Goal: Information Seeking & Learning: Learn about a topic

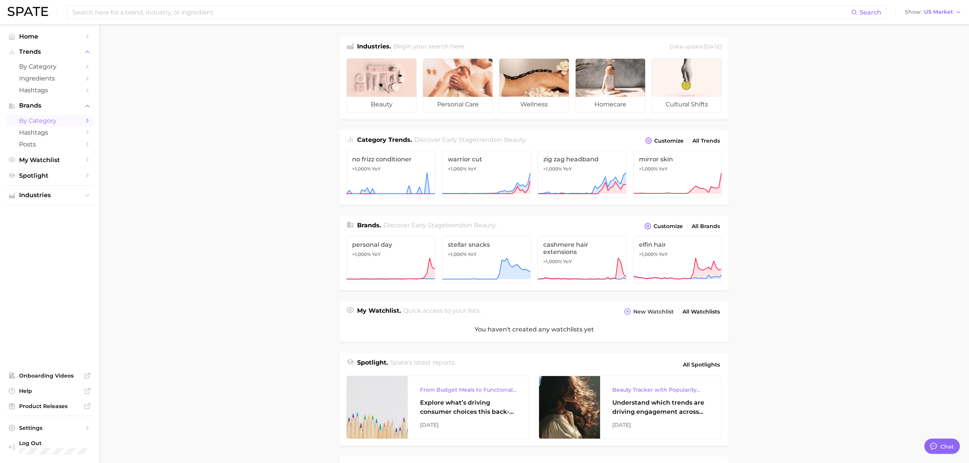
click at [66, 124] on span "by Category" at bounding box center [49, 120] width 61 height 7
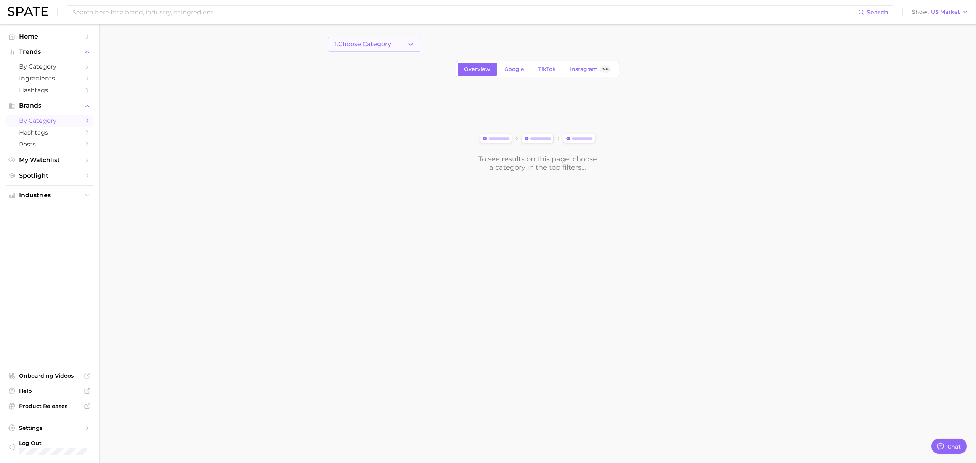
click at [387, 47] on span "1. Choose Category" at bounding box center [363, 44] width 57 height 7
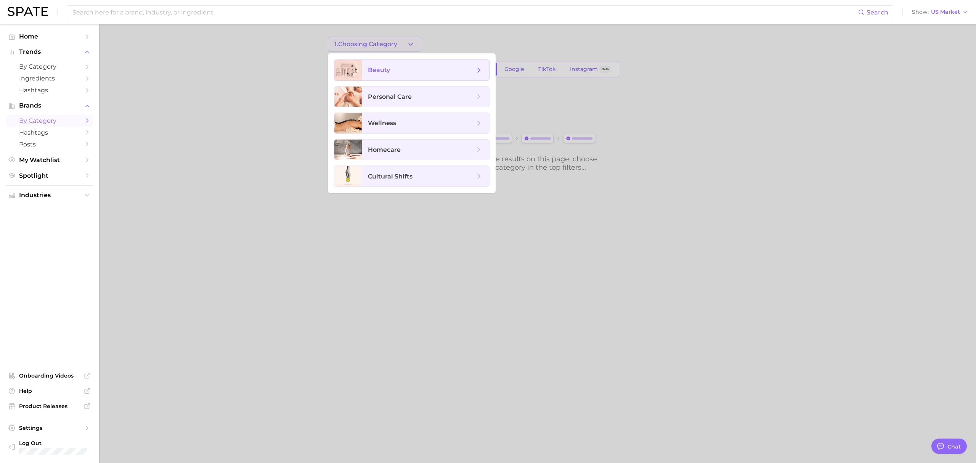
click at [391, 68] on span "beauty" at bounding box center [421, 70] width 107 height 8
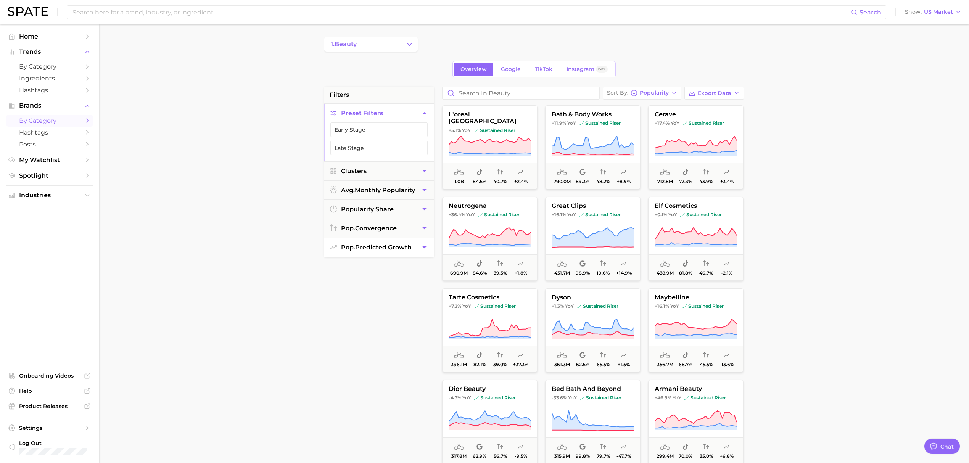
click at [388, 243] on button "pop. predicted growth" at bounding box center [378, 247] width 109 height 19
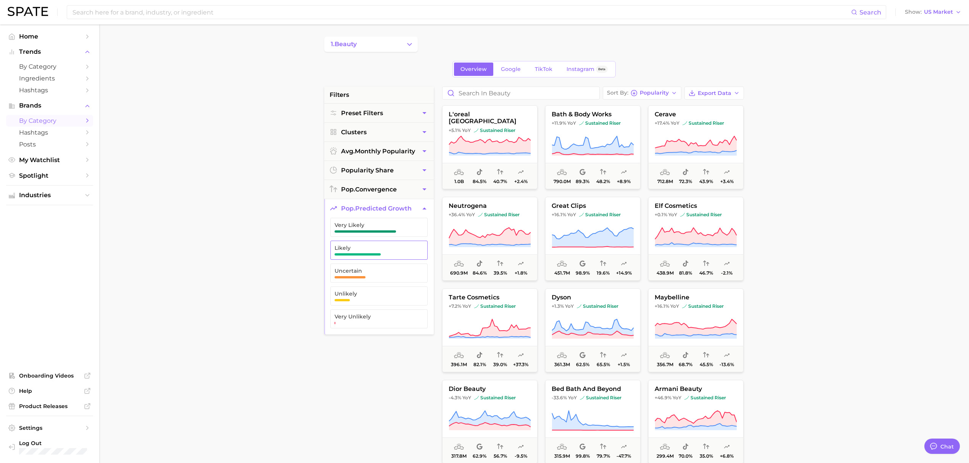
click at [385, 249] on span "Likely" at bounding box center [373, 248] width 77 height 6
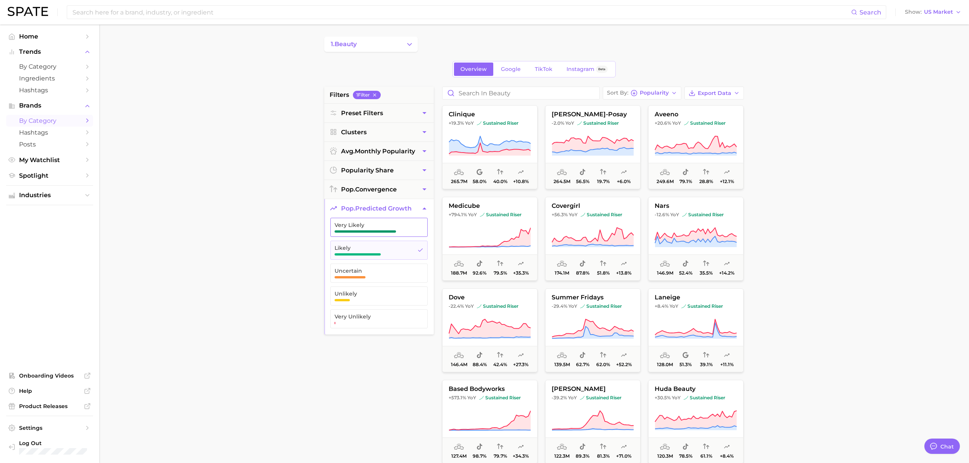
click at [389, 232] on span "button" at bounding box center [365, 231] width 61 height 2
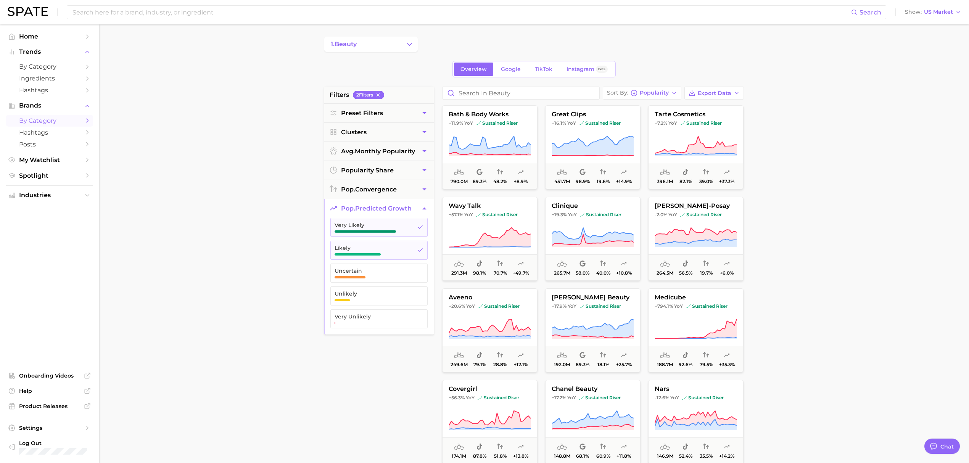
click at [415, 211] on button "pop. predicted growth" at bounding box center [378, 208] width 109 height 19
click at [724, 93] on span "Export Data" at bounding box center [715, 93] width 34 height 6
click at [719, 111] on button "Card Data CSV" at bounding box center [702, 107] width 84 height 14
drag, startPoint x: 80, startPoint y: 272, endPoint x: 131, endPoint y: 265, distance: 51.6
click at [80, 272] on ul "Home Trends by Category Ingredients Hashtags Brands by Category Hashtags Posts …" at bounding box center [49, 244] width 87 height 426
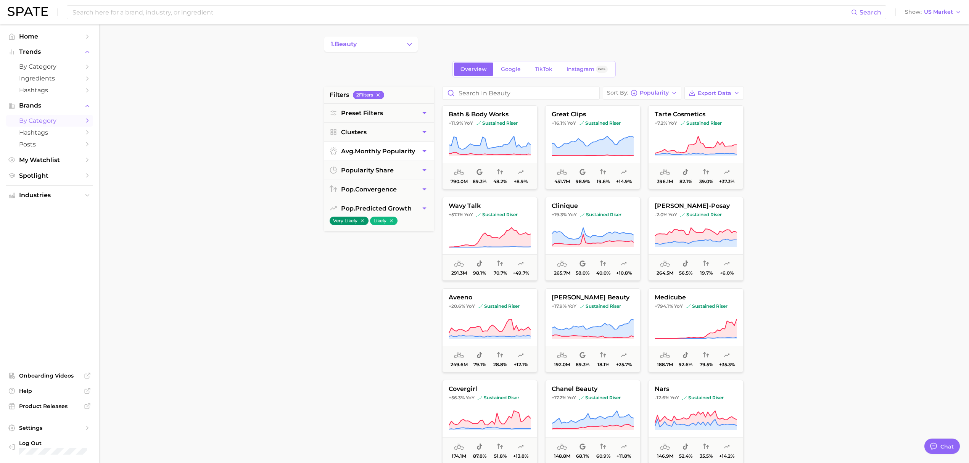
click at [379, 146] on button "avg. monthly popularity" at bounding box center [378, 151] width 109 height 19
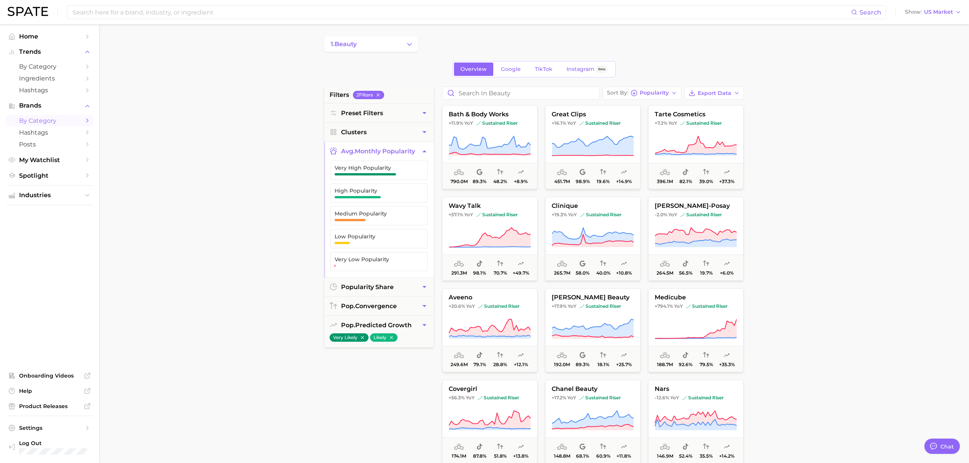
click at [379, 146] on button "avg. monthly popularity" at bounding box center [378, 151] width 109 height 19
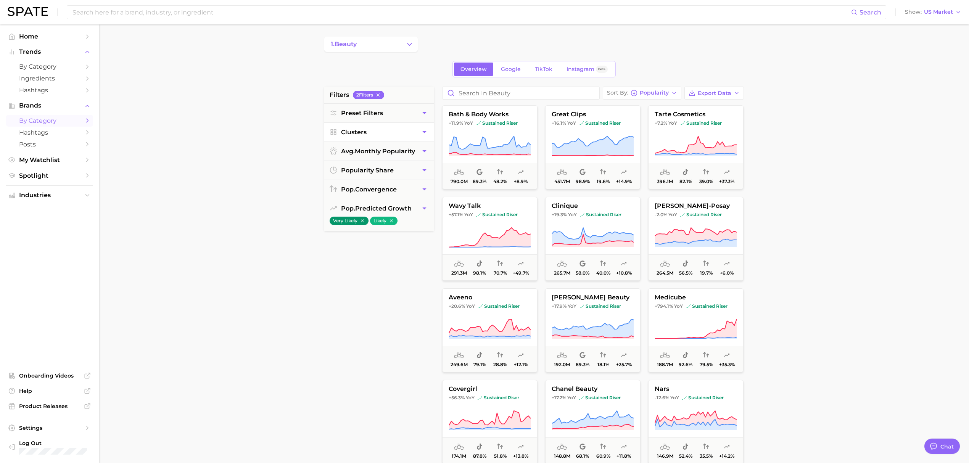
click at [402, 129] on button "Clusters" at bounding box center [378, 132] width 109 height 19
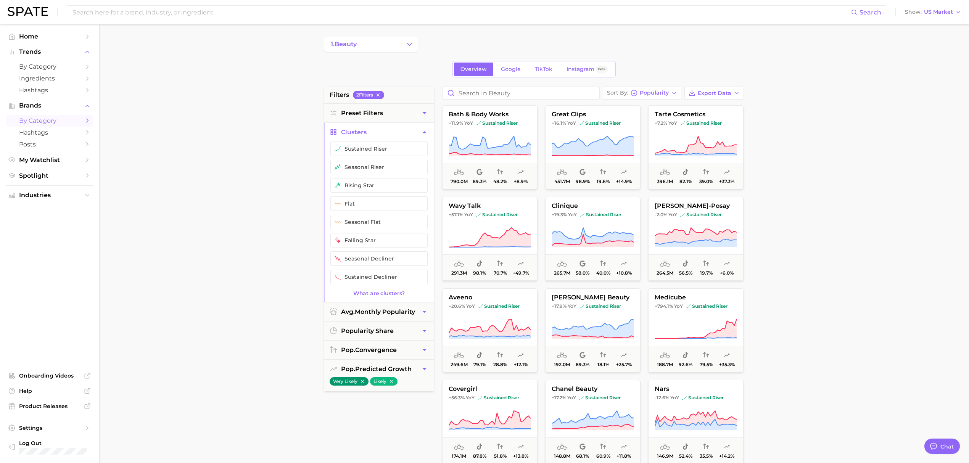
click at [402, 129] on button "Clusters" at bounding box center [378, 132] width 109 height 19
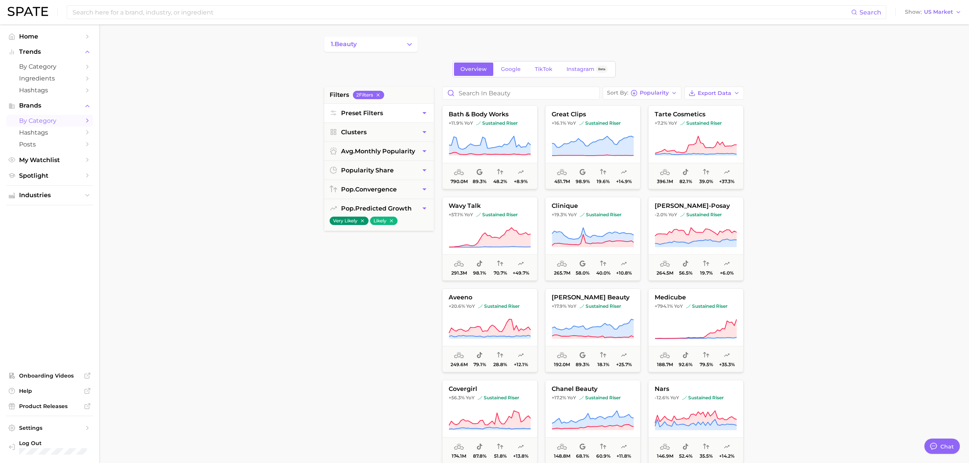
click at [403, 119] on button "Preset Filters" at bounding box center [378, 113] width 109 height 19
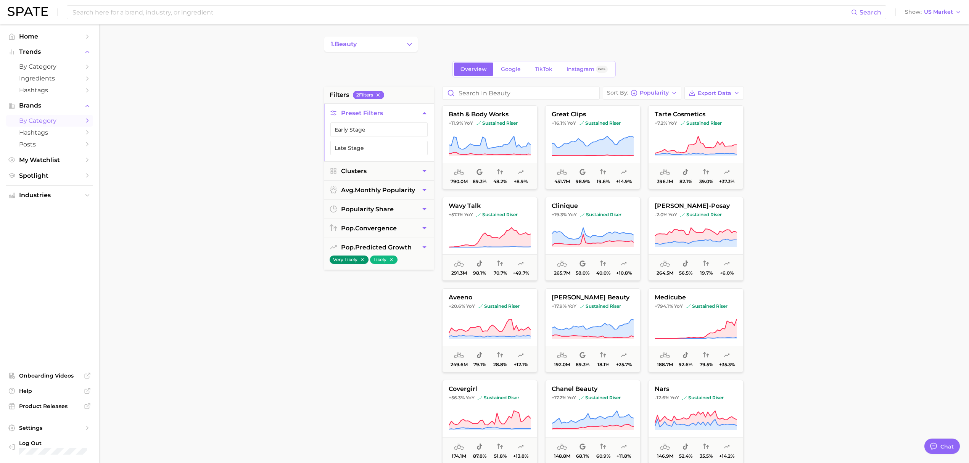
click at [403, 119] on button "Preset Filters" at bounding box center [378, 113] width 109 height 19
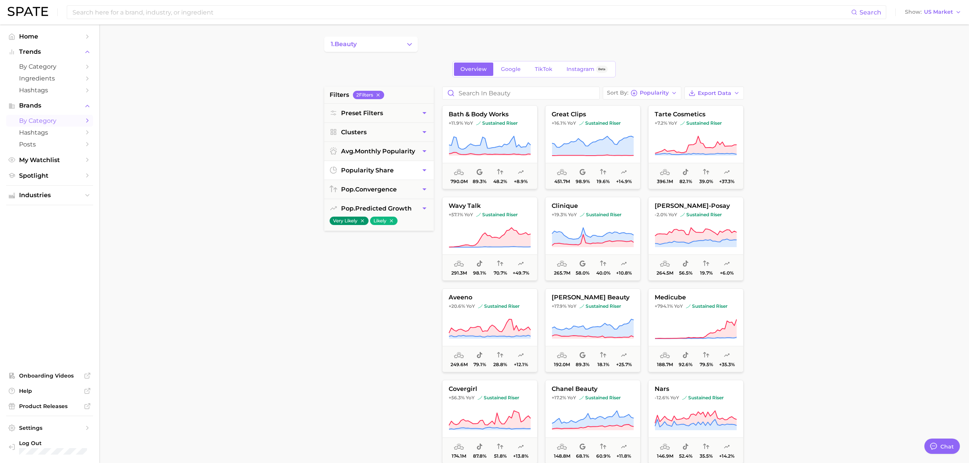
click at [407, 174] on button "popularity share" at bounding box center [378, 170] width 109 height 19
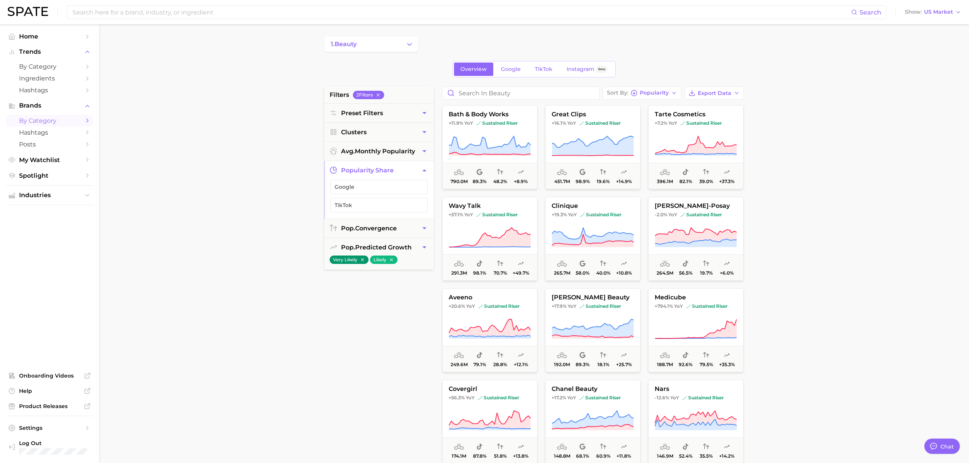
click at [407, 174] on button "popularity share" at bounding box center [378, 170] width 109 height 19
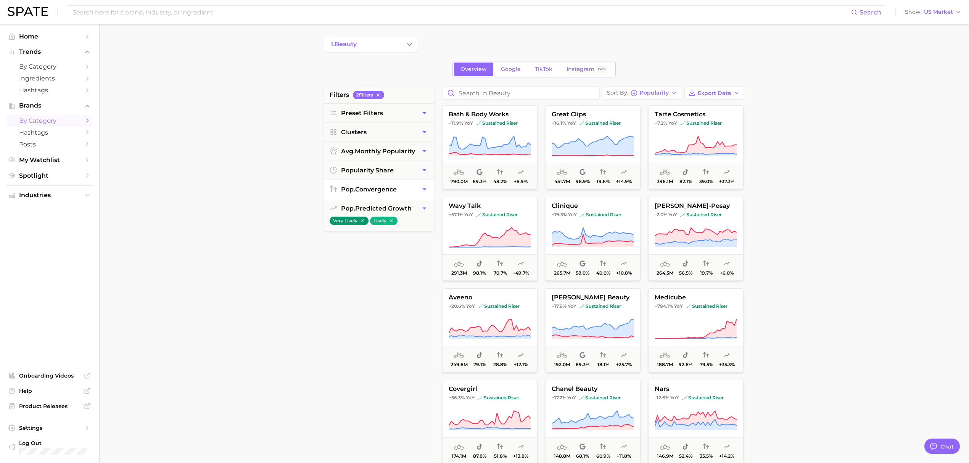
click at [400, 197] on button "pop. convergence" at bounding box center [378, 189] width 109 height 19
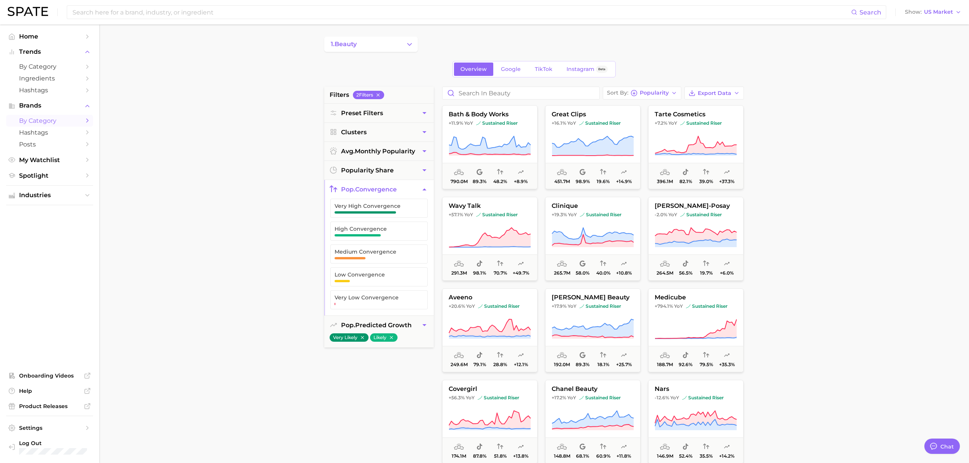
click at [401, 194] on button "pop. convergence" at bounding box center [378, 189] width 109 height 19
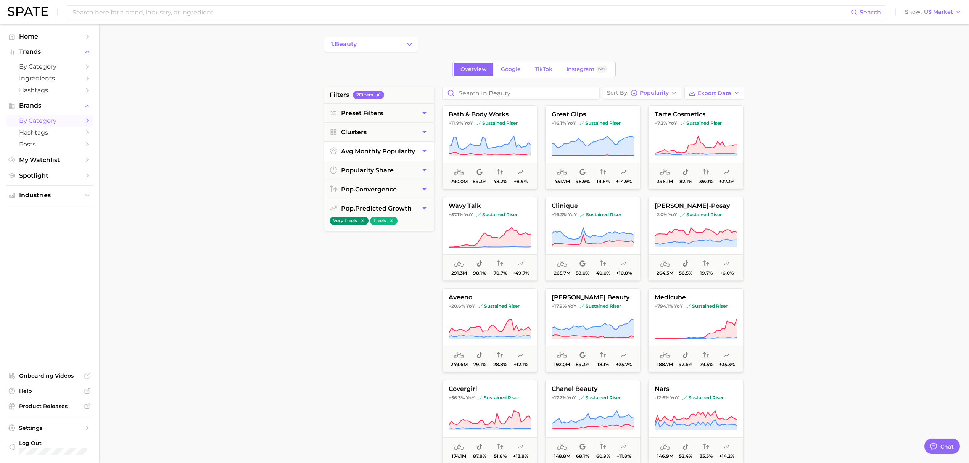
click at [397, 154] on span "avg. monthly popularity" at bounding box center [378, 151] width 74 height 7
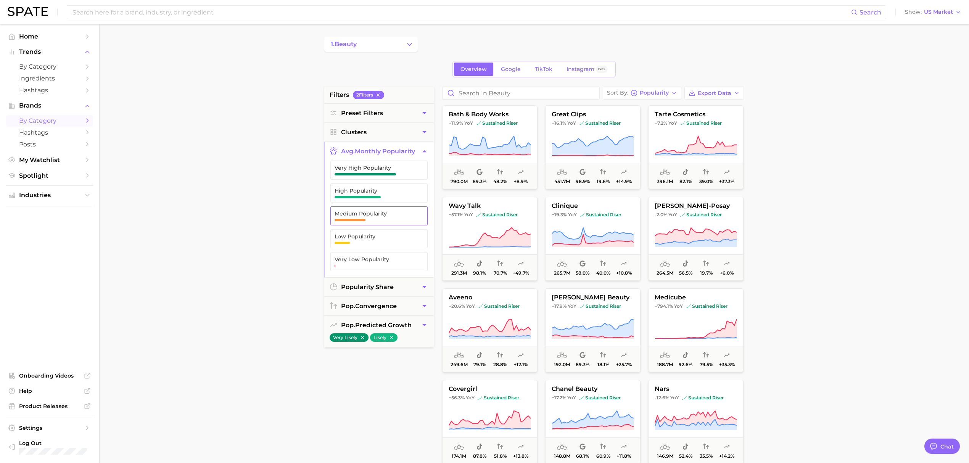
click at [390, 217] on span "Medium Popularity" at bounding box center [373, 214] width 77 height 6
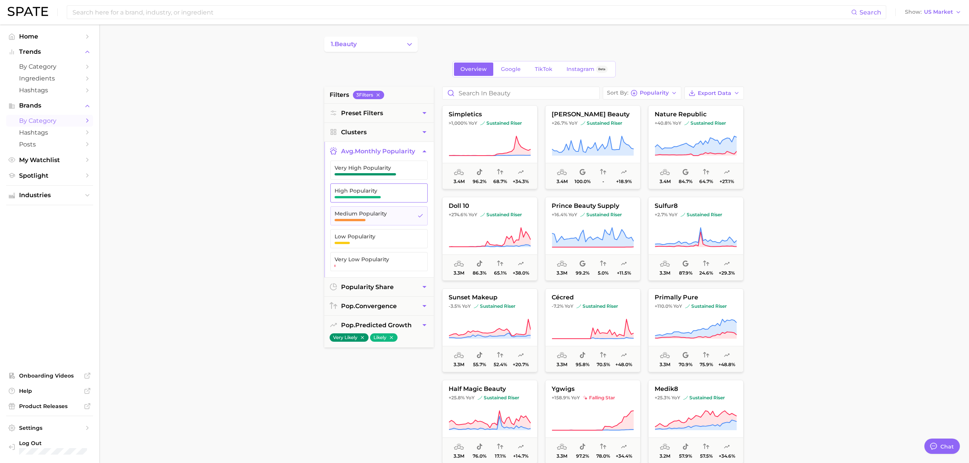
click at [381, 202] on button "High Popularity" at bounding box center [378, 192] width 97 height 19
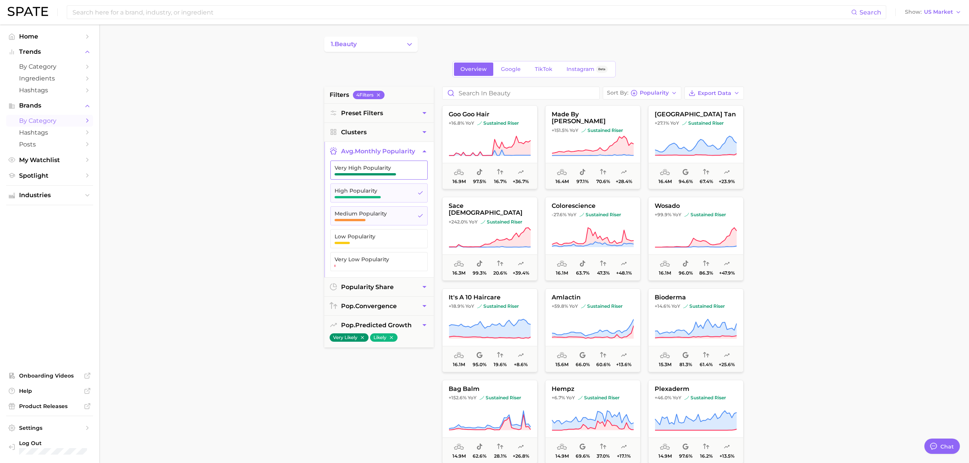
click at [371, 175] on span "button" at bounding box center [365, 174] width 61 height 2
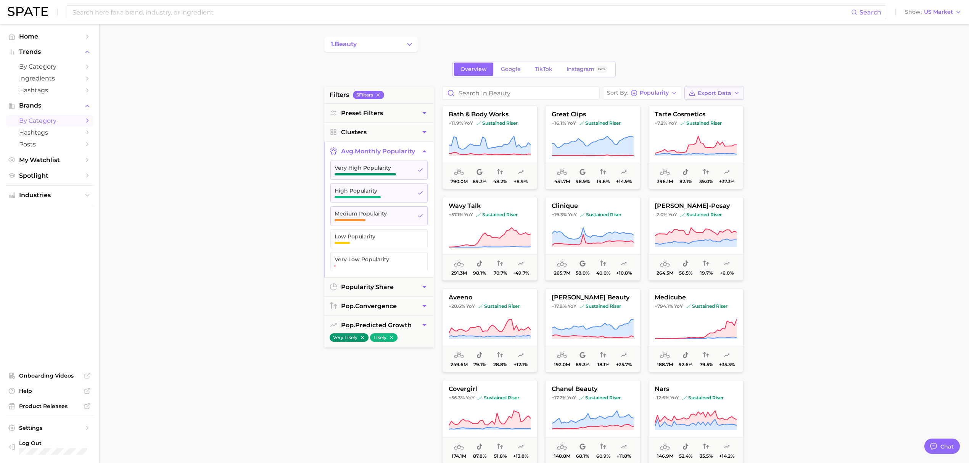
click at [719, 92] on span "Export Data" at bounding box center [715, 93] width 34 height 6
click at [713, 111] on button "Card Data CSV" at bounding box center [702, 107] width 84 height 14
click at [78, 69] on span "by Category" at bounding box center [49, 66] width 61 height 7
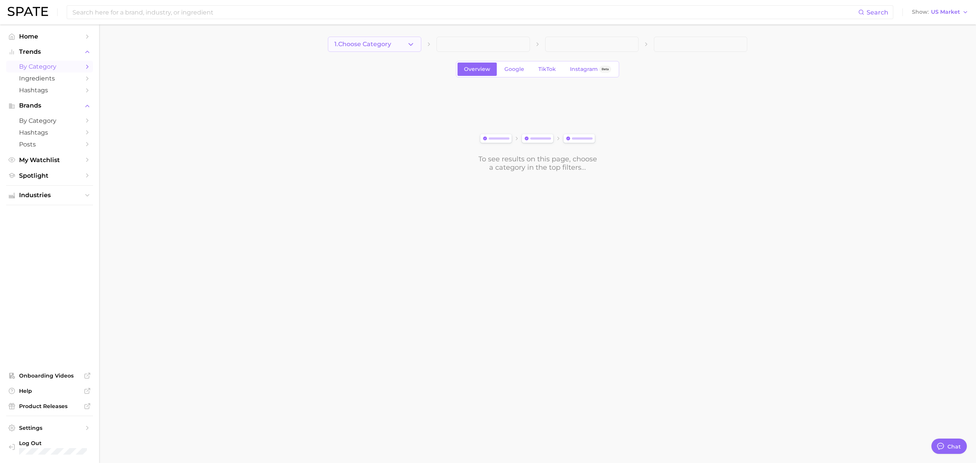
click at [368, 45] on span "1. Choose Category" at bounding box center [363, 44] width 57 height 7
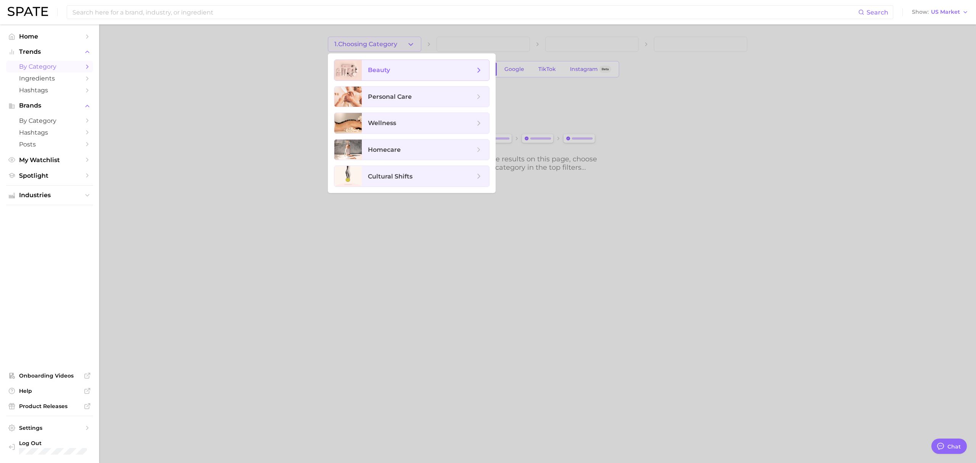
click at [383, 68] on span "beauty" at bounding box center [379, 69] width 22 height 7
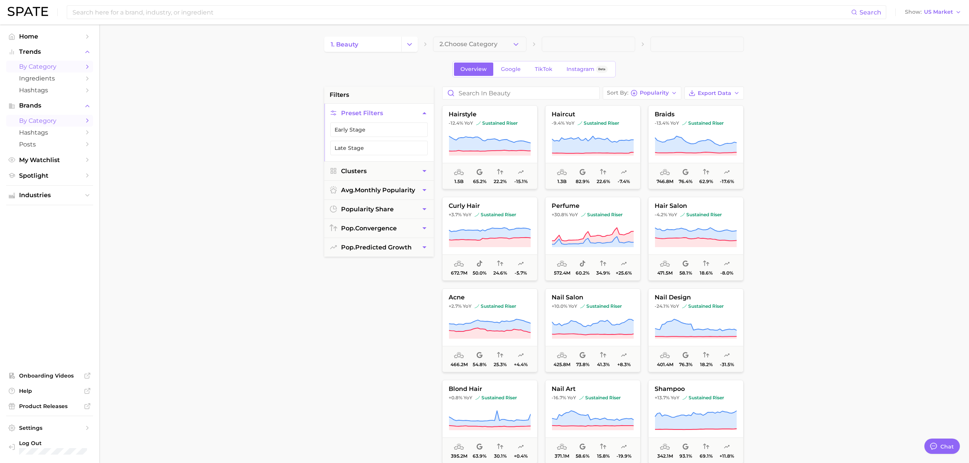
click at [72, 127] on link "by Category" at bounding box center [49, 121] width 87 height 12
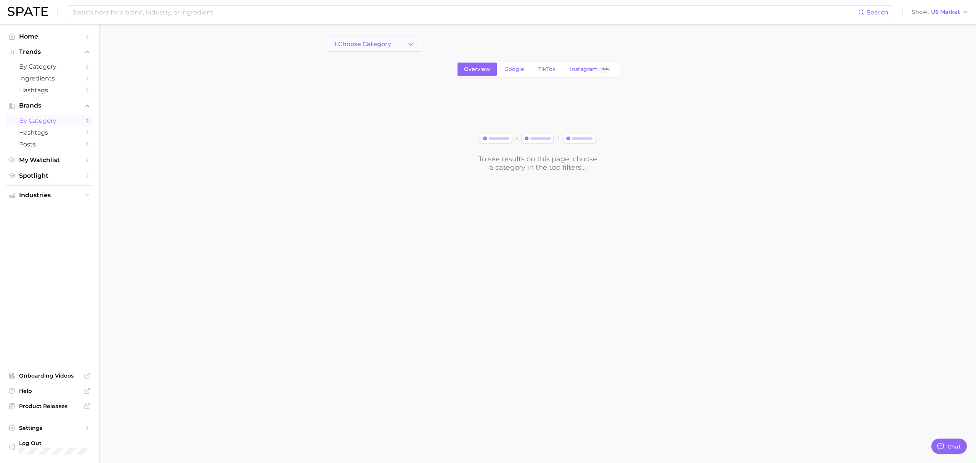
click at [380, 47] on span "1. Choose Category" at bounding box center [363, 44] width 57 height 7
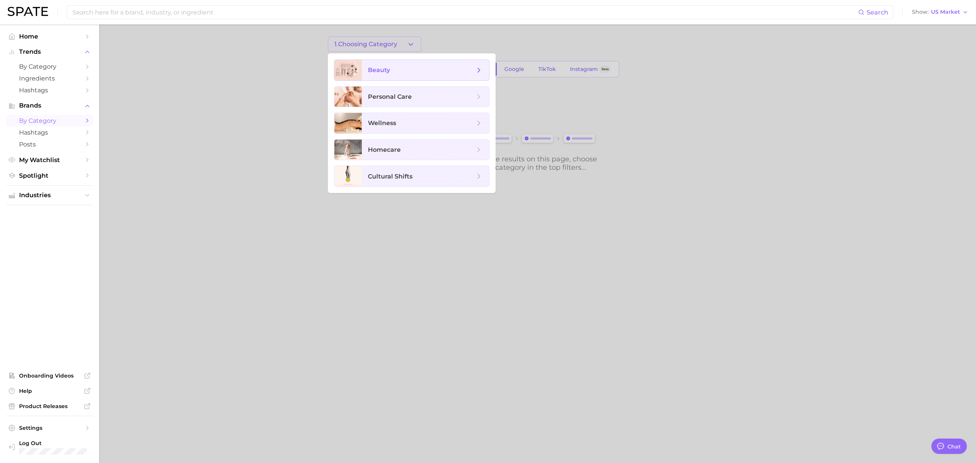
click at [386, 66] on span "beauty" at bounding box center [379, 69] width 22 height 7
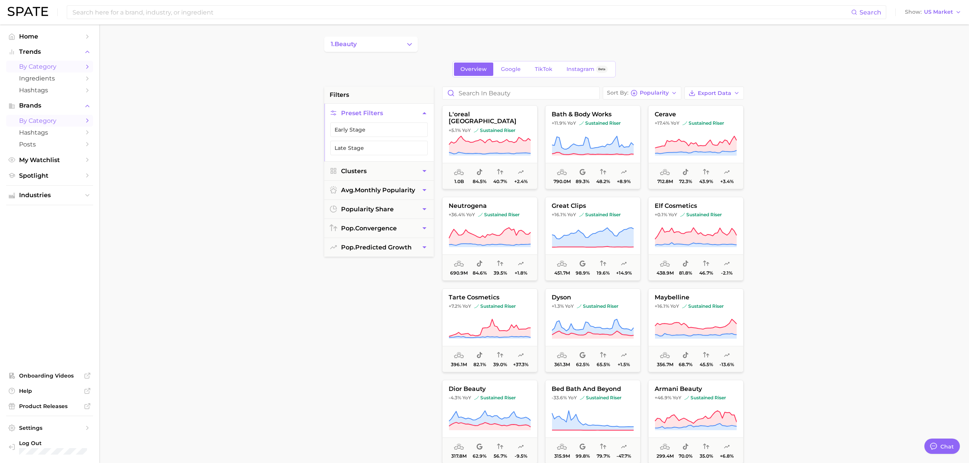
click at [53, 63] on link "by Category" at bounding box center [49, 67] width 87 height 12
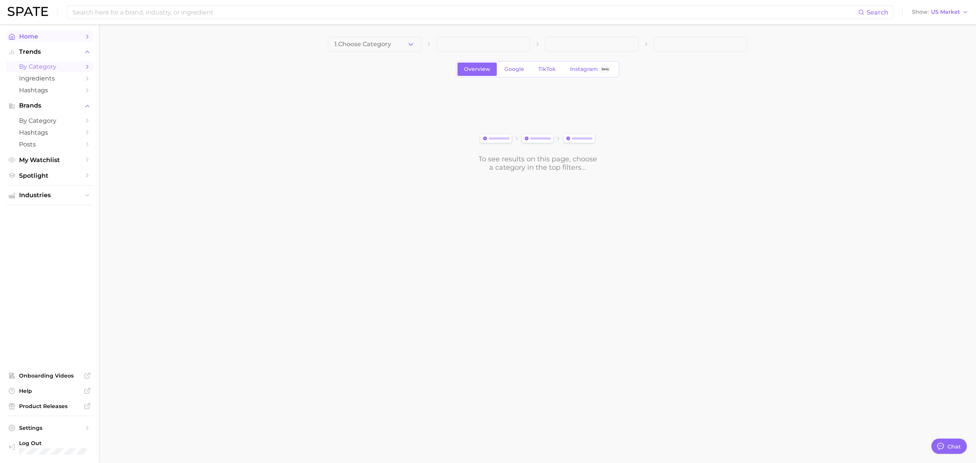
click at [51, 31] on link "Home" at bounding box center [49, 37] width 87 height 12
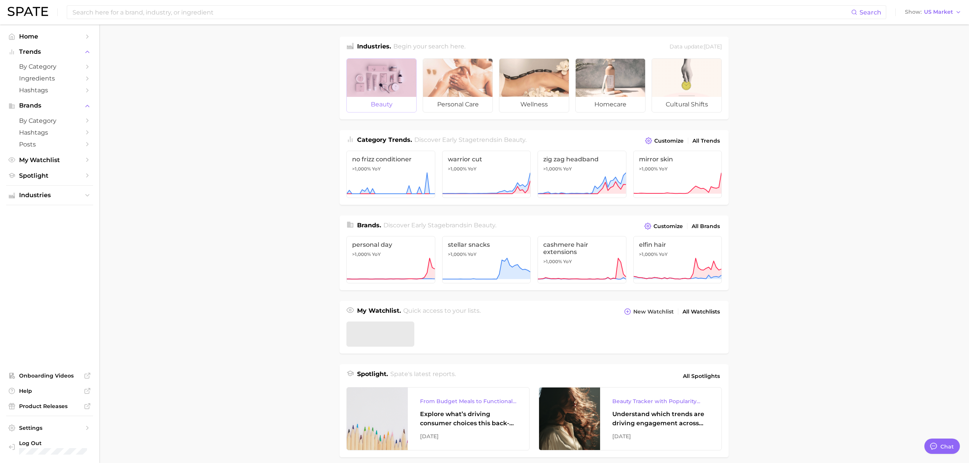
click at [378, 79] on div at bounding box center [381, 78] width 69 height 38
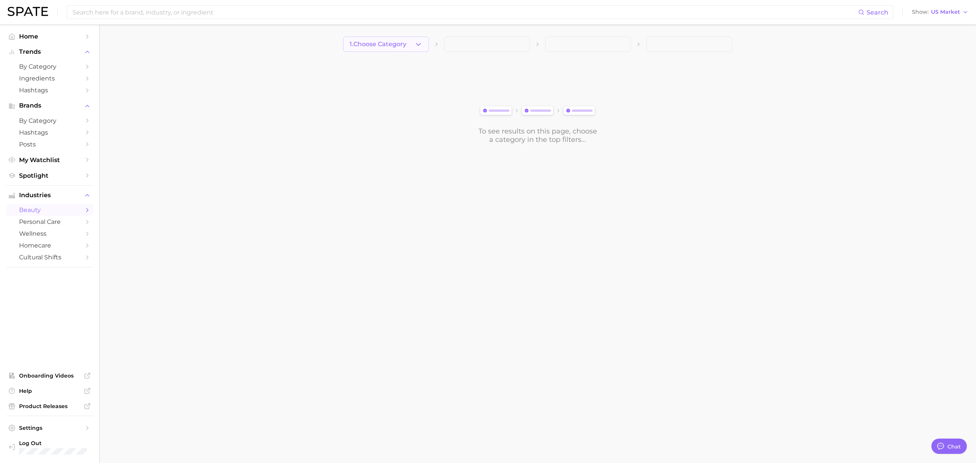
click at [388, 46] on span "1. Choose Category" at bounding box center [378, 44] width 57 height 7
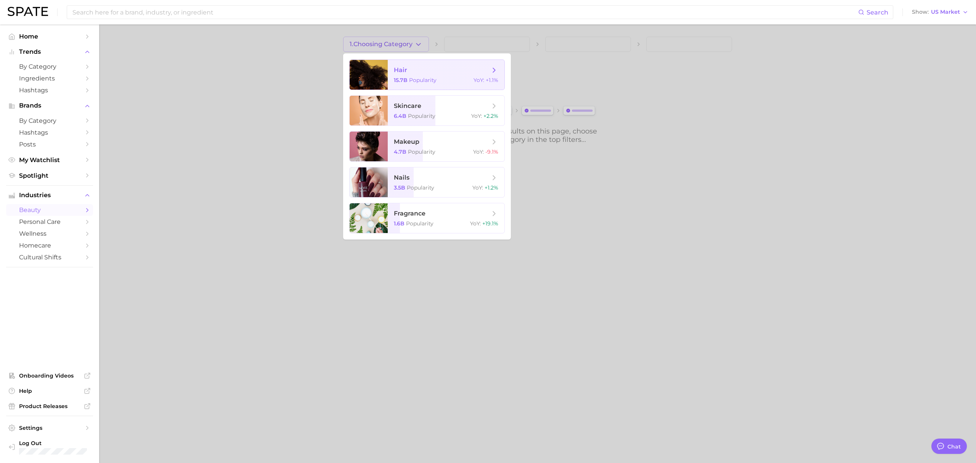
click at [418, 77] on span "Popularity" at bounding box center [422, 80] width 27 height 7
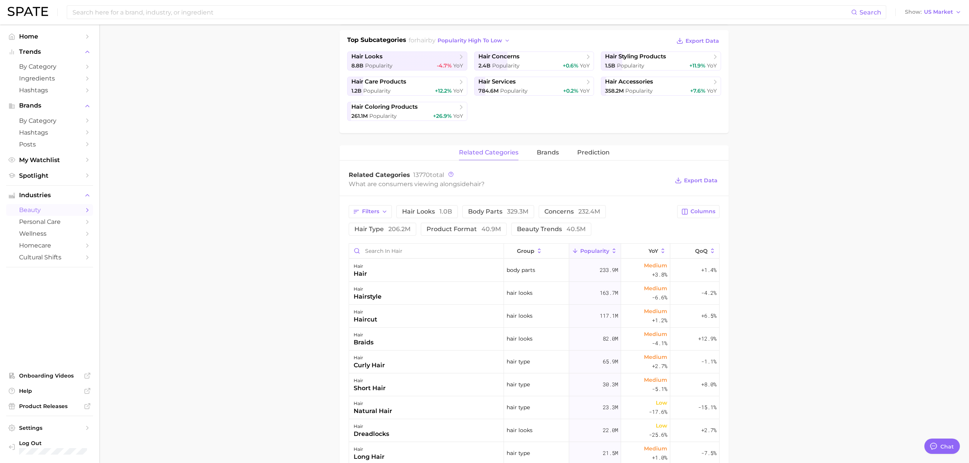
scroll to position [203, 0]
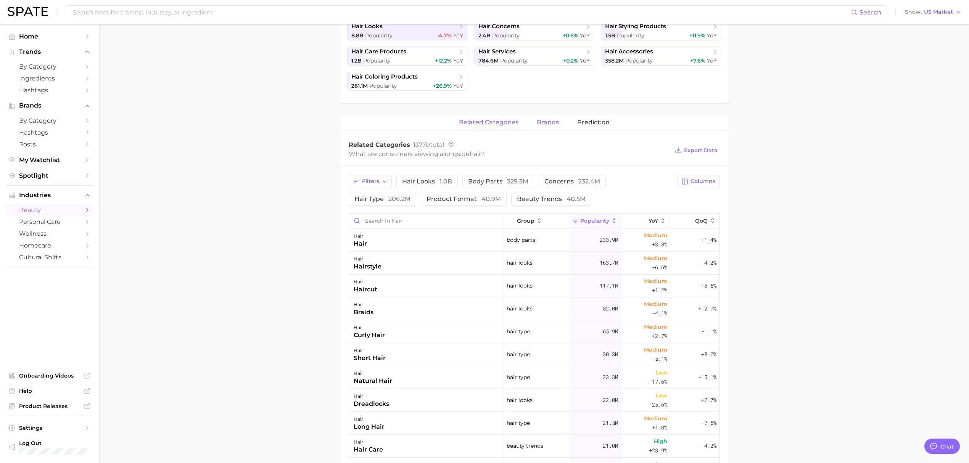
click at [554, 127] on button "brands" at bounding box center [548, 122] width 22 height 15
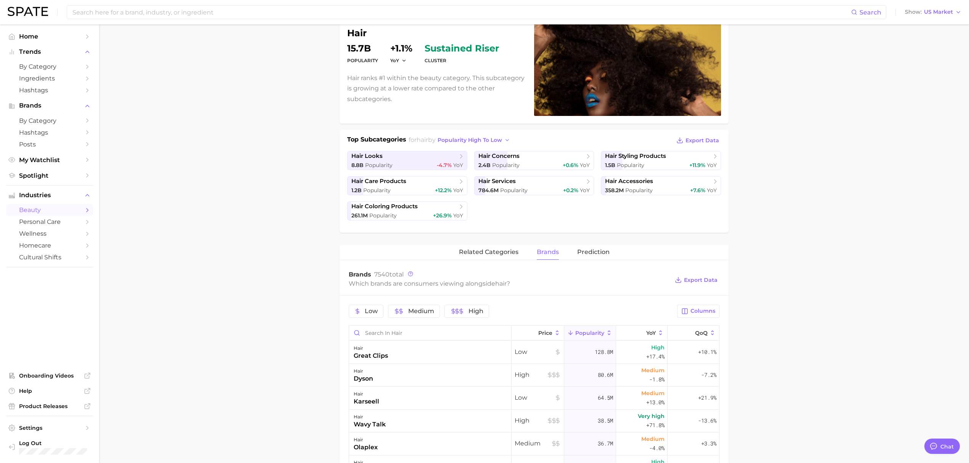
scroll to position [0, 0]
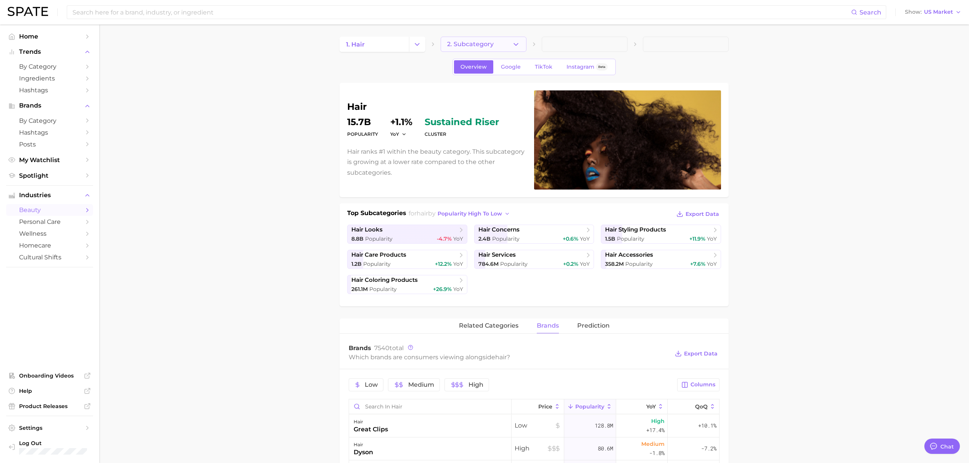
click at [504, 45] on button "2. Subcategory" at bounding box center [484, 44] width 86 height 15
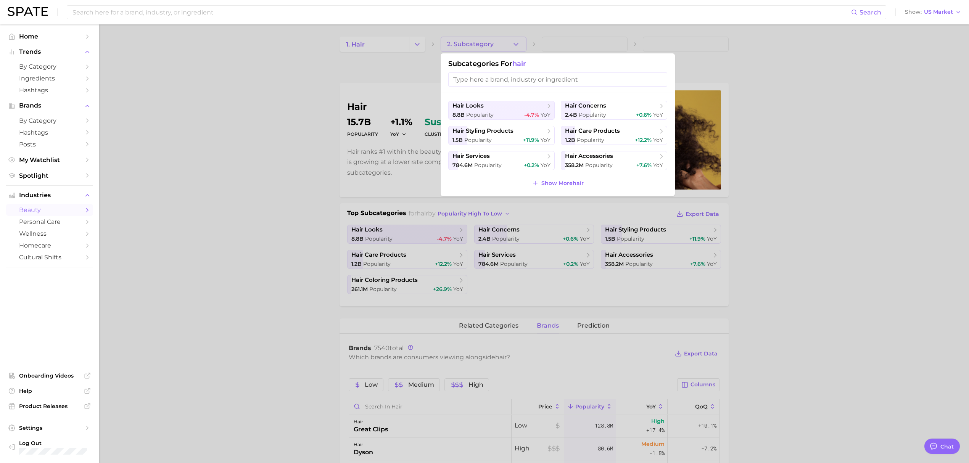
click at [504, 45] on div at bounding box center [484, 231] width 969 height 463
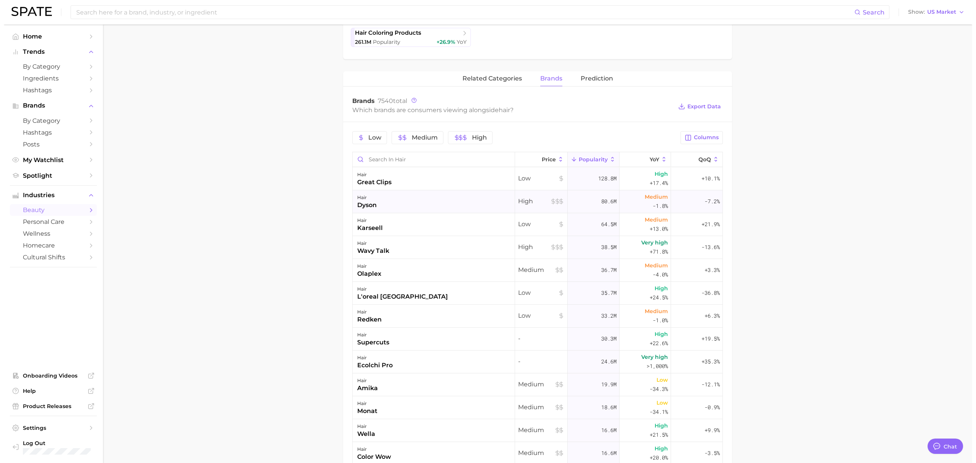
scroll to position [254, 0]
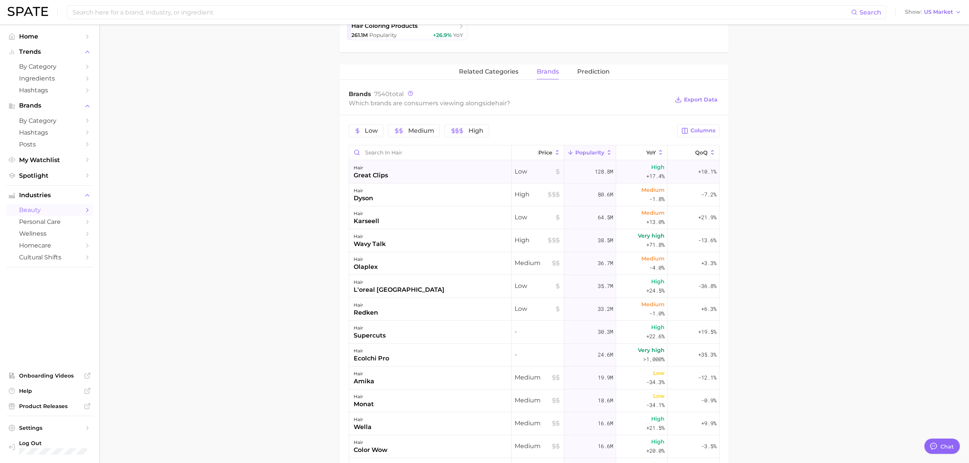
click at [400, 177] on div "hair great clips" at bounding box center [430, 172] width 162 height 23
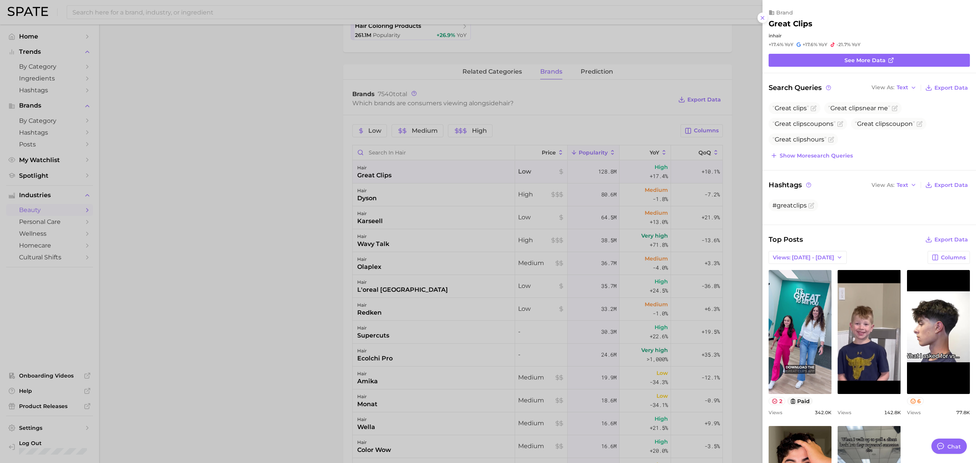
scroll to position [0, 0]
click at [317, 232] on div at bounding box center [488, 231] width 976 height 463
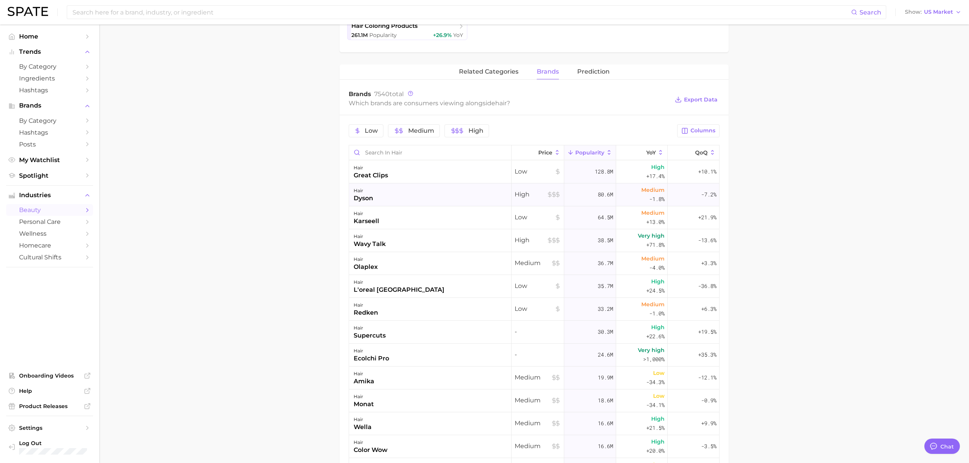
click at [443, 204] on div "hair dyson" at bounding box center [430, 194] width 162 height 23
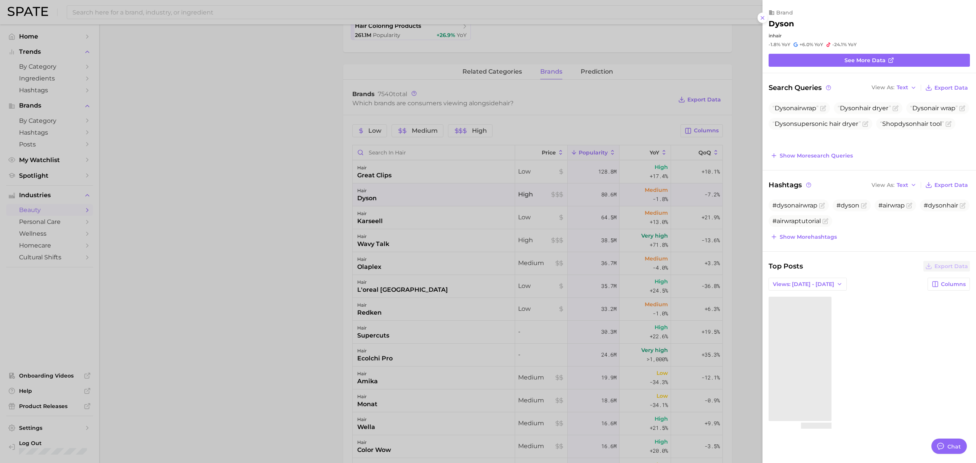
click at [294, 218] on div at bounding box center [488, 231] width 976 height 463
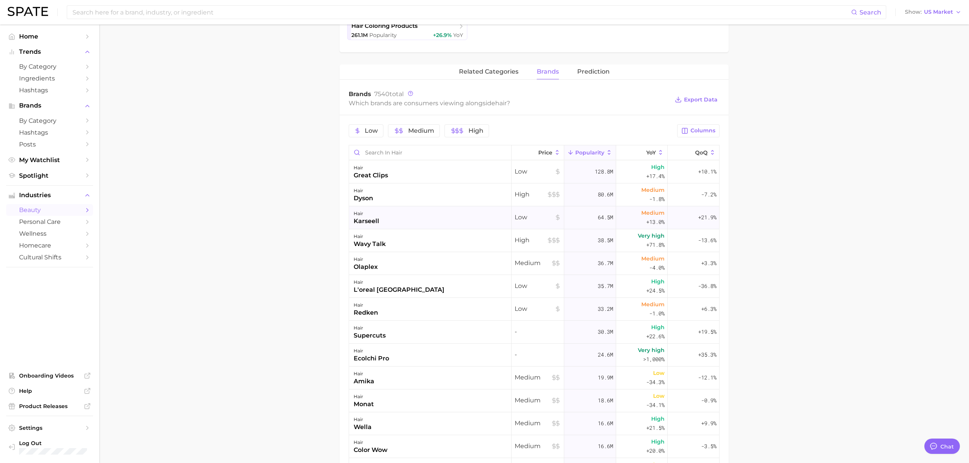
click at [403, 219] on div "hair karseell" at bounding box center [430, 217] width 162 height 23
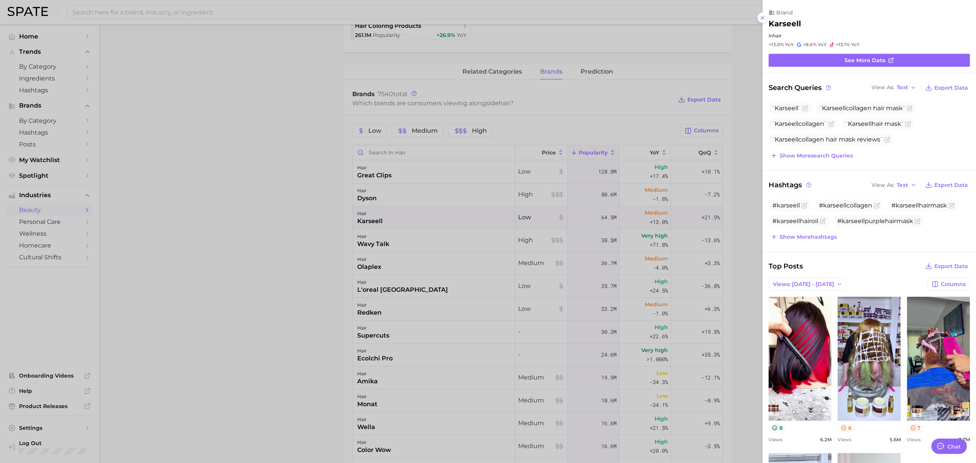
click at [289, 262] on div at bounding box center [488, 231] width 976 height 463
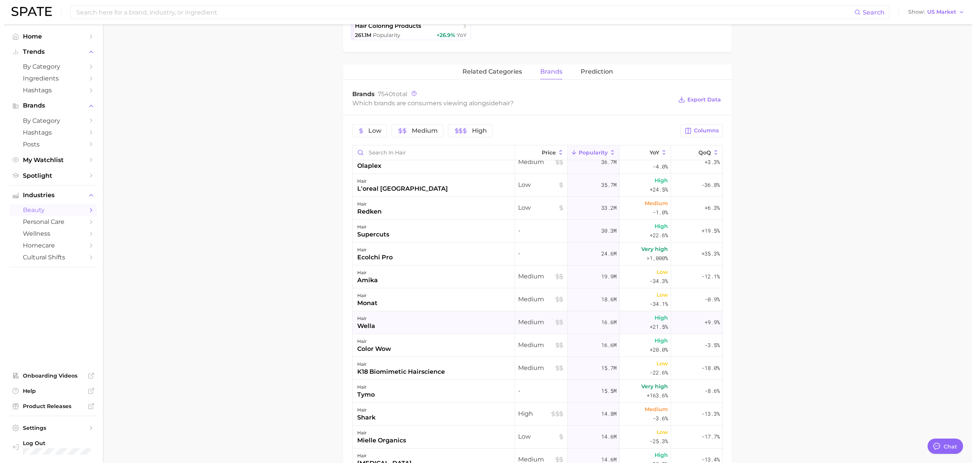
scroll to position [101, 0]
click at [436, 307] on div "hair monat" at bounding box center [430, 299] width 162 height 23
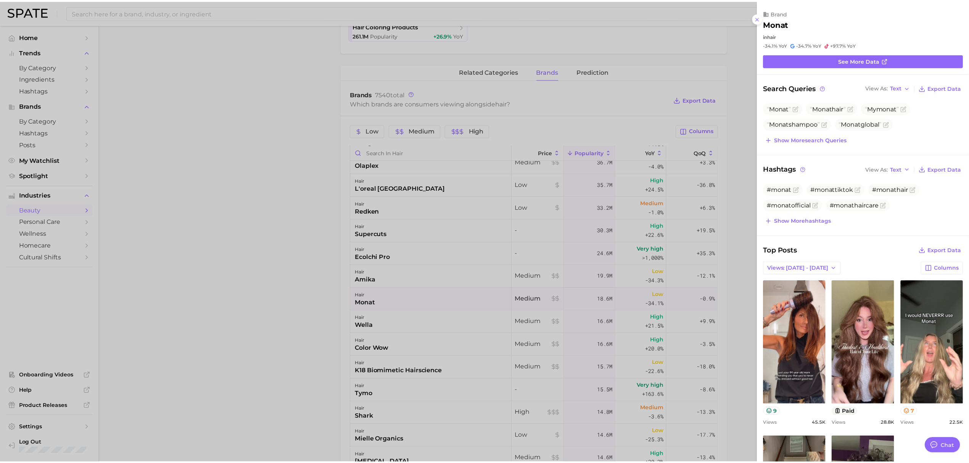
scroll to position [0, 0]
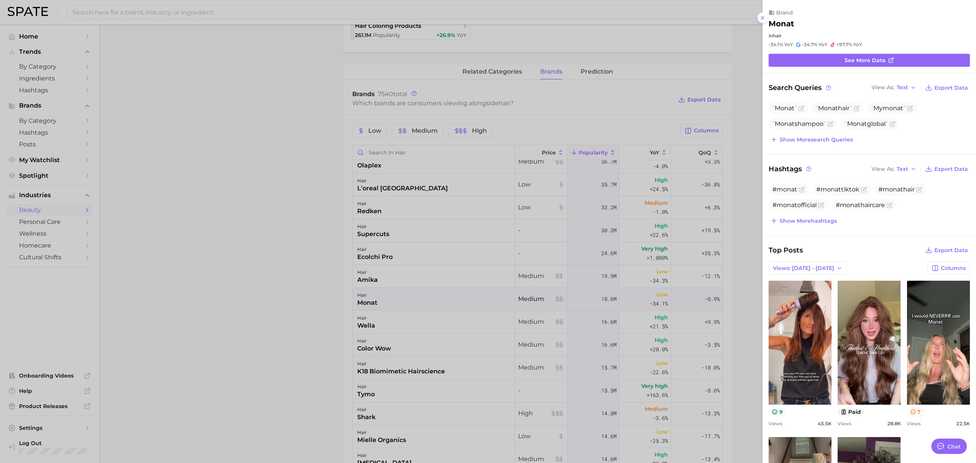
click at [292, 353] on div at bounding box center [488, 231] width 976 height 463
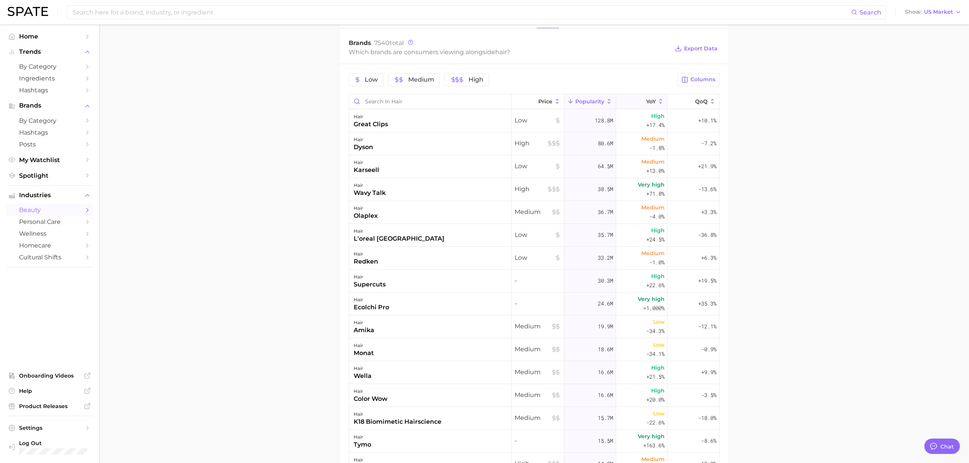
click at [641, 107] on button "YoY" at bounding box center [641, 101] width 51 height 15
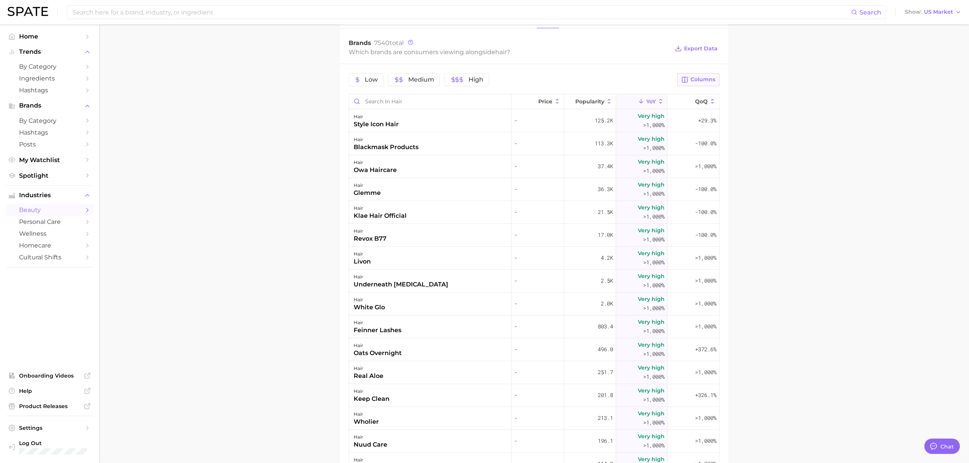
click at [693, 81] on span "Columns" at bounding box center [702, 79] width 25 height 6
click at [708, 43] on button "Export Data" at bounding box center [696, 48] width 47 height 11
drag, startPoint x: 896, startPoint y: 174, endPoint x: 814, endPoint y: 191, distance: 84.1
click at [896, 174] on main "1. hair 2. Subcategory Overview Google TikTok Instagram Beta hair Popularity 15…" at bounding box center [534, 161] width 870 height 885
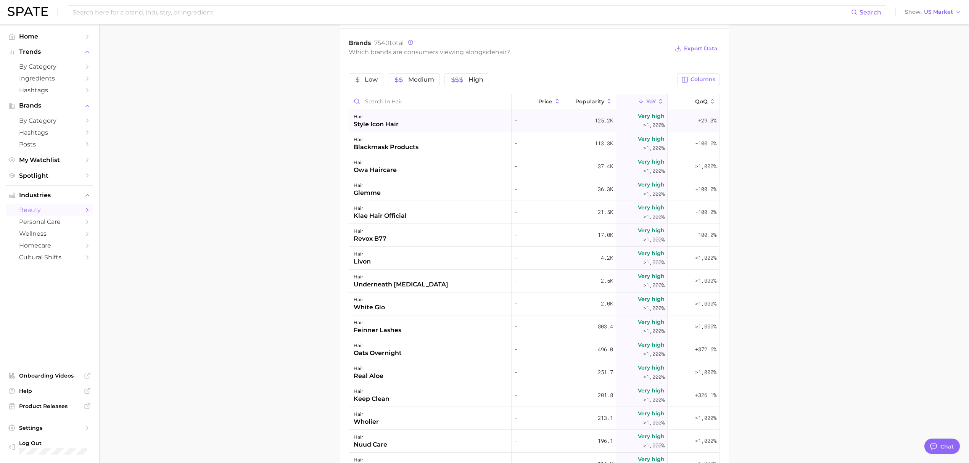
click at [434, 128] on div "hair style icon hair" at bounding box center [430, 120] width 162 height 23
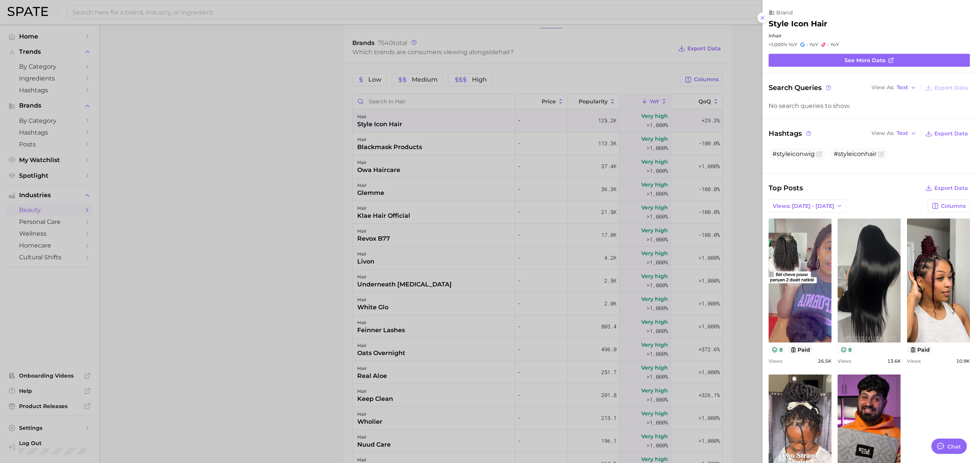
click at [413, 158] on div at bounding box center [488, 231] width 976 height 463
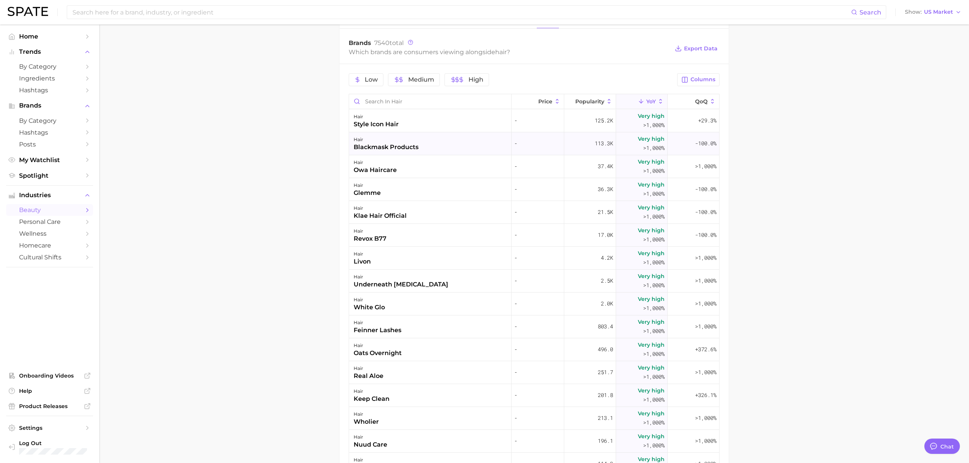
click at [440, 150] on div "hair blackmask products" at bounding box center [430, 143] width 162 height 23
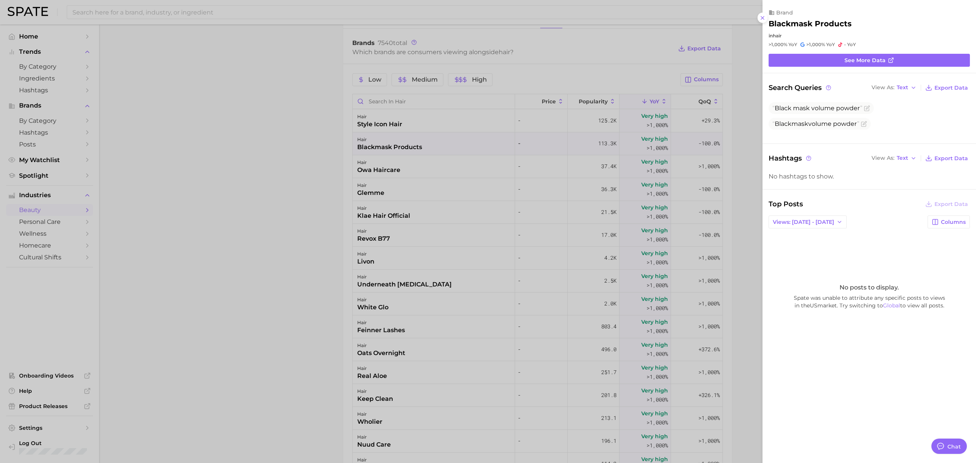
click at [113, 241] on div at bounding box center [488, 231] width 976 height 463
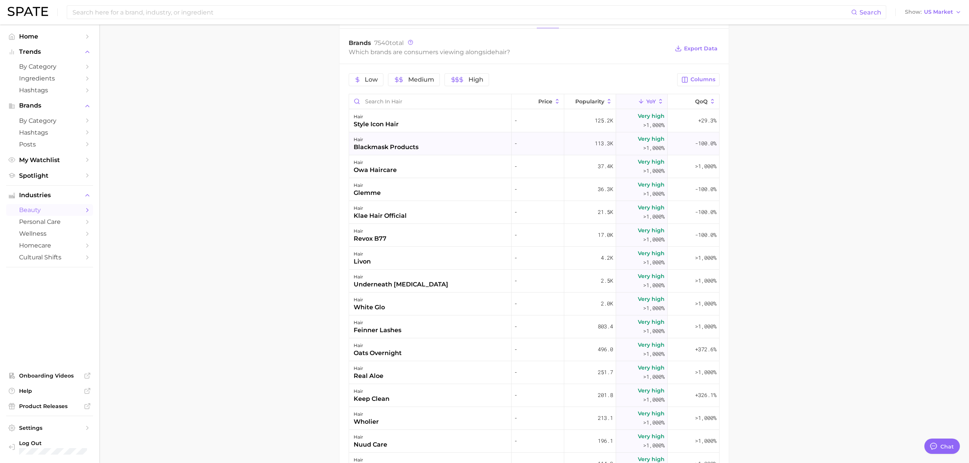
click at [385, 133] on div "hair blackmask products" at bounding box center [430, 143] width 162 height 23
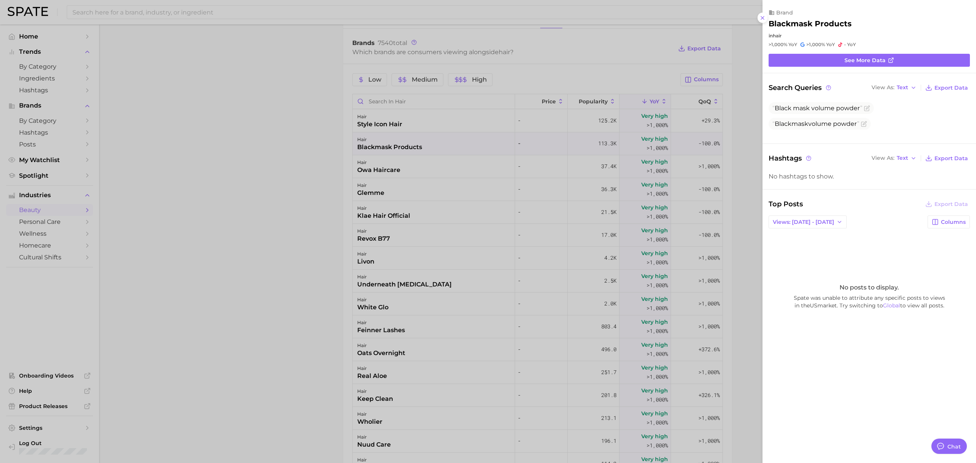
click at [268, 211] on div at bounding box center [488, 231] width 976 height 463
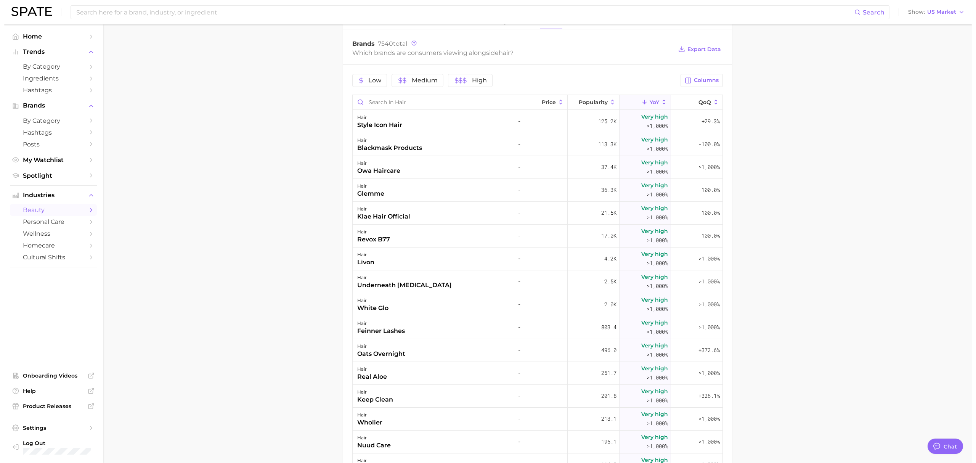
scroll to position [305, 0]
click at [695, 79] on span "Columns" at bounding box center [702, 79] width 25 height 6
click at [716, 79] on button "Columns" at bounding box center [698, 79] width 42 height 13
click at [644, 118] on span "Increase YoY" at bounding box center [632, 119] width 39 height 6
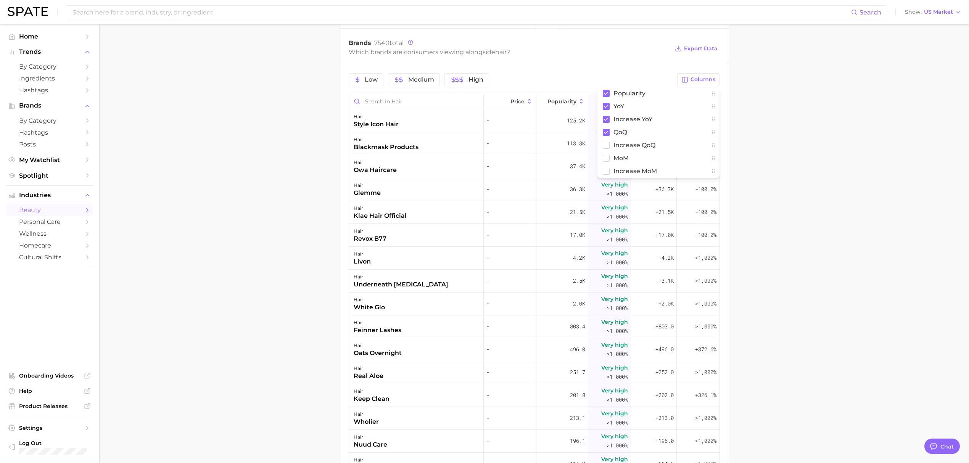
click at [613, 68] on div "Low Medium High Columns Popularity YoY Increase YoY QoQ Increase QoQ MoM Increa…" at bounding box center [533, 315] width 389 height 502
click at [641, 101] on span "Increase YoY" at bounding box center [653, 101] width 24 height 12
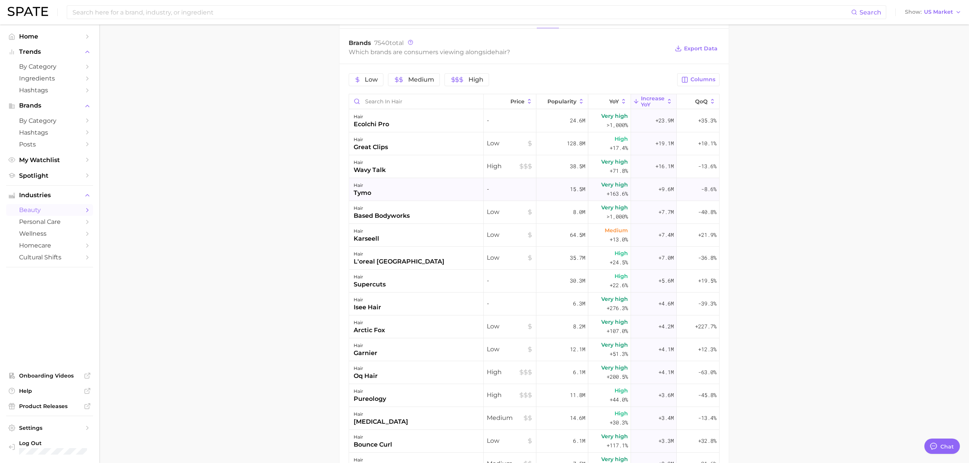
click at [390, 195] on div "hair tymo" at bounding box center [416, 189] width 135 height 23
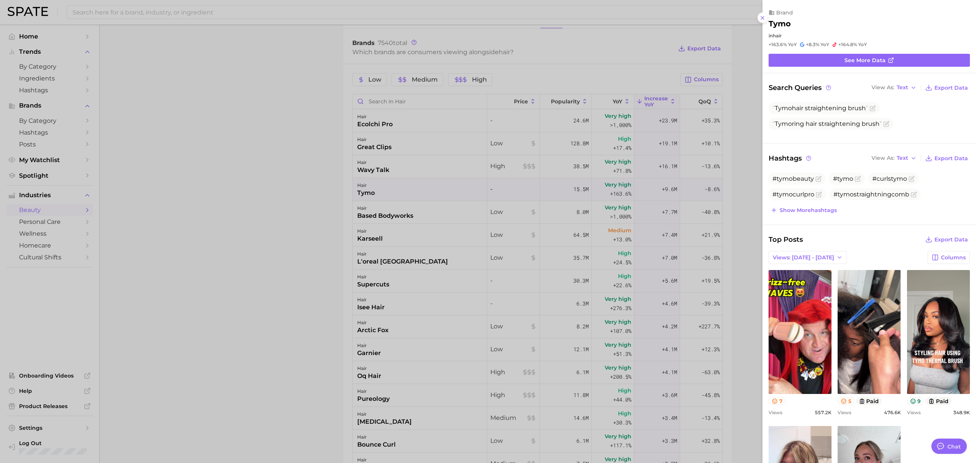
scroll to position [0, 0]
click at [398, 209] on div at bounding box center [488, 231] width 976 height 463
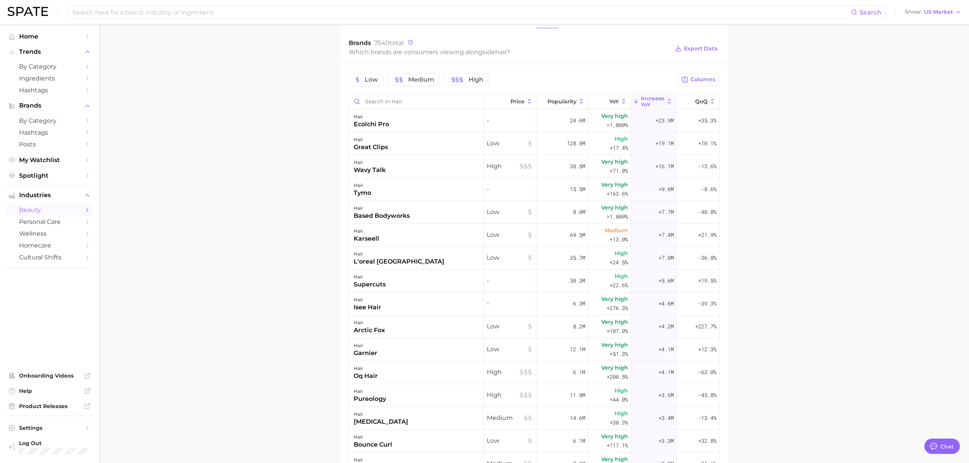
click at [399, 211] on div "hair" at bounding box center [382, 208] width 56 height 9
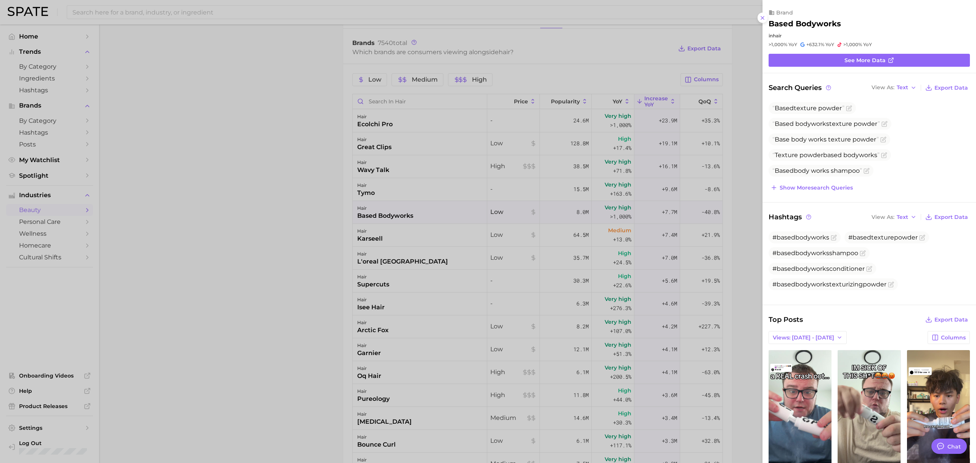
click at [328, 205] on div at bounding box center [488, 231] width 976 height 463
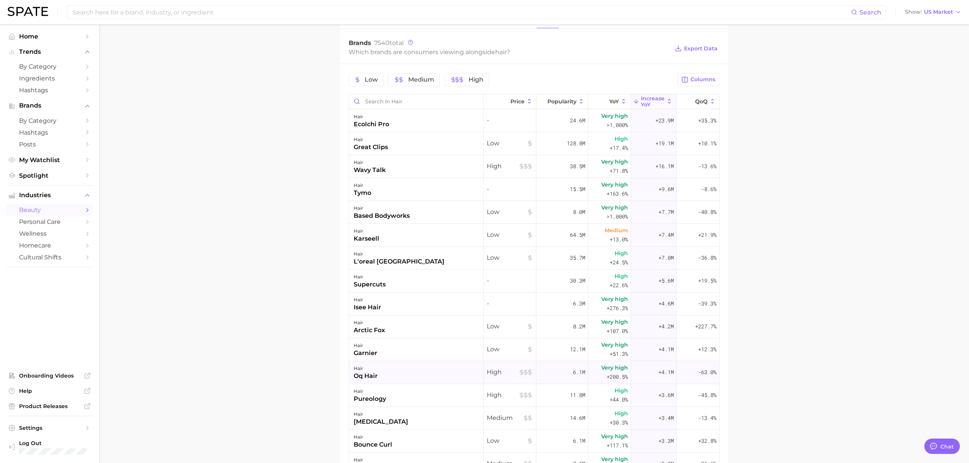
click at [392, 383] on div "hair oq hair" at bounding box center [416, 372] width 135 height 23
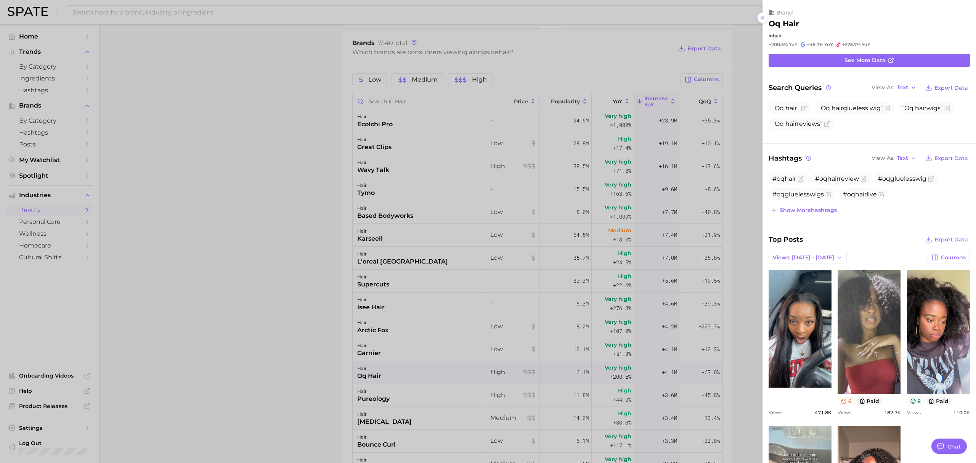
click at [288, 325] on div at bounding box center [488, 231] width 976 height 463
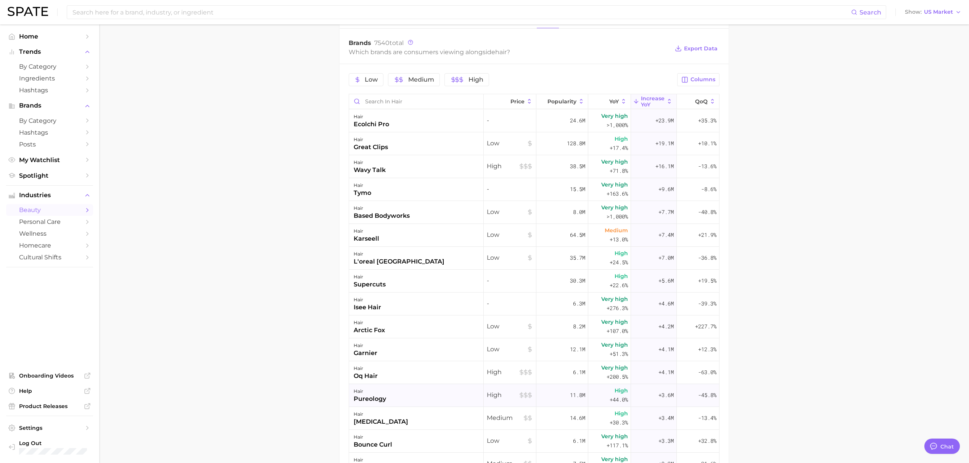
click at [386, 394] on div "hair pureology" at bounding box center [416, 395] width 135 height 23
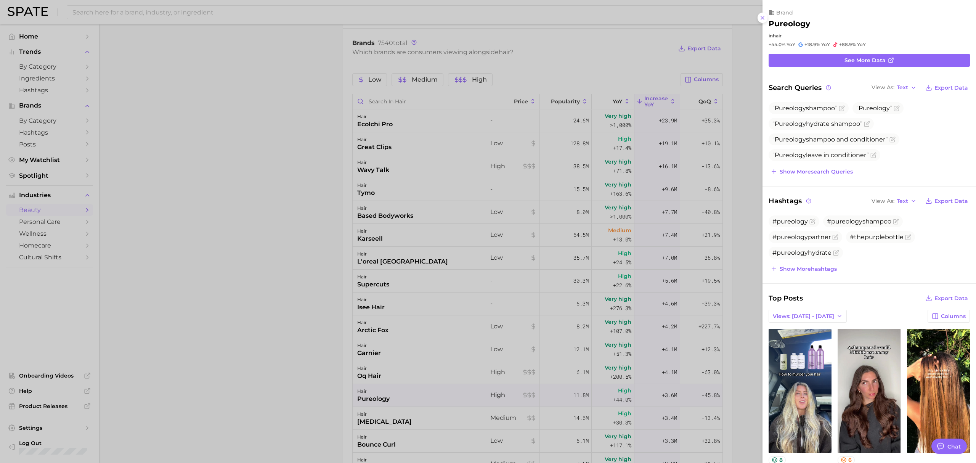
click at [322, 372] on div at bounding box center [488, 231] width 976 height 463
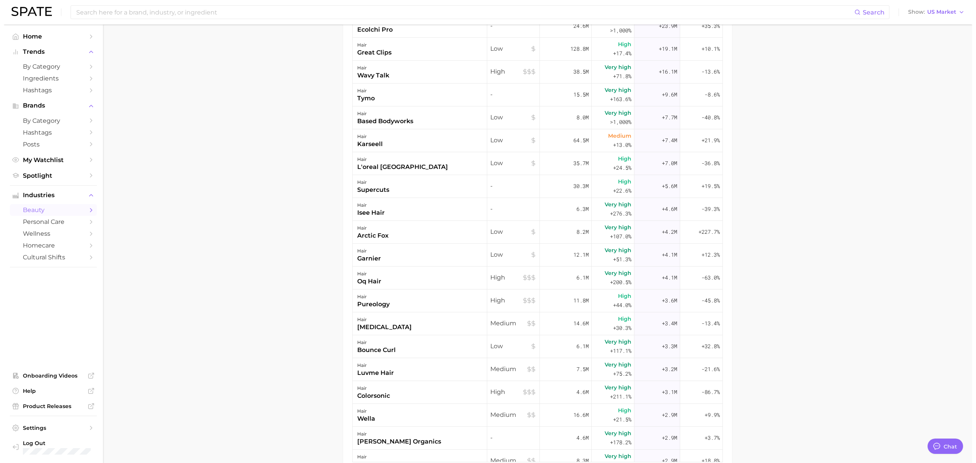
scroll to position [407, 0]
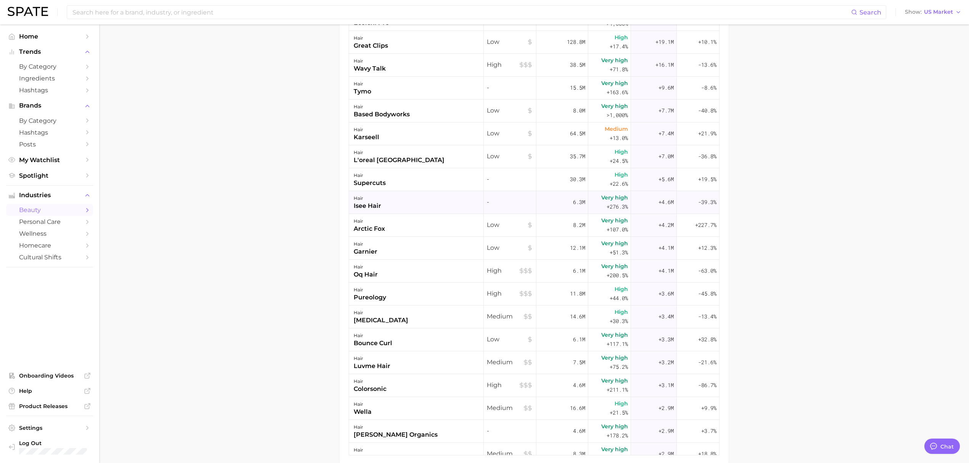
click at [396, 207] on div "hair isee hair" at bounding box center [416, 202] width 135 height 23
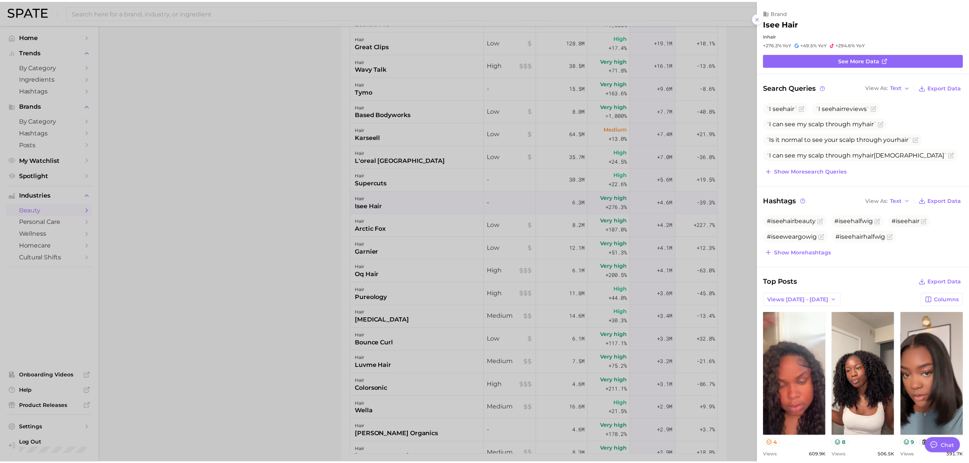
scroll to position [0, 0]
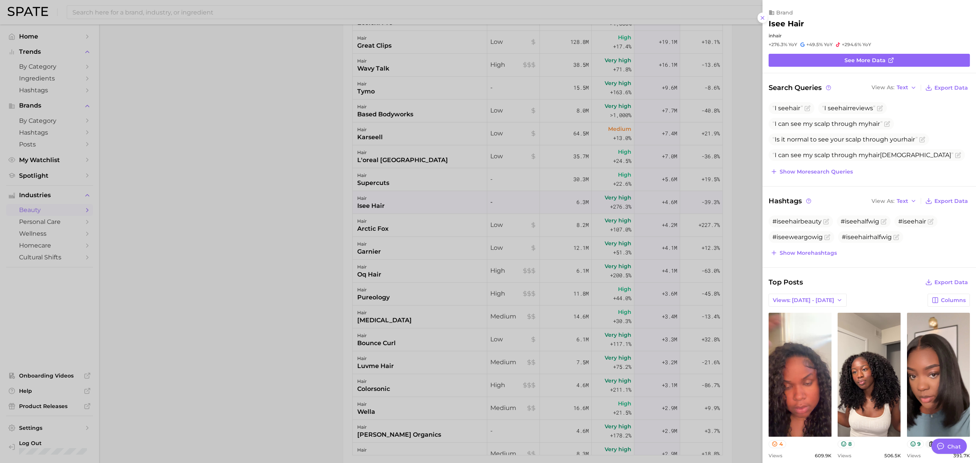
click at [246, 208] on div at bounding box center [488, 231] width 976 height 463
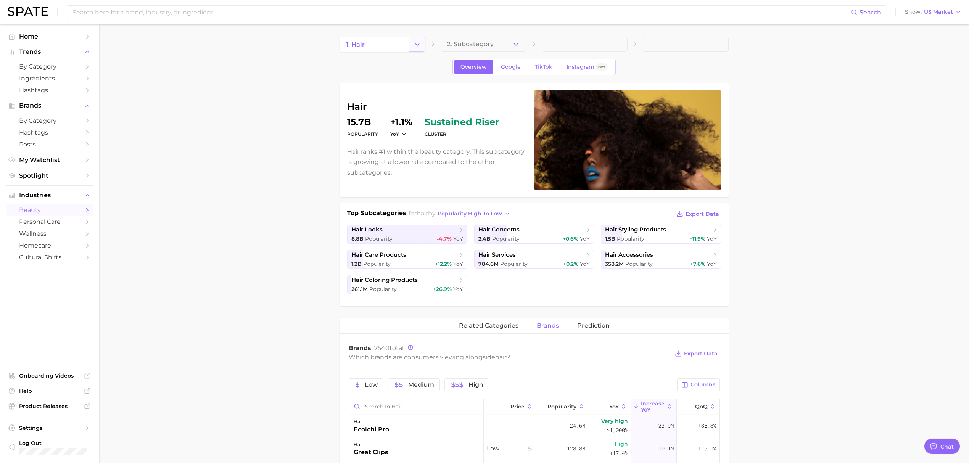
click at [414, 51] on button "Change Category" at bounding box center [417, 44] width 16 height 15
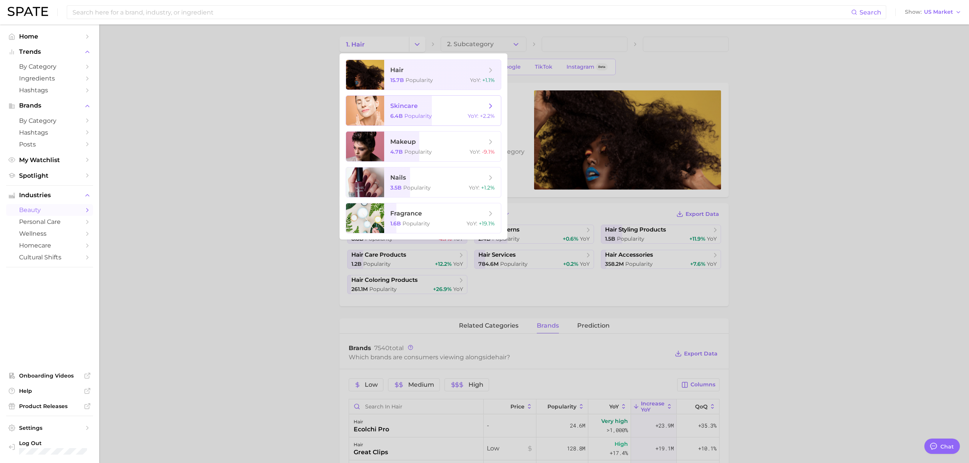
click at [429, 107] on span "skincare" at bounding box center [438, 106] width 96 height 8
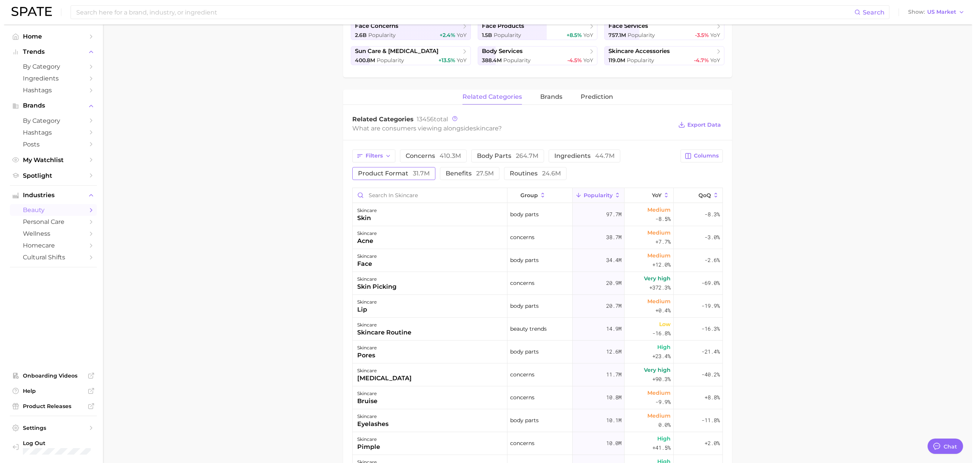
scroll to position [203, 0]
click at [542, 103] on button "brands" at bounding box center [548, 97] width 22 height 15
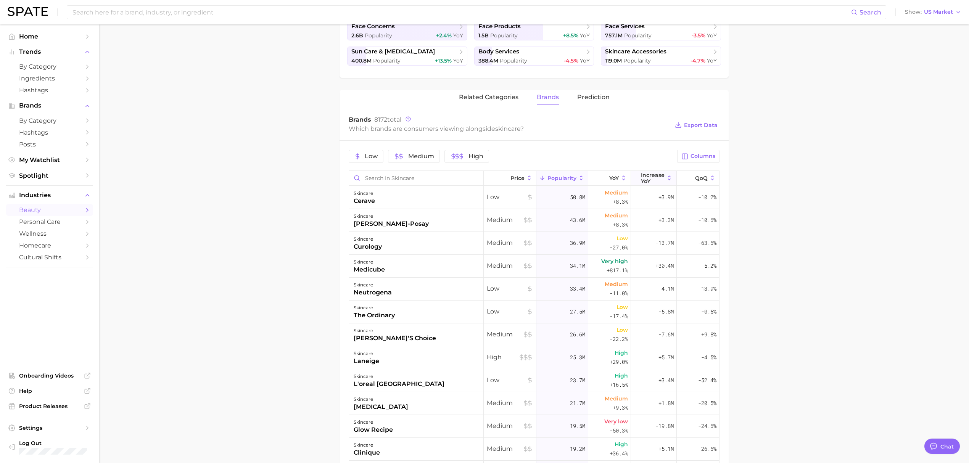
click at [658, 178] on span "Increase YoY" at bounding box center [653, 178] width 24 height 12
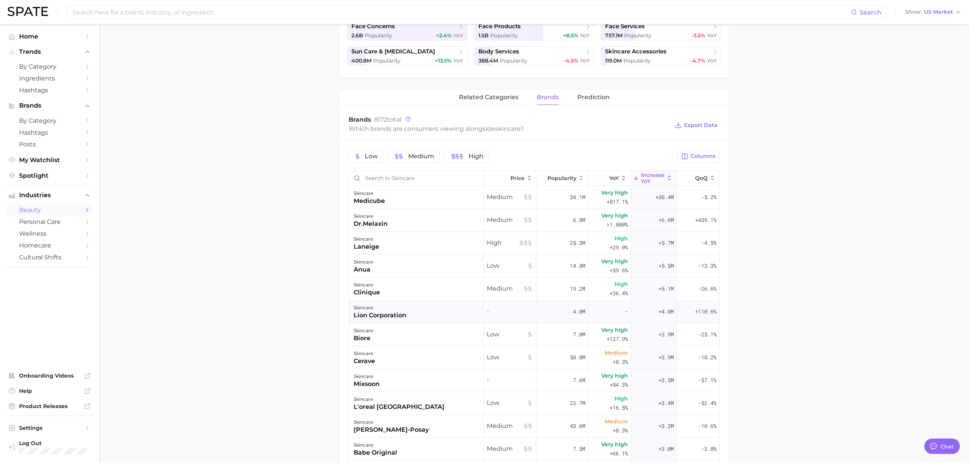
click at [428, 318] on div "skincare lion corporation" at bounding box center [416, 312] width 135 height 23
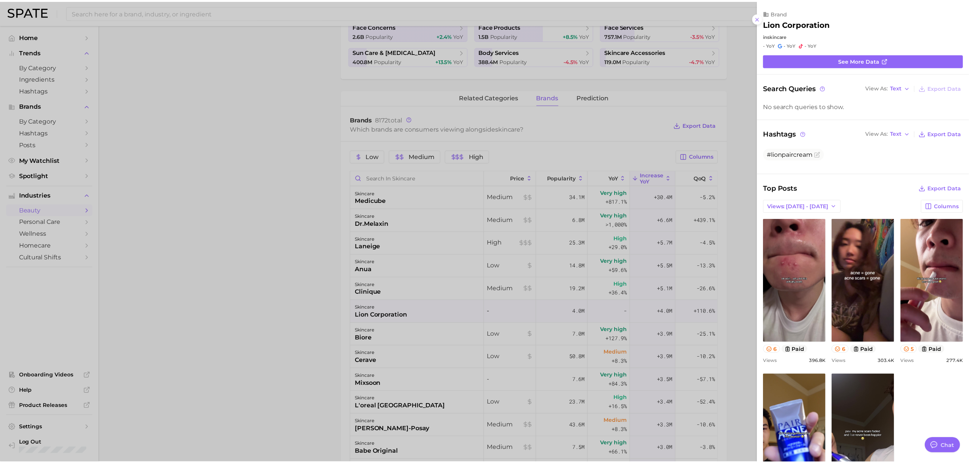
scroll to position [0, 0]
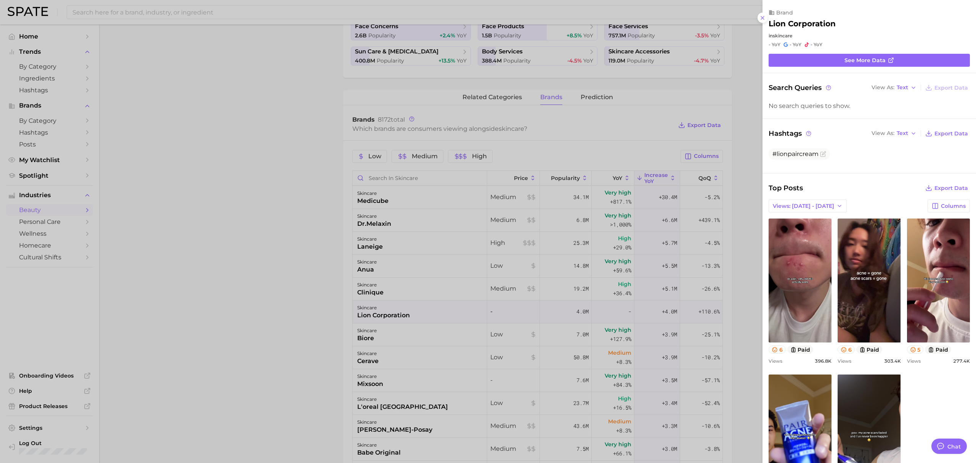
click at [324, 300] on div at bounding box center [488, 231] width 976 height 463
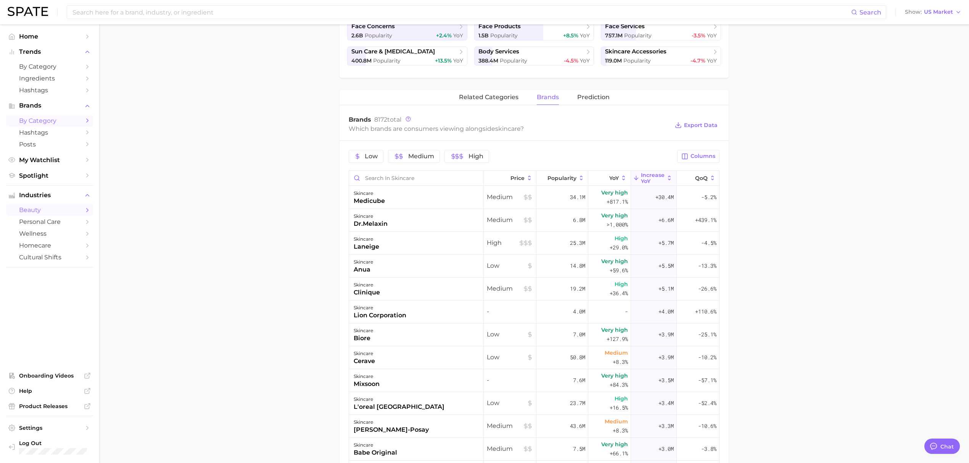
click at [46, 124] on span "by Category" at bounding box center [49, 120] width 61 height 7
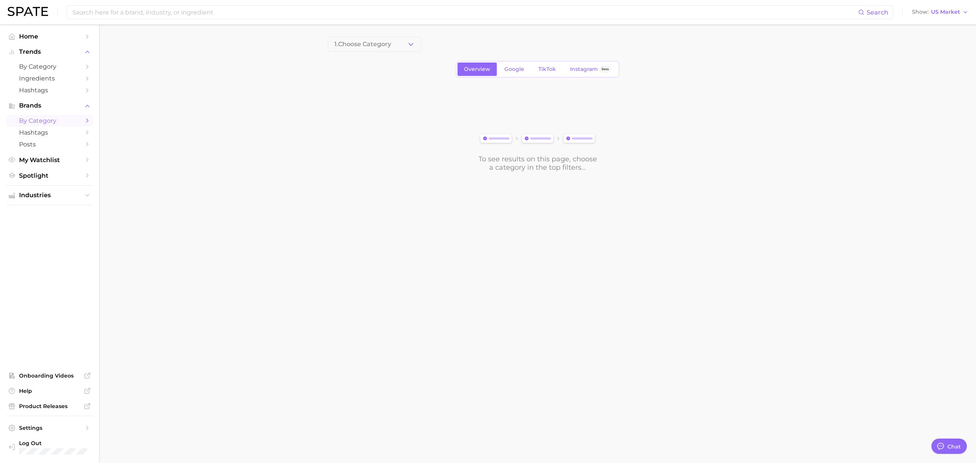
click at [385, 46] on span "1. Choose Category" at bounding box center [363, 44] width 57 height 7
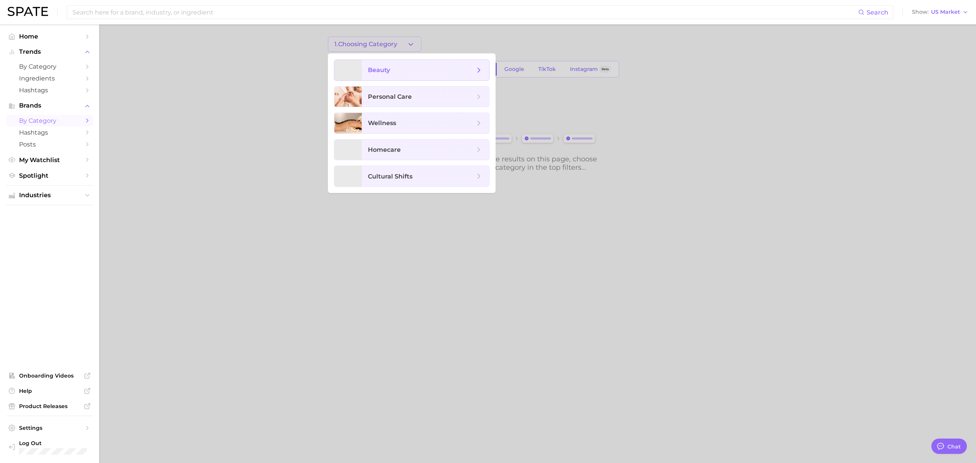
click at [392, 64] on span "beauty" at bounding box center [425, 70] width 127 height 21
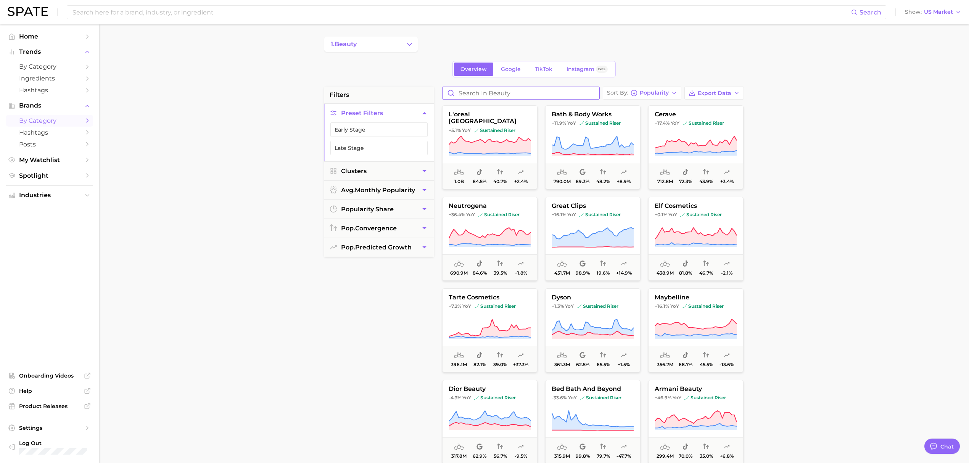
drag, startPoint x: 501, startPoint y: 94, endPoint x: 537, endPoint y: 83, distance: 38.1
click at [501, 94] on input "Search in beauty" at bounding box center [520, 93] width 157 height 12
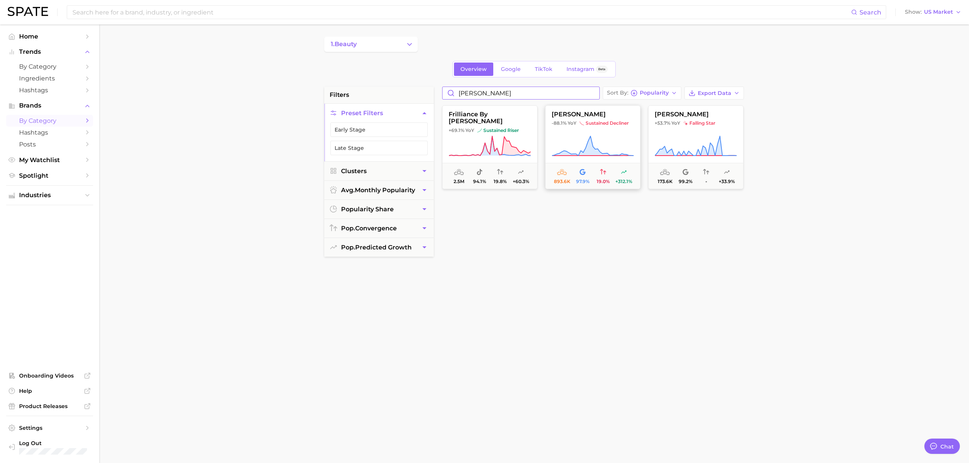
type input "fiona"
click at [577, 146] on icon at bounding box center [593, 145] width 82 height 21
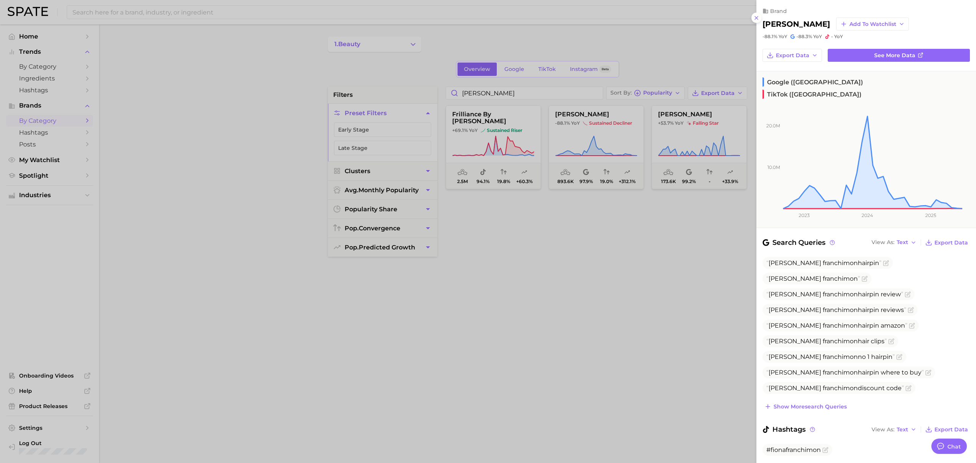
click at [272, 203] on div at bounding box center [488, 231] width 976 height 463
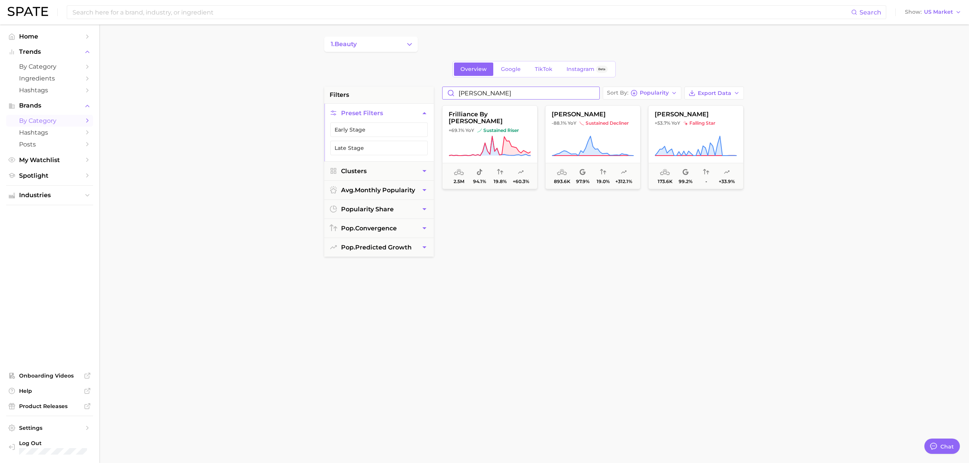
click at [591, 93] on input "fiona" at bounding box center [520, 93] width 157 height 12
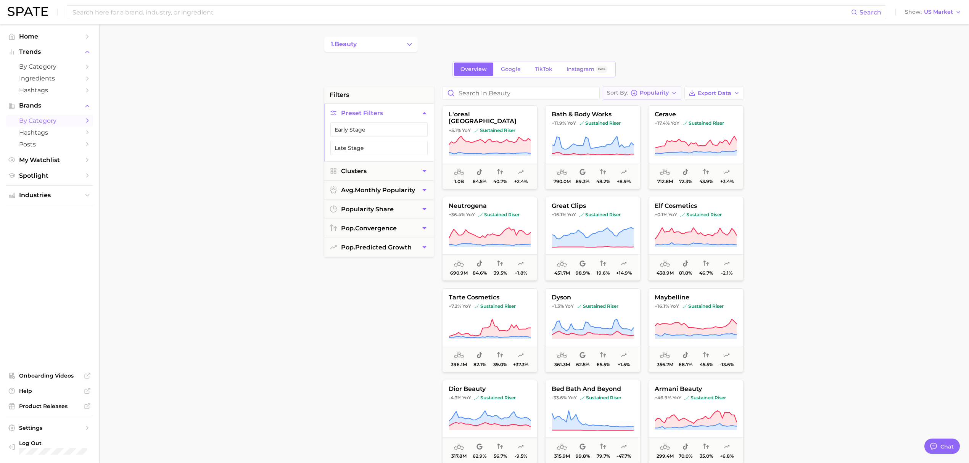
click at [643, 97] on button "Sort By Popularity" at bounding box center [642, 93] width 79 height 13
click at [263, 207] on main "1. beauty Overview Google TikTok Instagram Beta filters Preset Filters Early St…" at bounding box center [534, 313] width 870 height 579
click at [356, 247] on span "pop. predicted growth" at bounding box center [376, 247] width 71 height 7
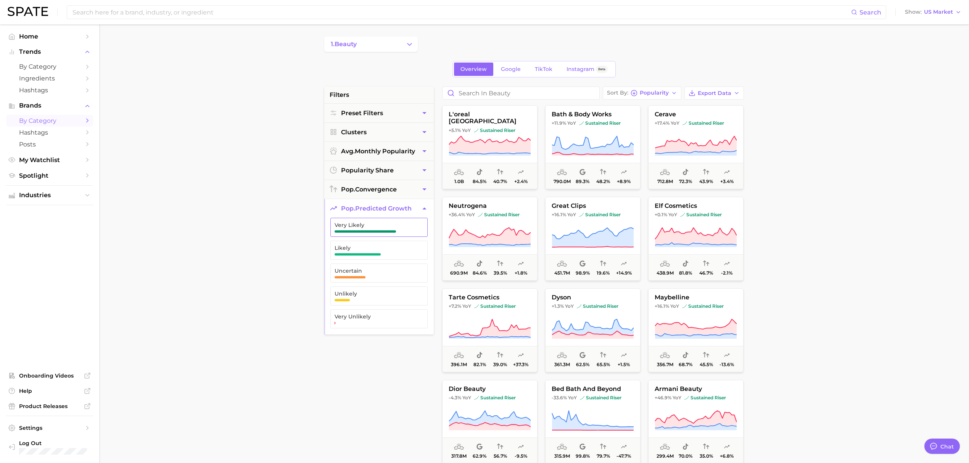
click at [368, 232] on span "button" at bounding box center [365, 231] width 61 height 2
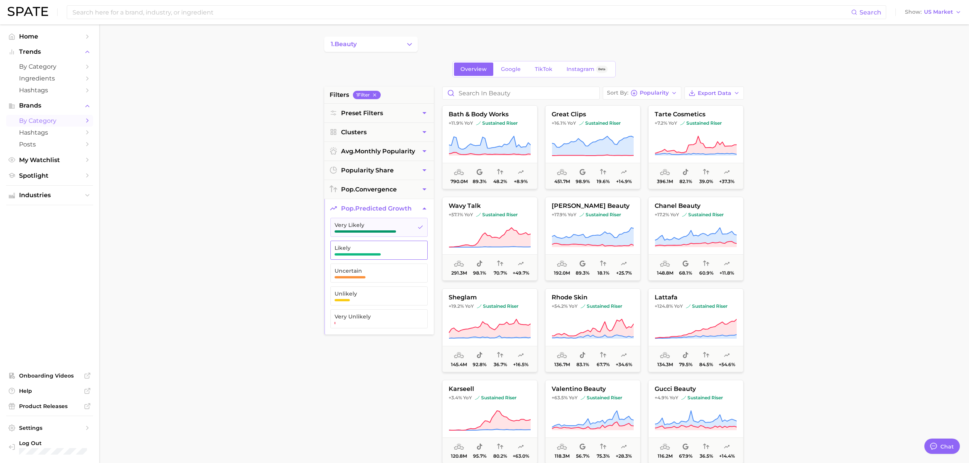
click at [372, 249] on span "Likely" at bounding box center [373, 248] width 77 height 6
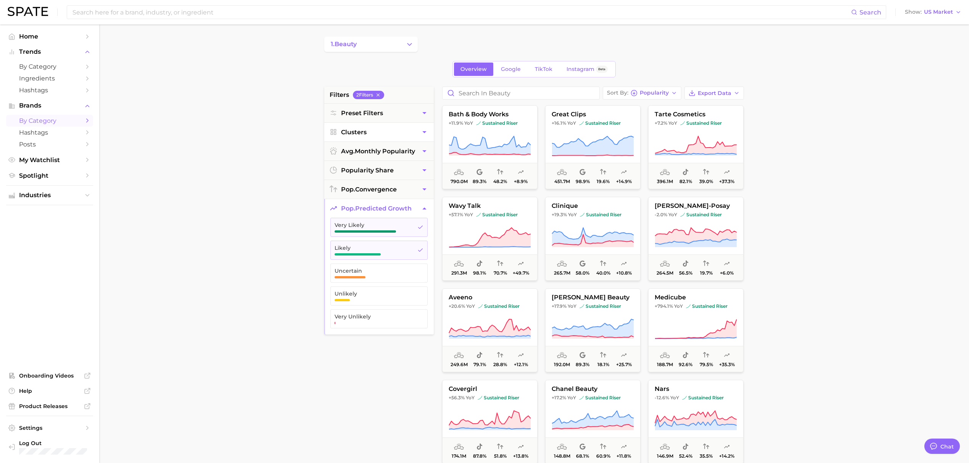
click at [375, 136] on button "Clusters" at bounding box center [378, 132] width 109 height 19
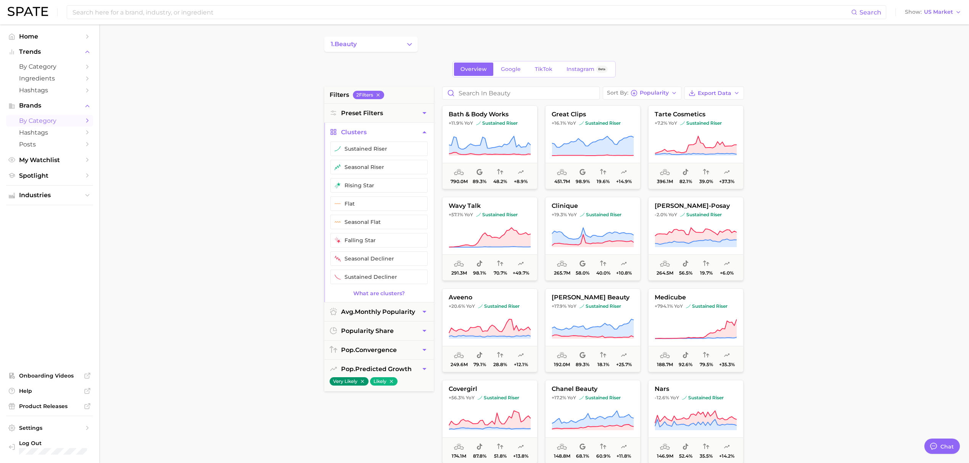
click at [375, 136] on button "Clusters" at bounding box center [378, 132] width 109 height 19
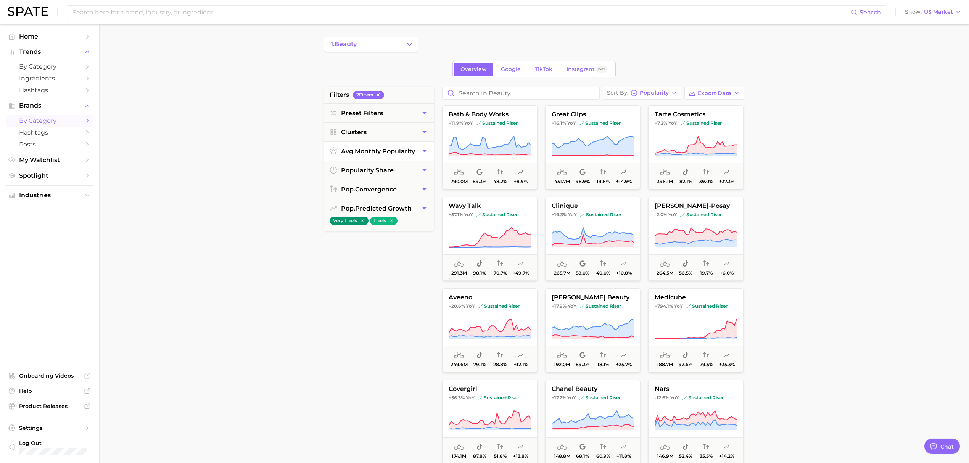
click at [378, 145] on button "avg. monthly popularity" at bounding box center [378, 151] width 109 height 19
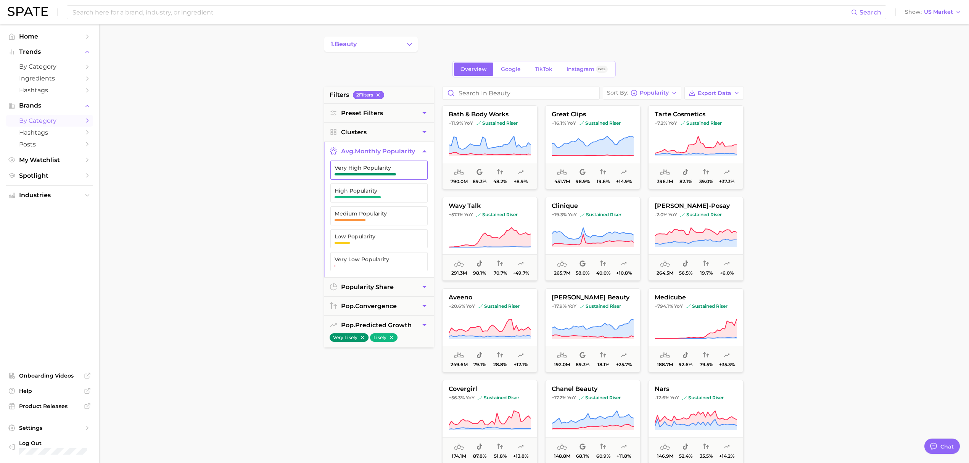
click at [382, 165] on span "Very High Popularity" at bounding box center [373, 168] width 77 height 6
click at [379, 194] on span "High Popularity" at bounding box center [373, 191] width 77 height 6
click at [380, 213] on span "Medium Popularity" at bounding box center [373, 214] width 77 height 6
click at [726, 95] on span "Export Data" at bounding box center [715, 93] width 34 height 6
click at [722, 107] on button "Card Data CSV" at bounding box center [702, 107] width 84 height 14
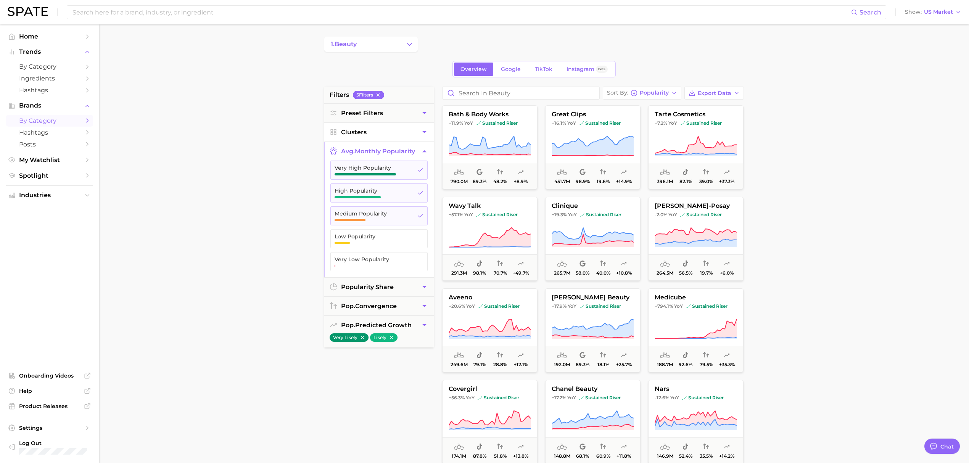
drag, startPoint x: 392, startPoint y: 127, endPoint x: 394, endPoint y: 132, distance: 5.1
click at [392, 127] on button "Clusters" at bounding box center [378, 132] width 109 height 19
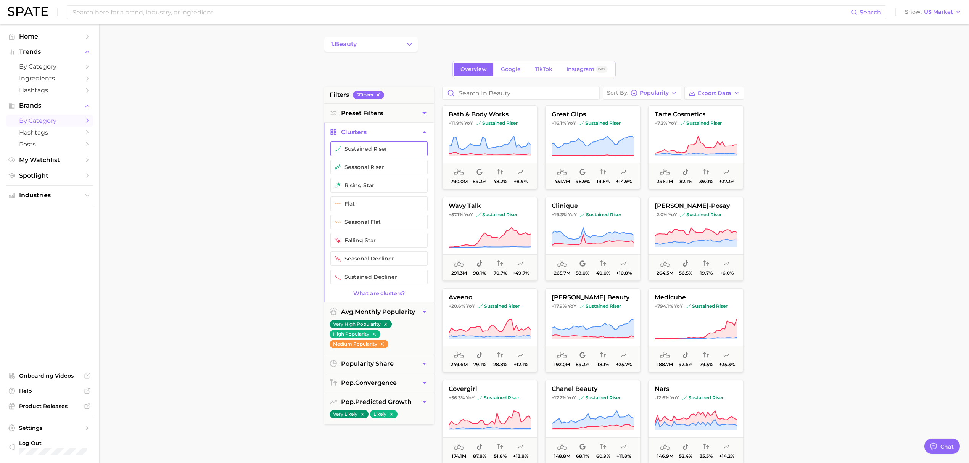
click at [391, 147] on button "sustained riser" at bounding box center [378, 149] width 97 height 14
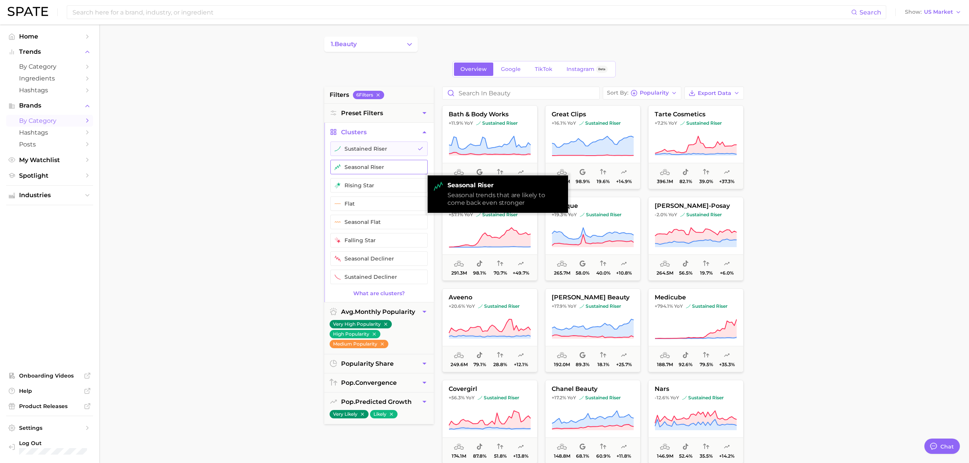
click at [404, 168] on button "seasonal riser" at bounding box center [378, 167] width 97 height 14
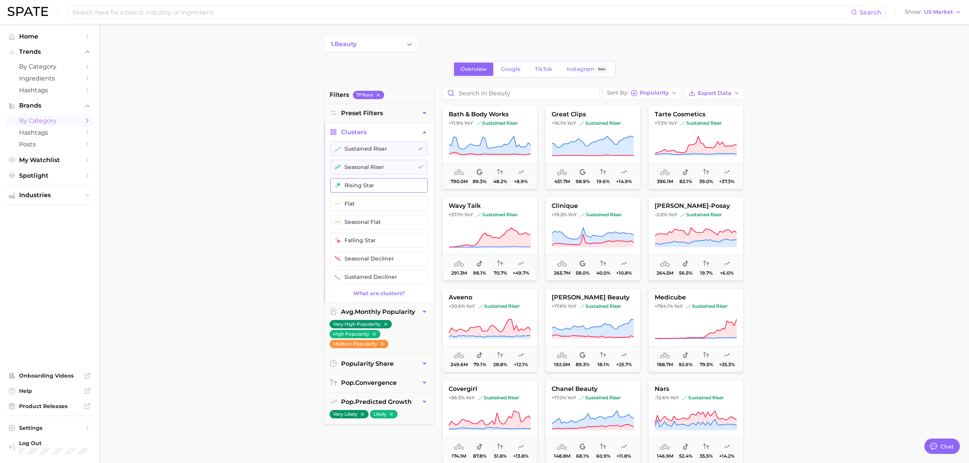
click at [395, 187] on button "rising star" at bounding box center [378, 185] width 97 height 14
click at [407, 130] on button "Clusters" at bounding box center [378, 132] width 109 height 19
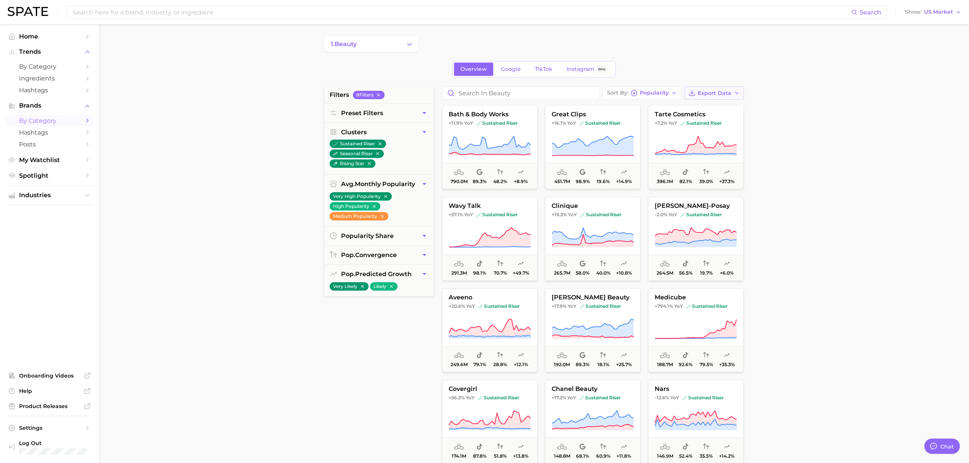
click at [737, 87] on button "Export Data" at bounding box center [714, 93] width 60 height 13
click at [722, 106] on button "Card Data CSV" at bounding box center [702, 107] width 84 height 14
drag, startPoint x: 476, startPoint y: 98, endPoint x: 547, endPoint y: 81, distance: 72.6
click at [476, 98] on input "Search in beauty" at bounding box center [520, 93] width 157 height 12
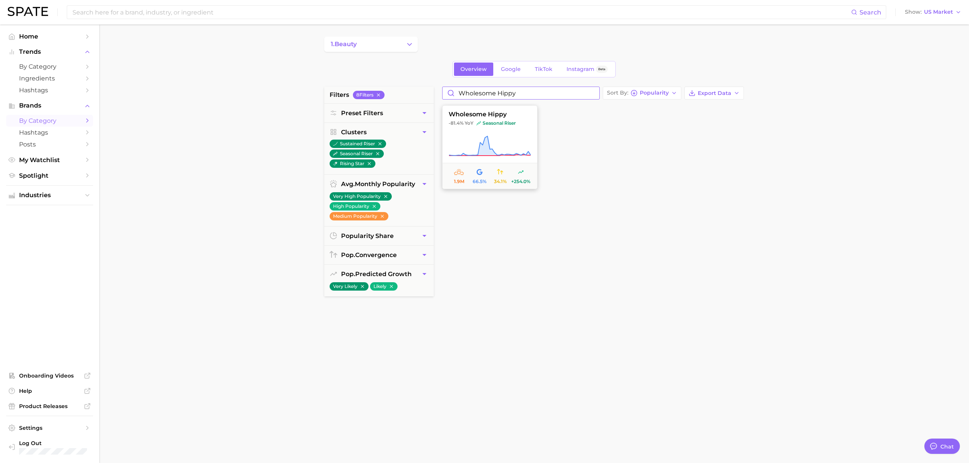
type input "wholesome hippy"
click at [508, 139] on icon at bounding box center [490, 145] width 82 height 21
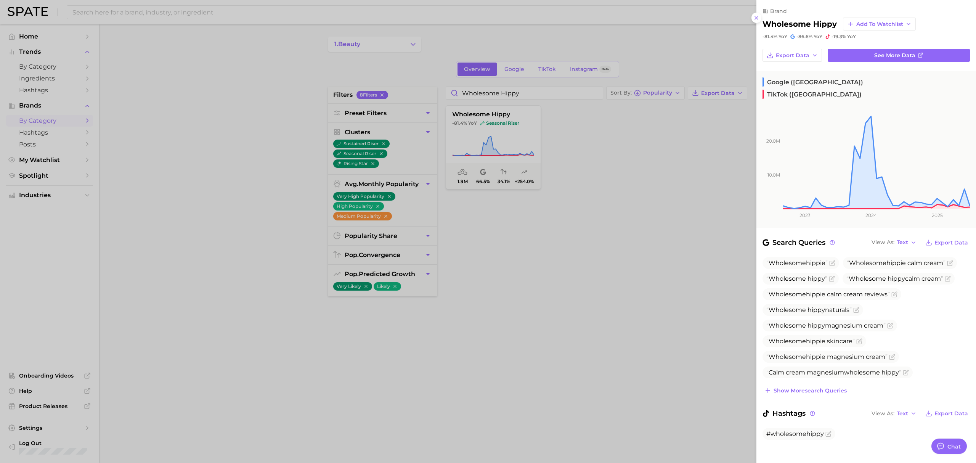
click at [625, 269] on div at bounding box center [488, 231] width 976 height 463
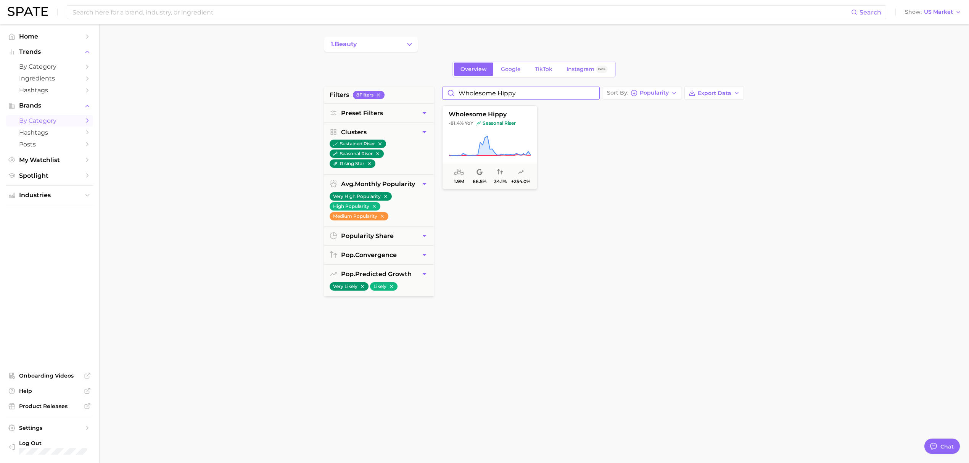
click at [592, 92] on input "wholesome hippy" at bounding box center [520, 93] width 157 height 12
click at [511, 127] on button "polite society -75.9% YoY sustained riser 2.8m 85.5% 36.5% +250.0%" at bounding box center [489, 147] width 95 height 84
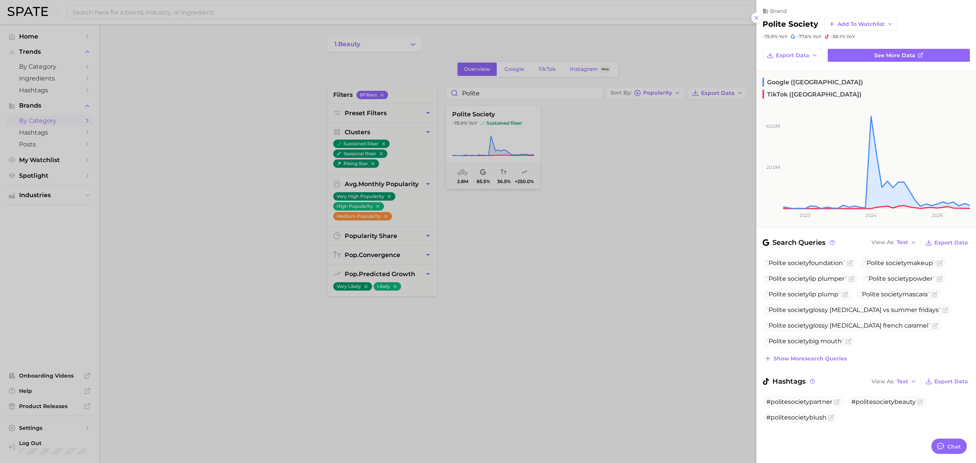
click at [274, 275] on div at bounding box center [488, 231] width 976 height 463
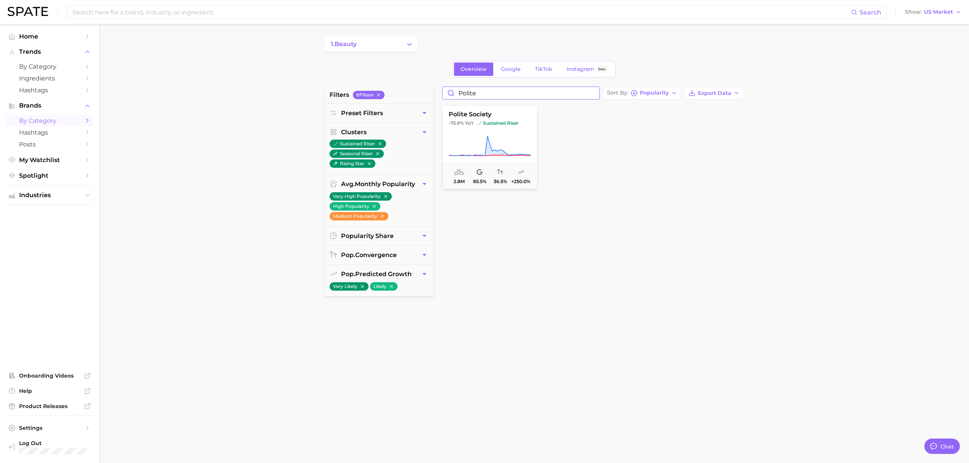
click at [474, 92] on input "polite" at bounding box center [520, 93] width 157 height 12
click at [493, 136] on icon at bounding box center [490, 145] width 82 height 21
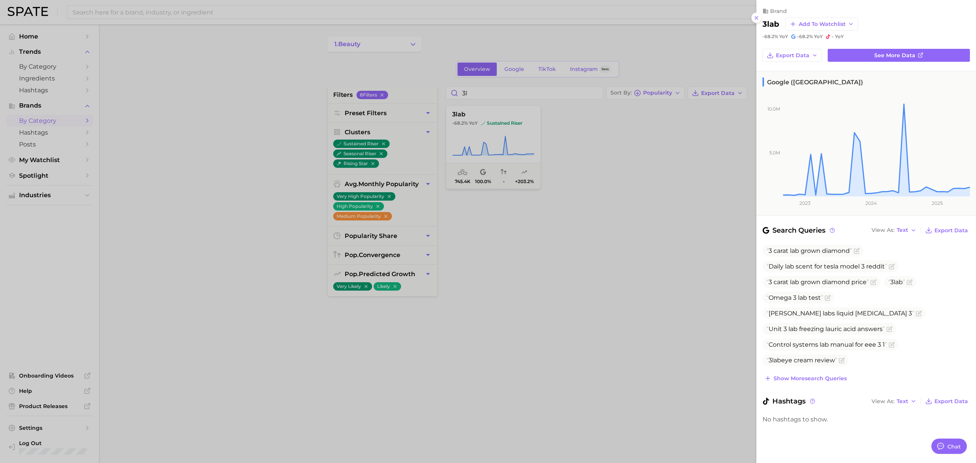
click at [614, 87] on div at bounding box center [488, 231] width 976 height 463
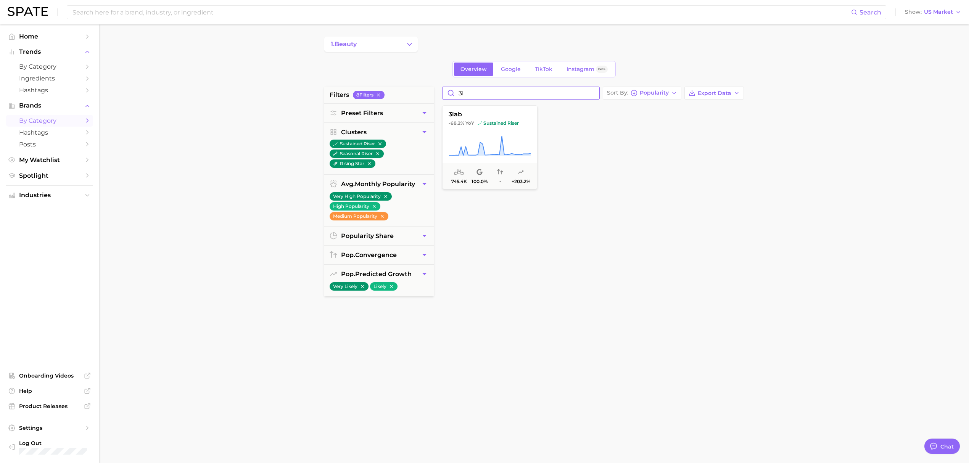
click at [582, 91] on input "3l" at bounding box center [520, 93] width 157 height 12
click at [515, 144] on icon at bounding box center [490, 145] width 82 height 21
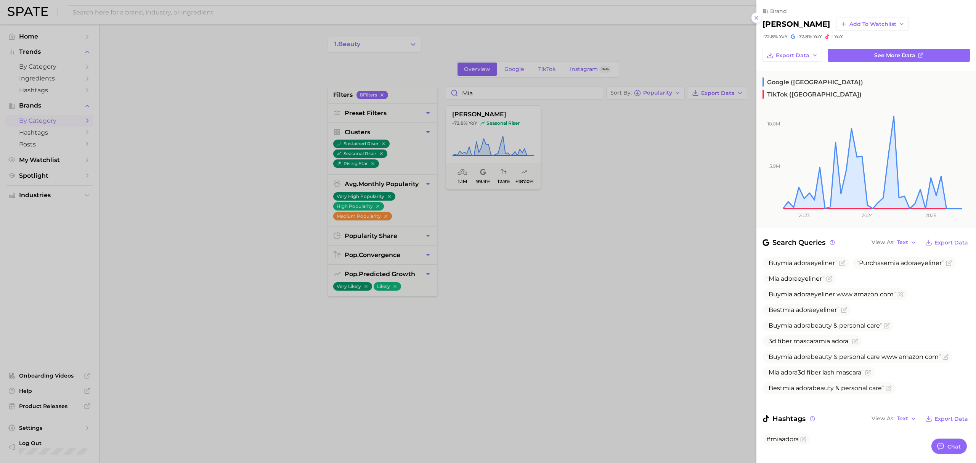
click at [255, 244] on div at bounding box center [488, 231] width 976 height 463
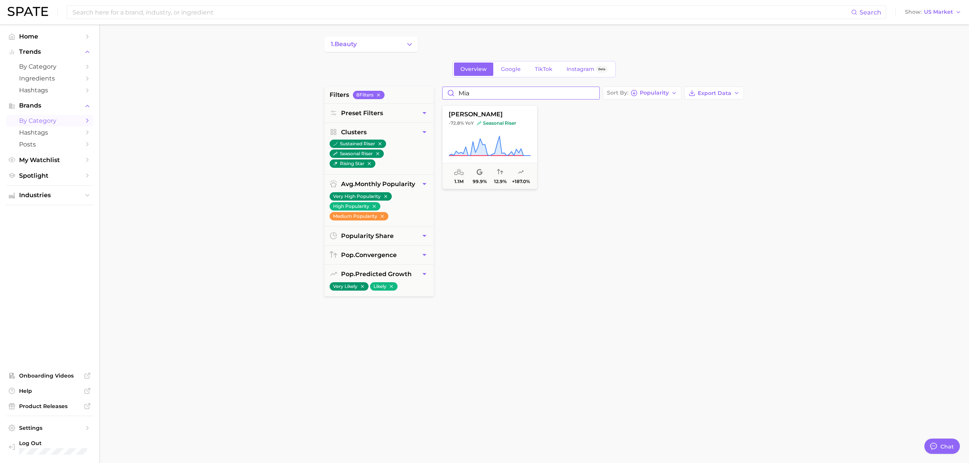
click at [507, 94] on input "mia" at bounding box center [520, 93] width 157 height 12
click at [521, 142] on icon at bounding box center [490, 145] width 82 height 21
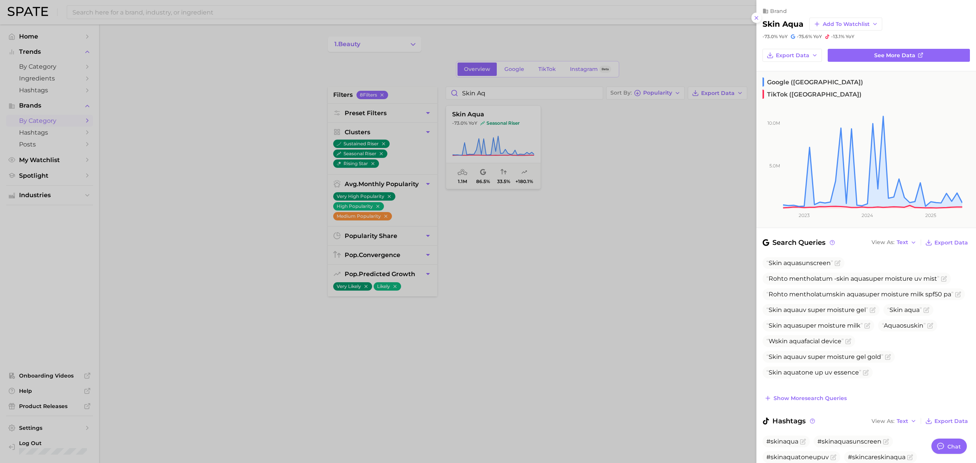
click at [743, 166] on div at bounding box center [488, 231] width 976 height 463
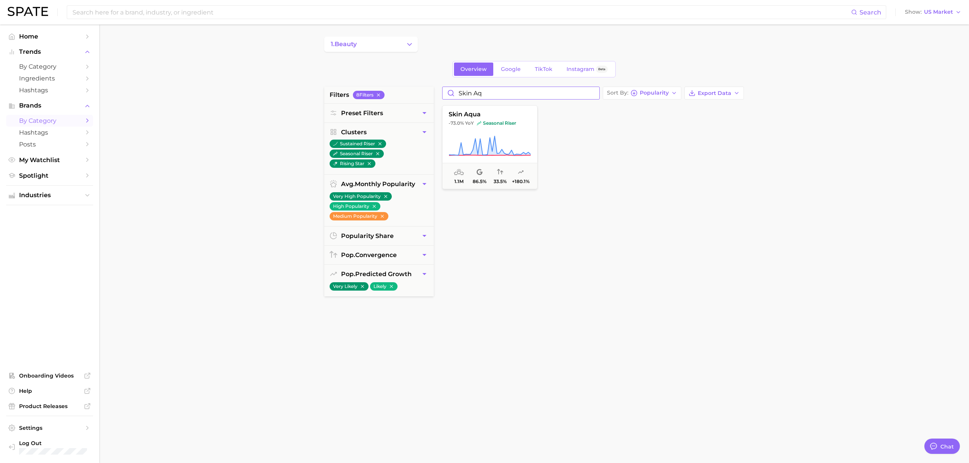
click at [472, 97] on input "skin aq" at bounding box center [520, 93] width 157 height 12
click at [491, 122] on span "seasonal riser" at bounding box center [495, 123] width 39 height 6
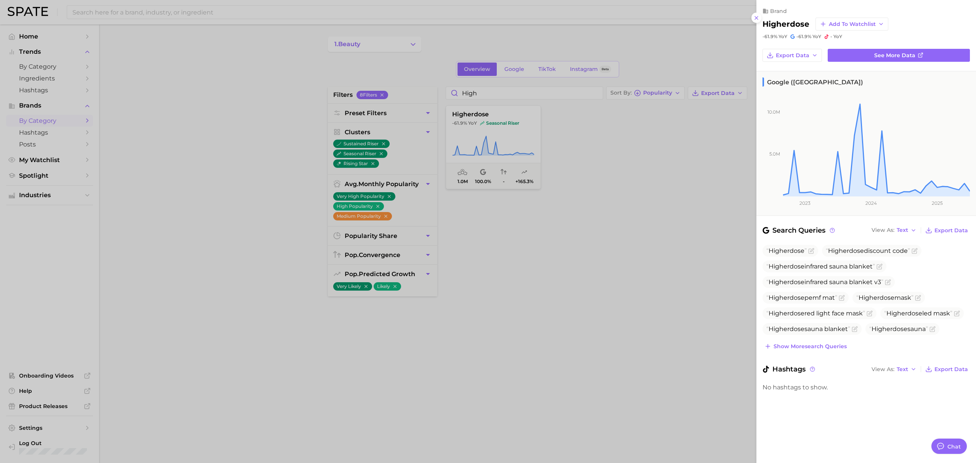
drag, startPoint x: 288, startPoint y: 116, endPoint x: 567, endPoint y: 93, distance: 279.3
click at [288, 116] on div at bounding box center [488, 231] width 976 height 463
click at [567, 93] on div at bounding box center [488, 231] width 976 height 463
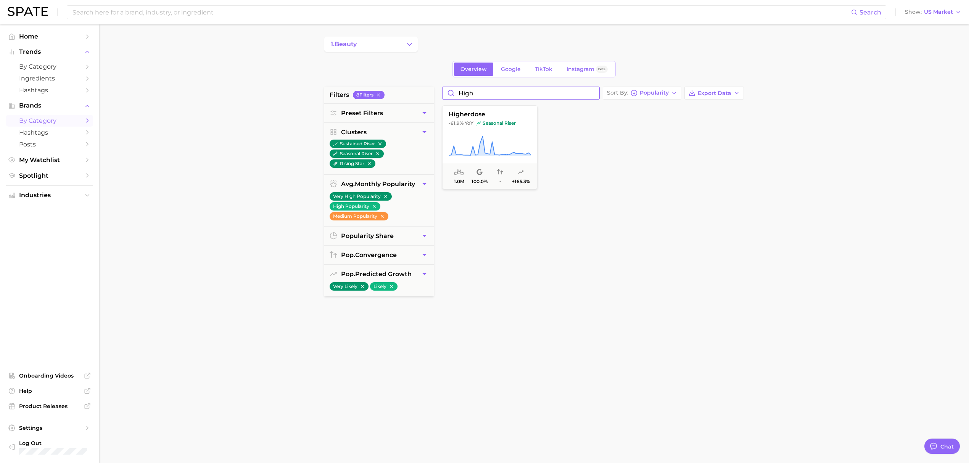
click at [580, 92] on input "high" at bounding box center [520, 93] width 157 height 12
click at [501, 150] on icon at bounding box center [490, 145] width 82 height 21
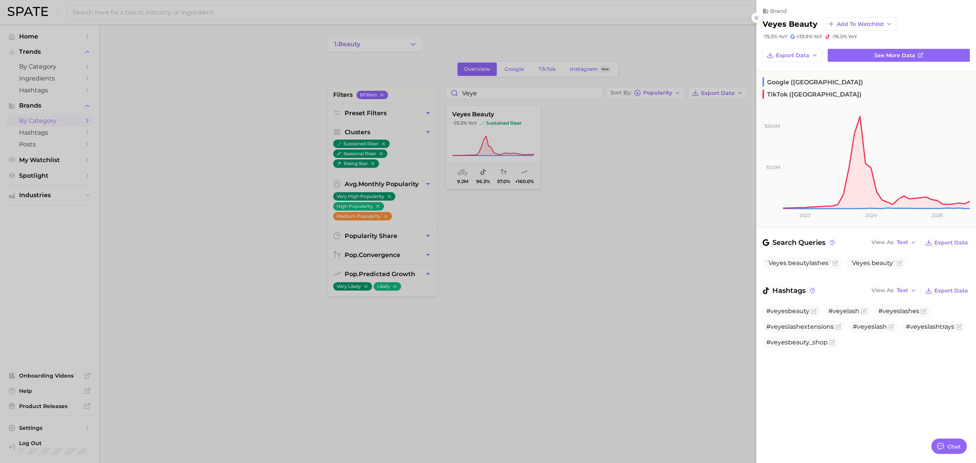
click at [359, 60] on div at bounding box center [488, 231] width 976 height 463
click at [471, 90] on div at bounding box center [488, 231] width 976 height 463
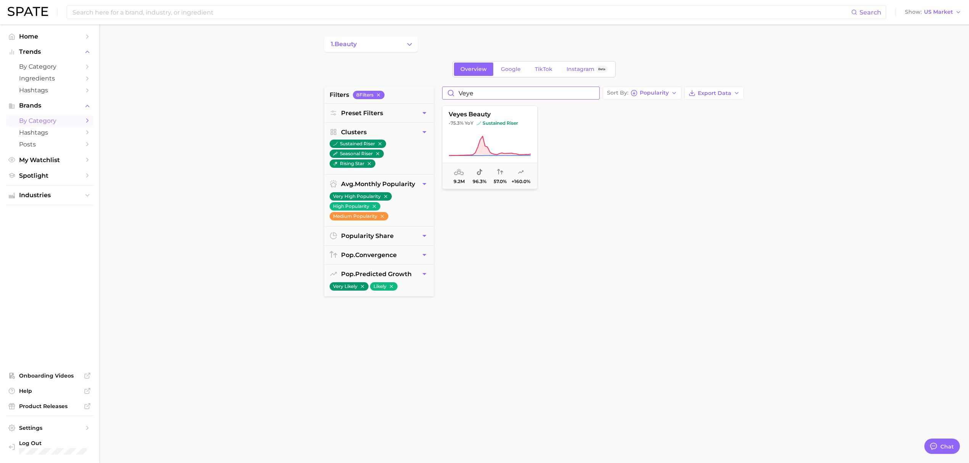
click at [467, 95] on input "veye" at bounding box center [520, 93] width 157 height 12
click at [483, 125] on span "sustained riser" at bounding box center [498, 123] width 42 height 6
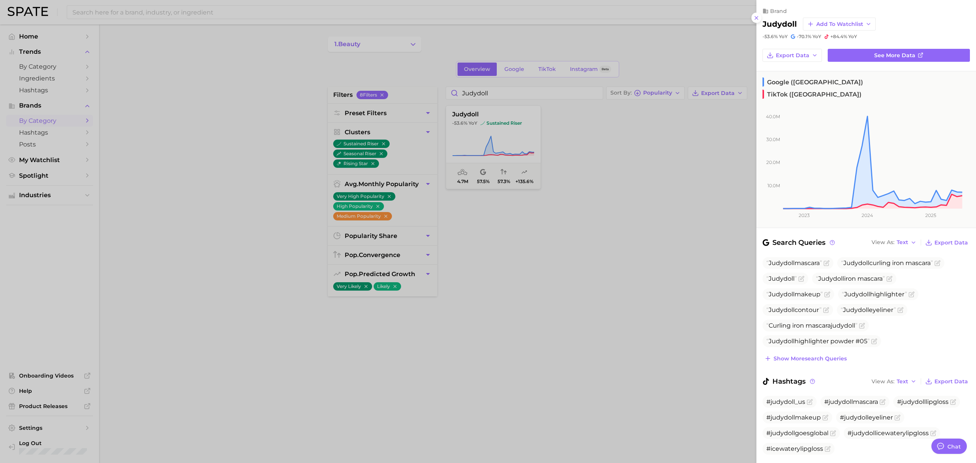
click at [503, 83] on div at bounding box center [488, 231] width 976 height 463
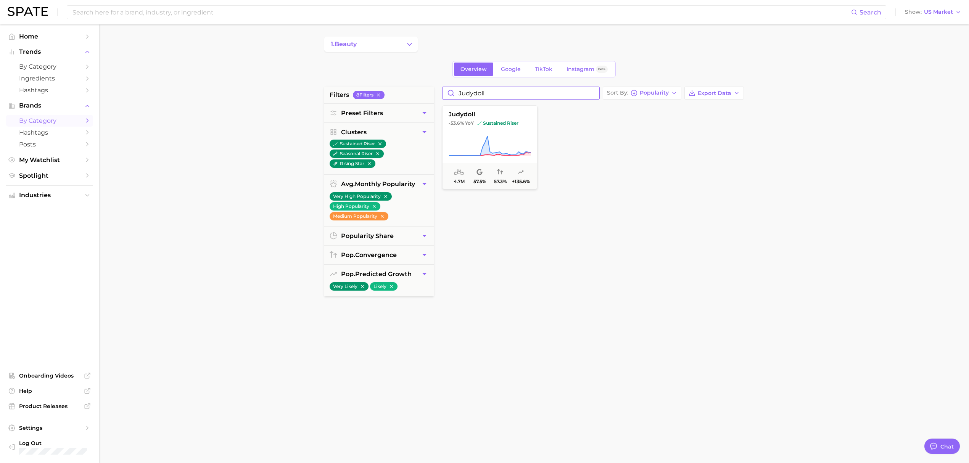
click at [503, 89] on input "judydoll" at bounding box center [520, 93] width 157 height 12
click at [494, 139] on icon at bounding box center [490, 145] width 82 height 21
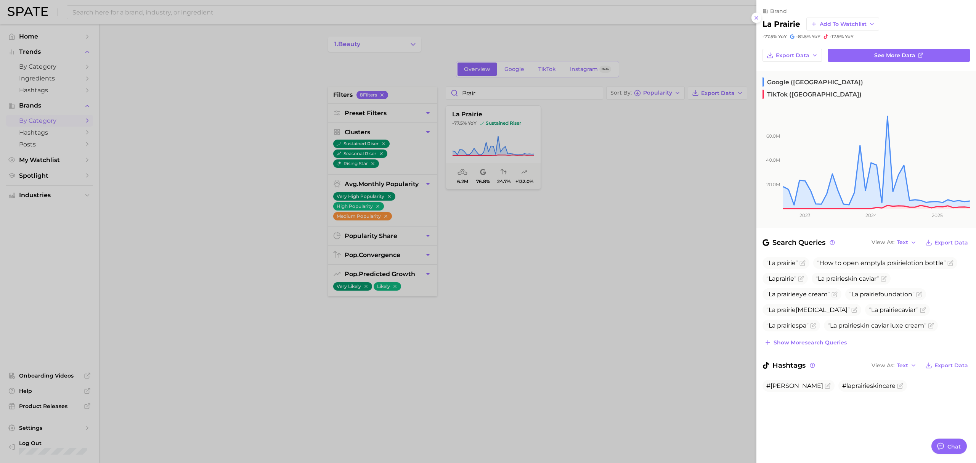
click at [394, 54] on div at bounding box center [488, 231] width 976 height 463
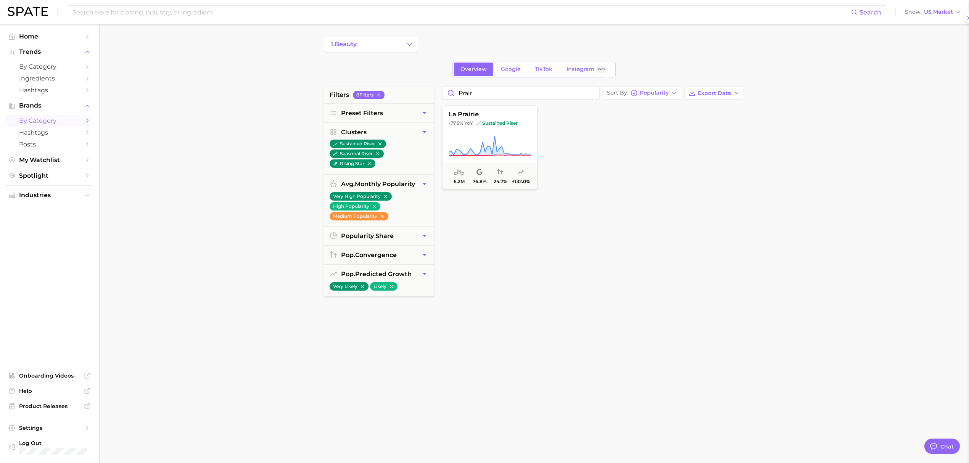
click at [492, 92] on div at bounding box center [484, 231] width 969 height 463
click at [492, 92] on input "prair" at bounding box center [520, 93] width 157 height 12
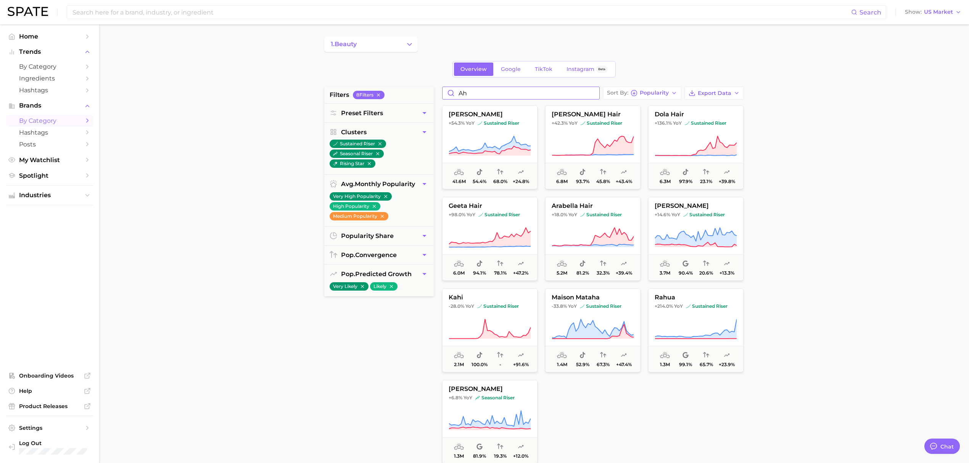
type input "a"
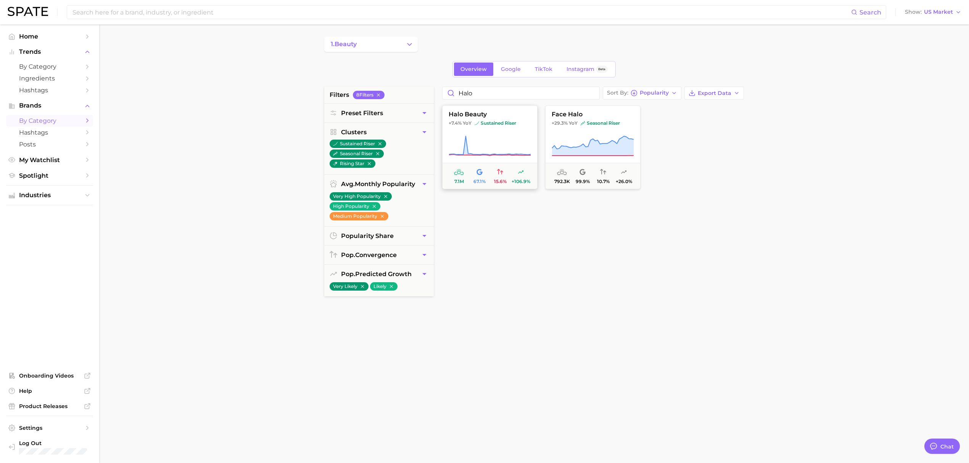
click at [493, 142] on icon at bounding box center [490, 145] width 82 height 21
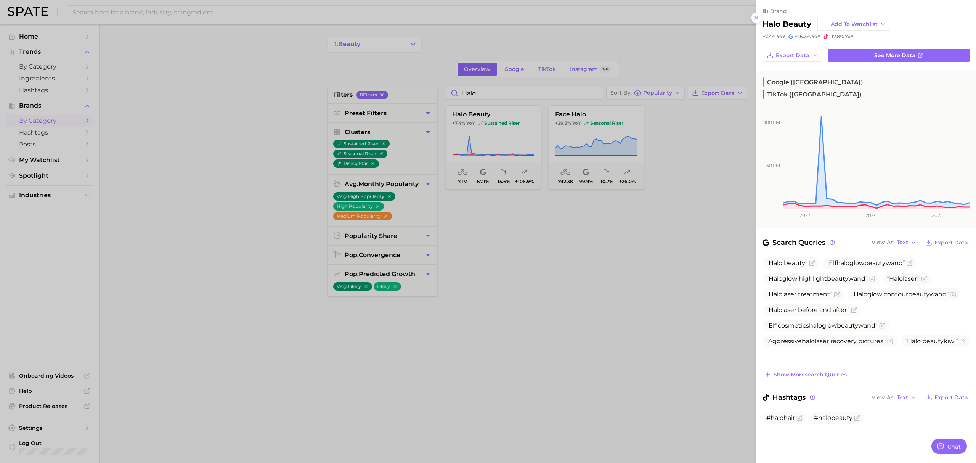
click at [253, 214] on div at bounding box center [488, 231] width 976 height 463
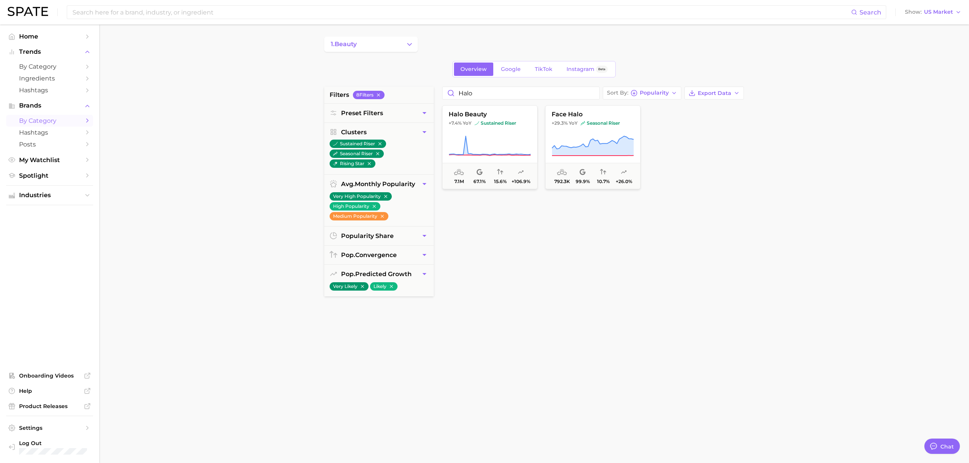
click at [167, 269] on main "1. beauty Overview Google TikTok Instagram Beta filters 8 Filter s Preset Filte…" at bounding box center [534, 313] width 870 height 579
click at [520, 89] on input "halo" at bounding box center [520, 93] width 157 height 12
click at [517, 117] on span "serious skincare" at bounding box center [489, 114] width 95 height 7
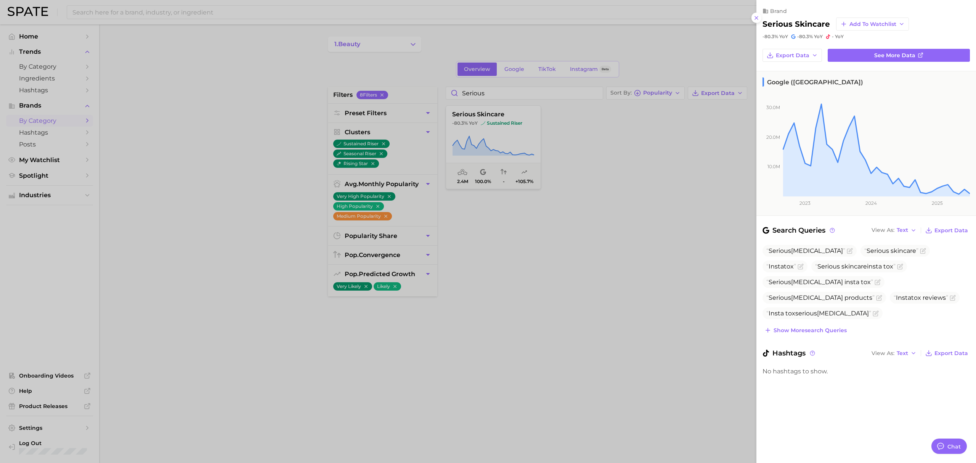
click at [623, 208] on div at bounding box center [488, 231] width 976 height 463
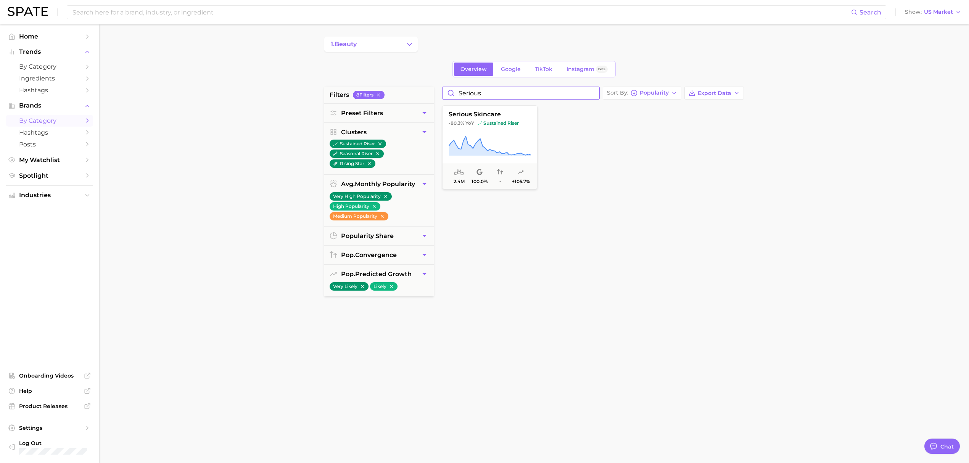
click at [475, 92] on input "serious" at bounding box center [520, 93] width 157 height 12
click at [526, 135] on icon at bounding box center [490, 145] width 82 height 21
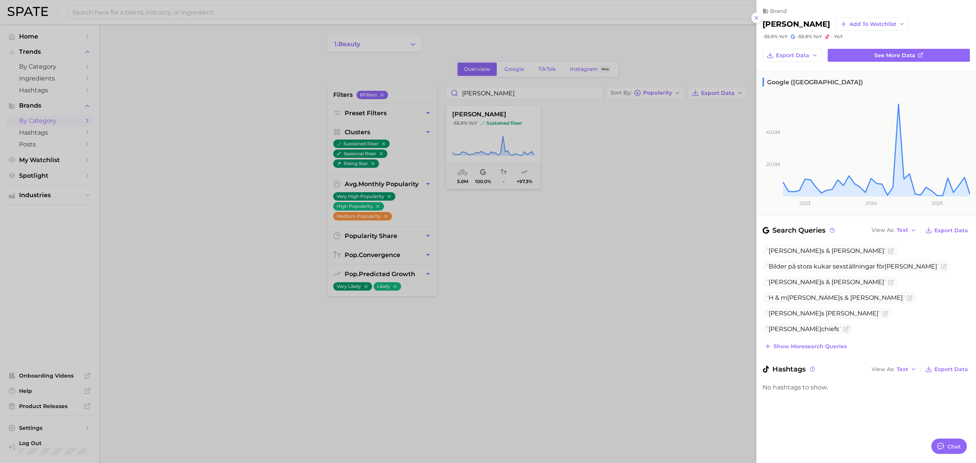
click at [207, 209] on div at bounding box center [488, 231] width 976 height 463
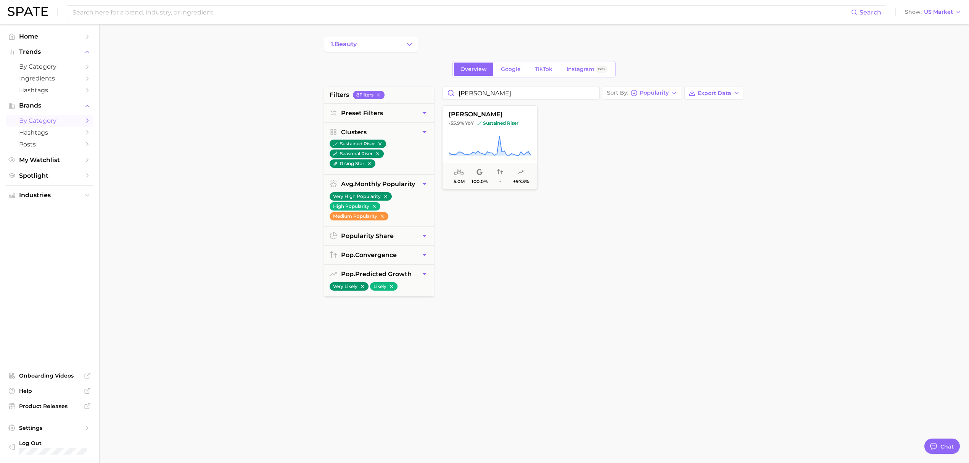
click at [185, 269] on main "1. beauty Overview Google TikTok Instagram Beta filters 8 Filter s Preset Filte…" at bounding box center [534, 313] width 870 height 579
click at [518, 90] on input "henne" at bounding box center [520, 93] width 157 height 12
type input "a"
click at [510, 126] on span "sustained riser" at bounding box center [498, 123] width 42 height 6
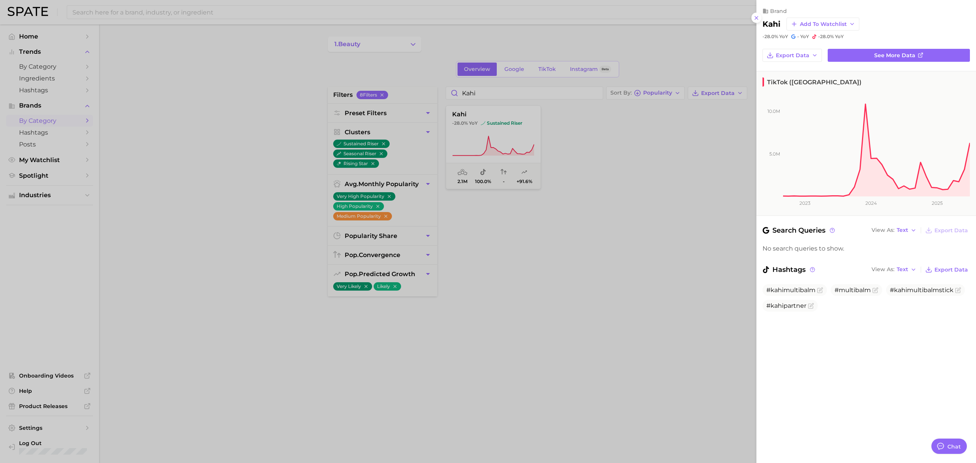
click at [137, 205] on div at bounding box center [488, 231] width 976 height 463
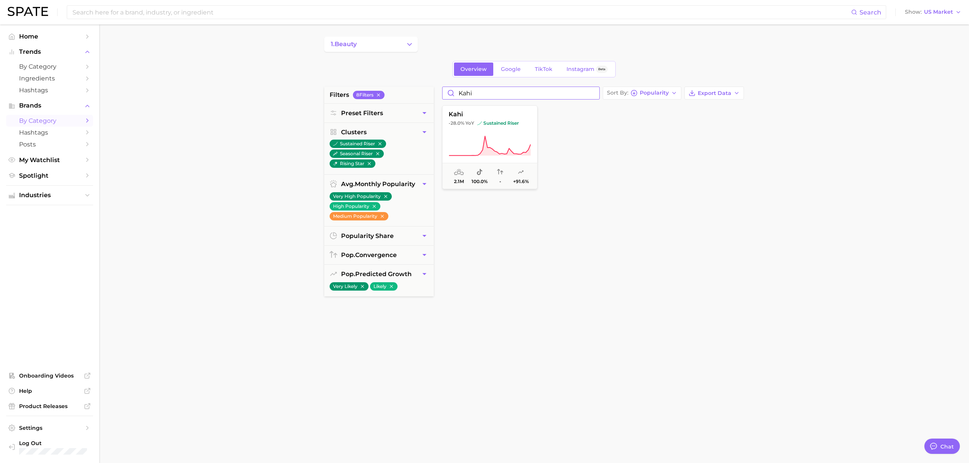
click at [537, 92] on input "kahi" at bounding box center [520, 93] width 157 height 12
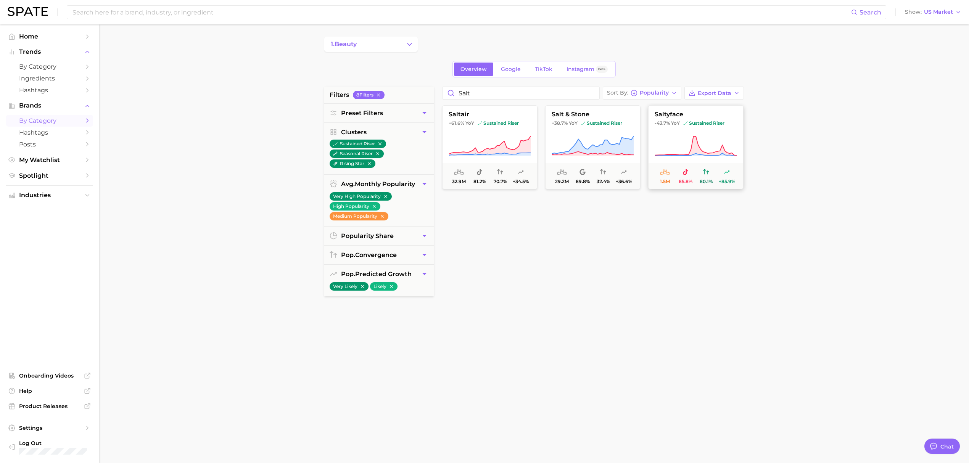
click at [672, 138] on icon at bounding box center [696, 145] width 82 height 21
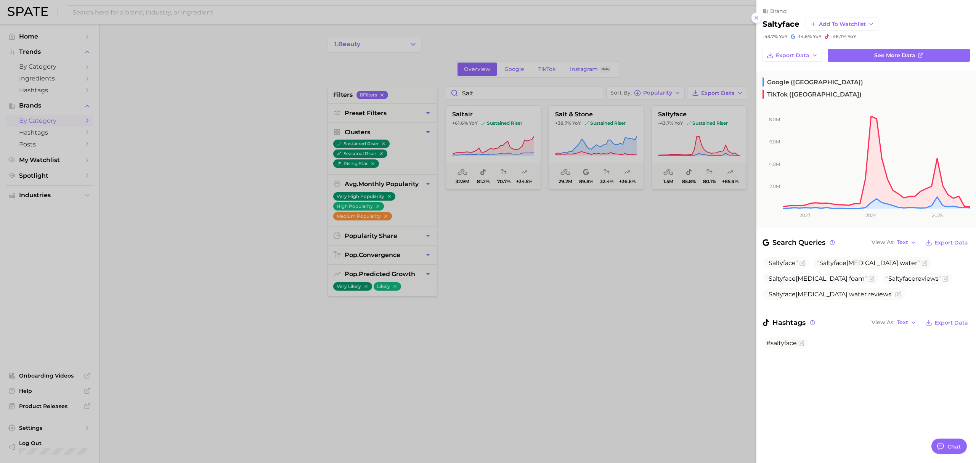
click at [477, 100] on div at bounding box center [488, 231] width 976 height 463
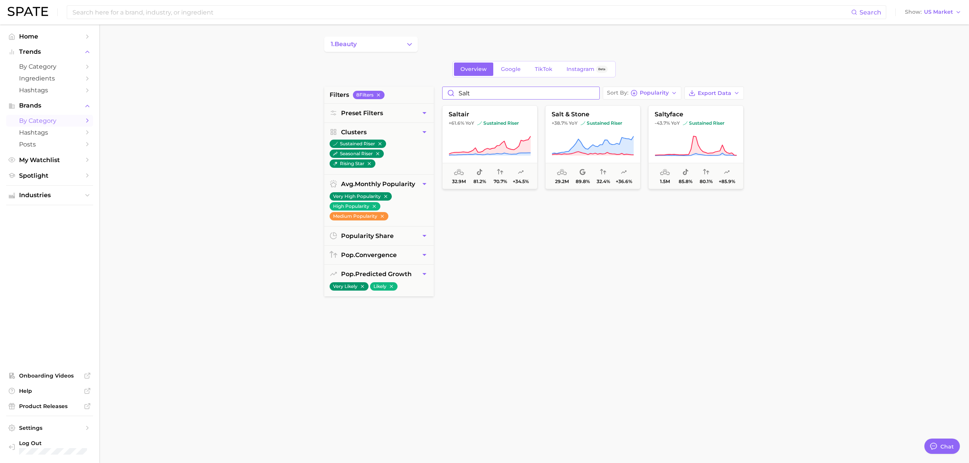
click at [478, 95] on input "salt" at bounding box center [520, 93] width 157 height 12
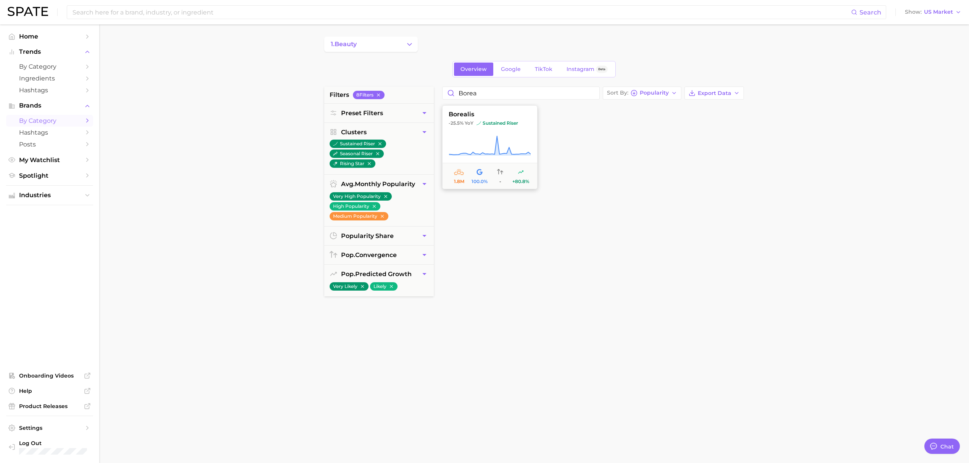
click at [507, 124] on span "sustained riser" at bounding box center [497, 123] width 42 height 6
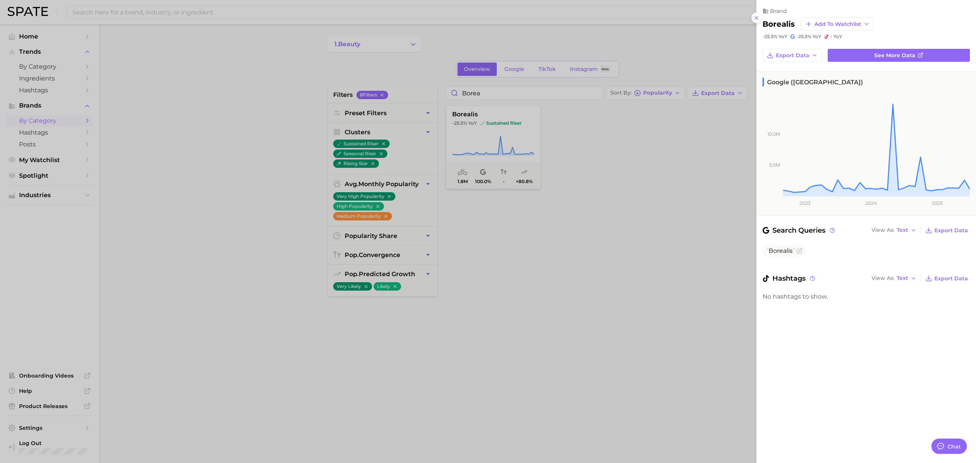
click at [172, 264] on div at bounding box center [488, 231] width 976 height 463
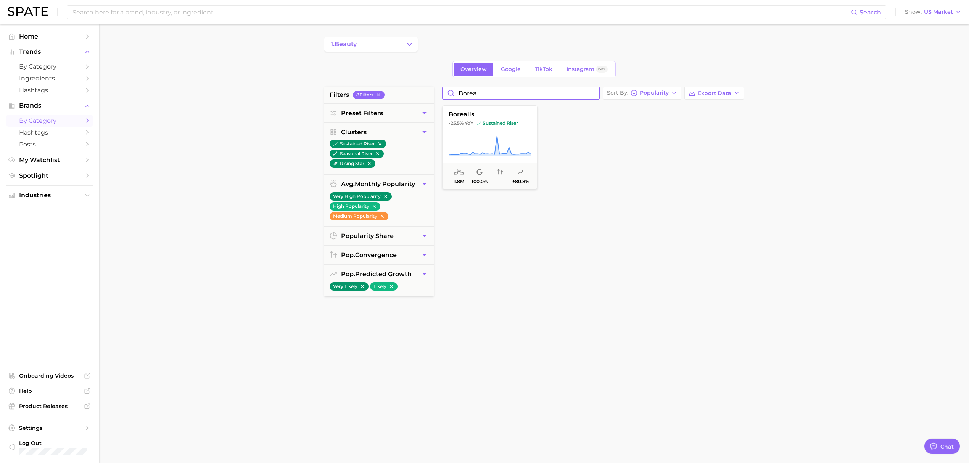
click at [498, 91] on input "borea" at bounding box center [520, 93] width 157 height 12
click at [501, 139] on icon at bounding box center [490, 145] width 82 height 21
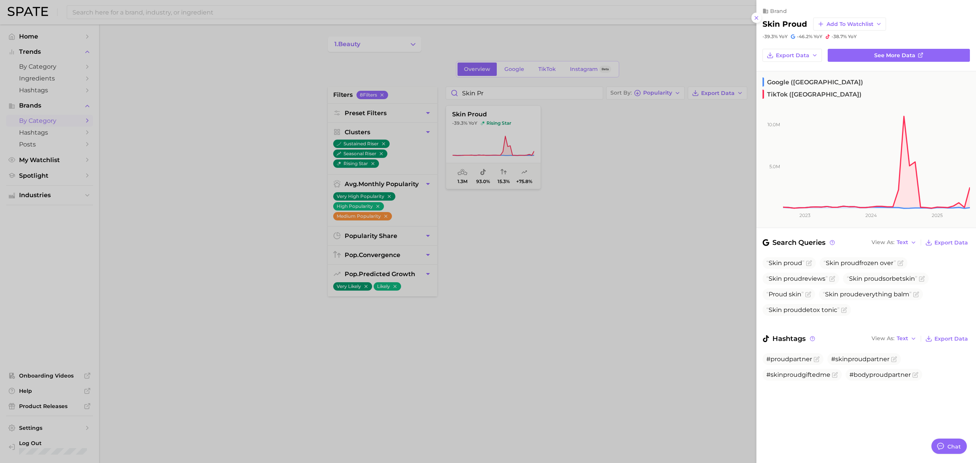
click at [600, 99] on div at bounding box center [488, 231] width 976 height 463
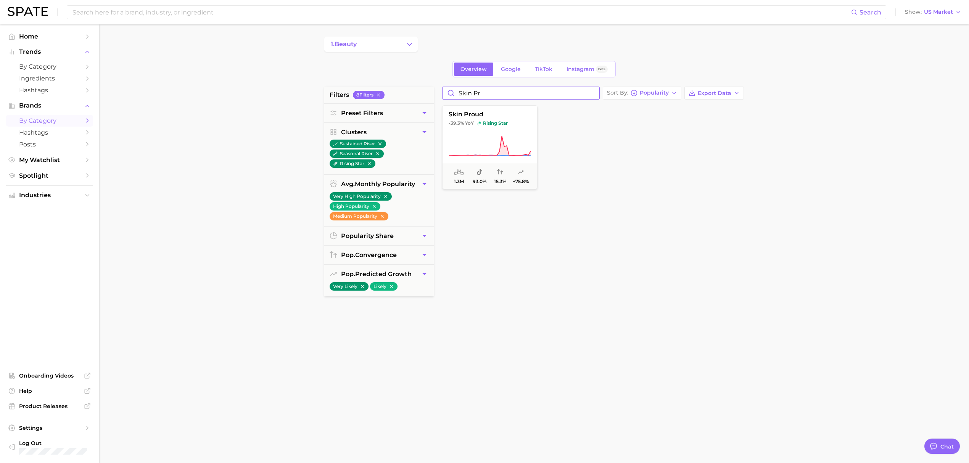
click at [585, 96] on input "skin pr" at bounding box center [520, 93] width 157 height 12
click at [512, 136] on icon at bounding box center [490, 145] width 82 height 21
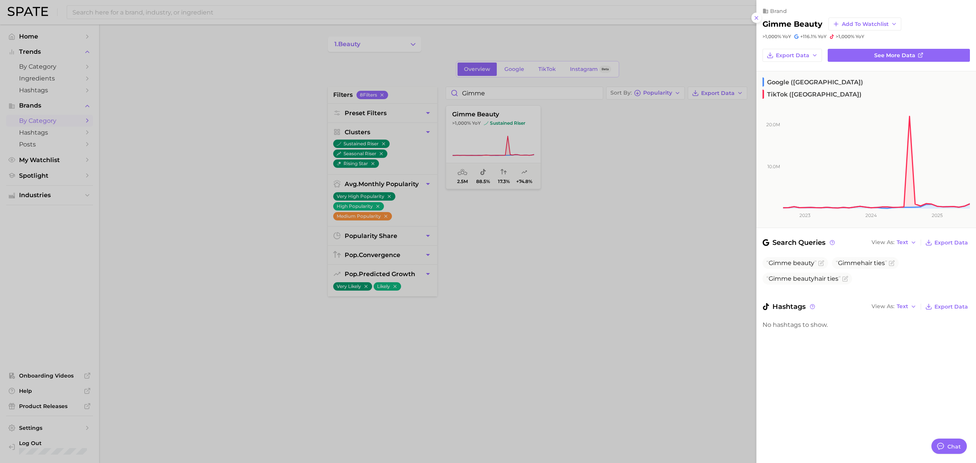
click at [666, 108] on div at bounding box center [488, 231] width 976 height 463
click at [562, 93] on div at bounding box center [488, 231] width 976 height 463
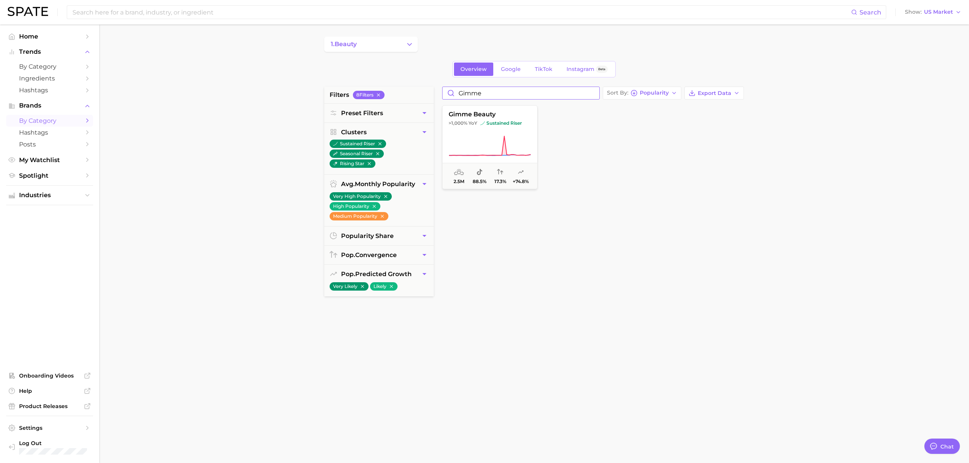
click at [468, 96] on input "gimme" at bounding box center [520, 93] width 157 height 12
type input "xyon"
click at [459, 136] on icon at bounding box center [490, 145] width 82 height 21
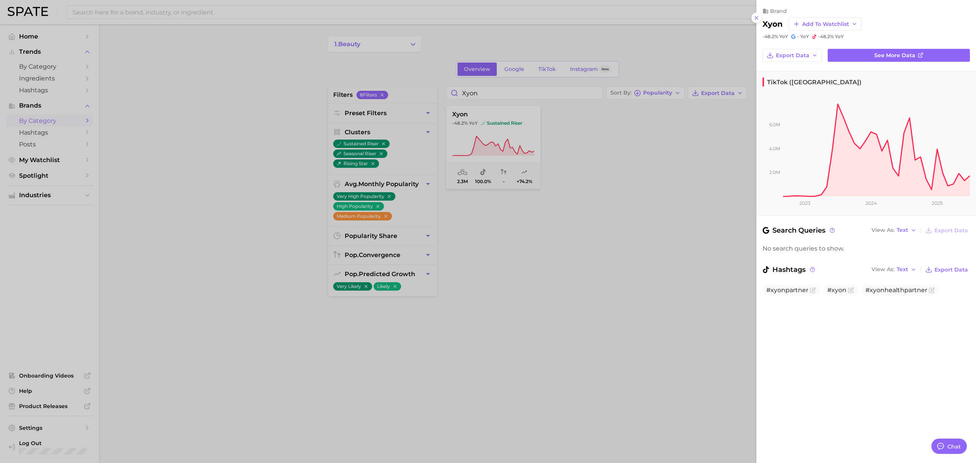
drag, startPoint x: 727, startPoint y: 209, endPoint x: 484, endPoint y: 63, distance: 284.0
click at [727, 209] on div at bounding box center [488, 231] width 976 height 463
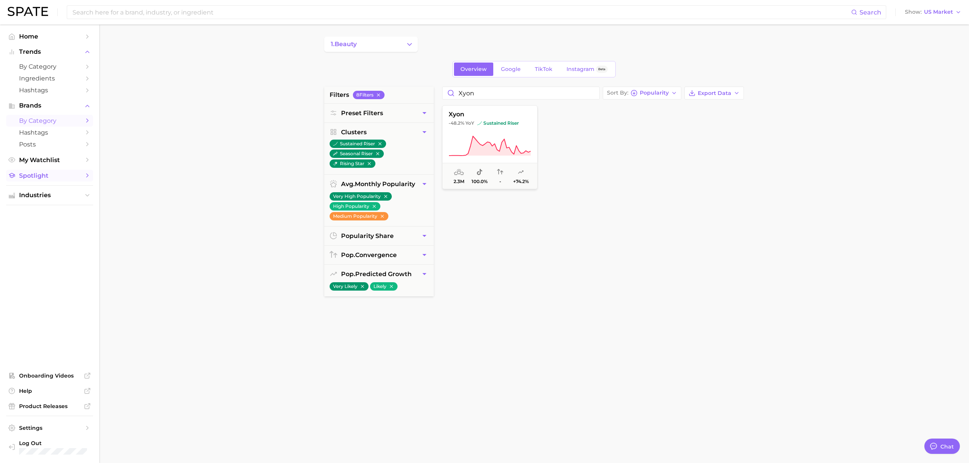
click at [54, 177] on span "Spotlight" at bounding box center [49, 175] width 61 height 7
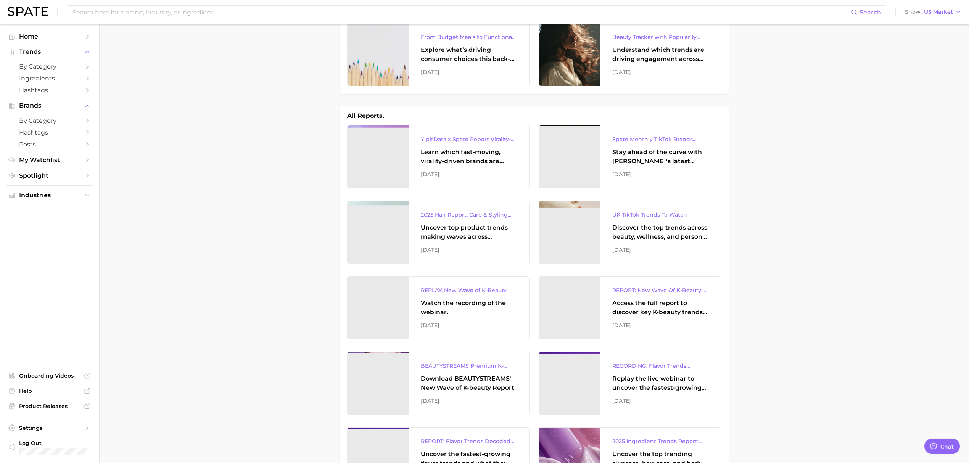
scroll to position [51, 0]
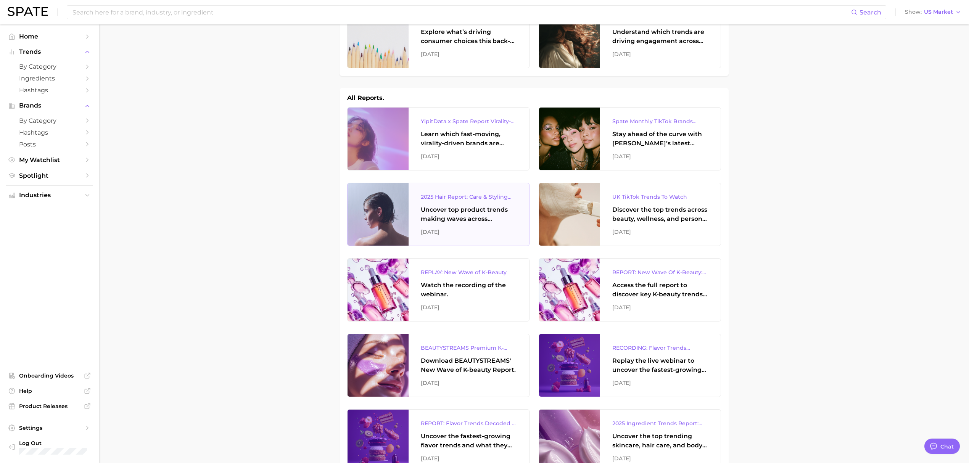
click at [474, 224] on div "2025 Hair Report: Care & Styling Products Uncover top product trends making wav…" at bounding box center [468, 214] width 121 height 63
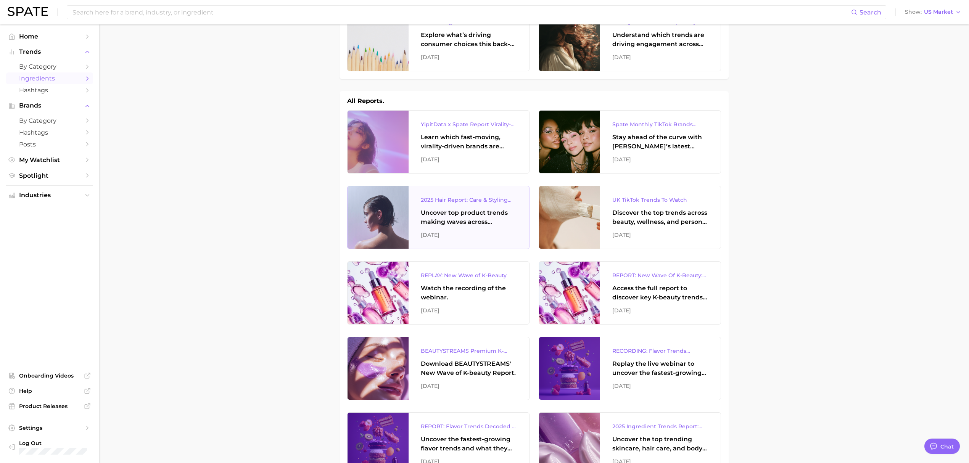
scroll to position [0, 0]
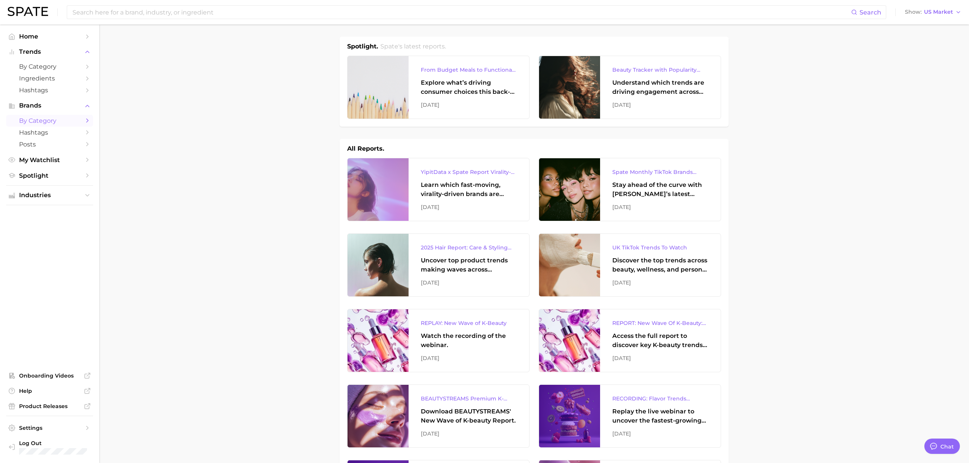
click at [43, 117] on link "by Category" at bounding box center [49, 121] width 87 height 12
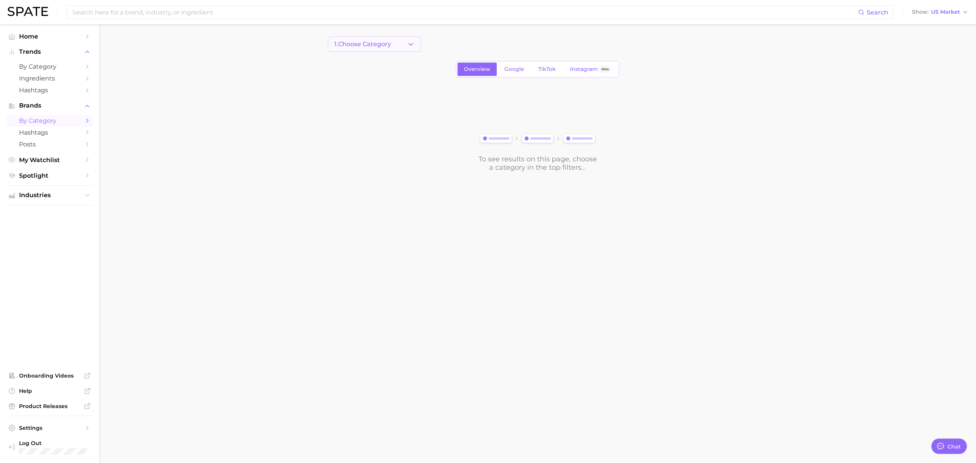
click at [380, 47] on span "1. Choose Category" at bounding box center [363, 44] width 57 height 7
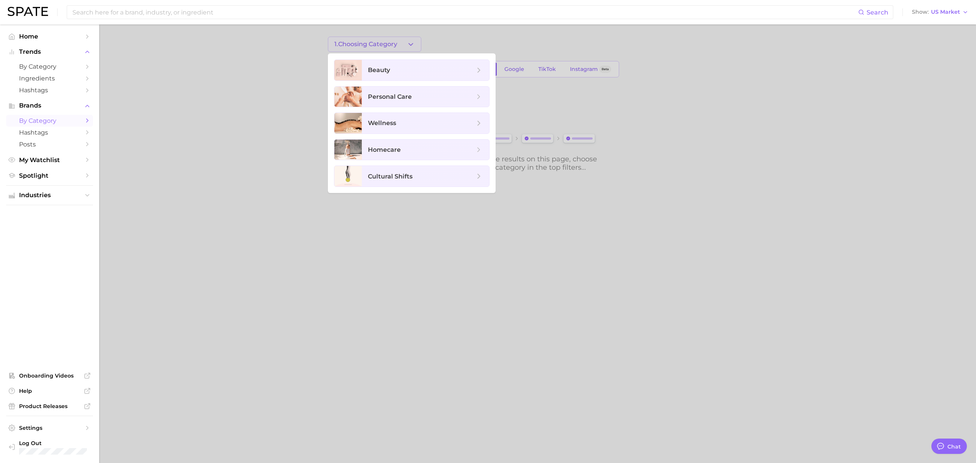
click at [384, 61] on span "beauty" at bounding box center [425, 70] width 127 height 21
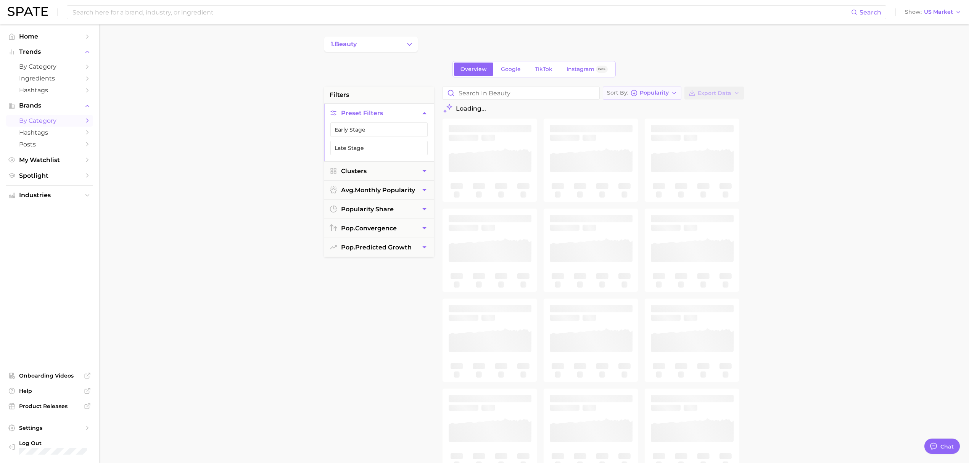
click at [662, 95] on span "Popularity" at bounding box center [654, 93] width 29 height 4
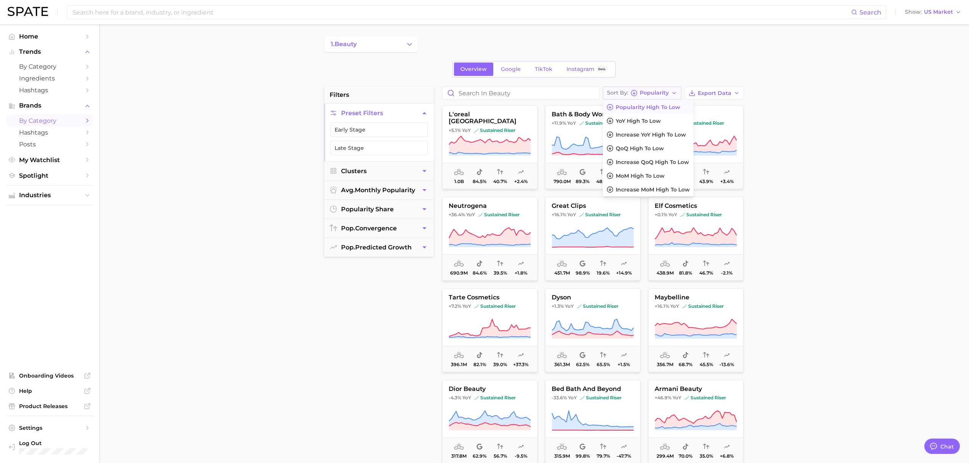
click at [662, 95] on span "Popularity" at bounding box center [654, 93] width 29 height 4
click at [366, 193] on span "avg. monthly popularity" at bounding box center [378, 190] width 74 height 7
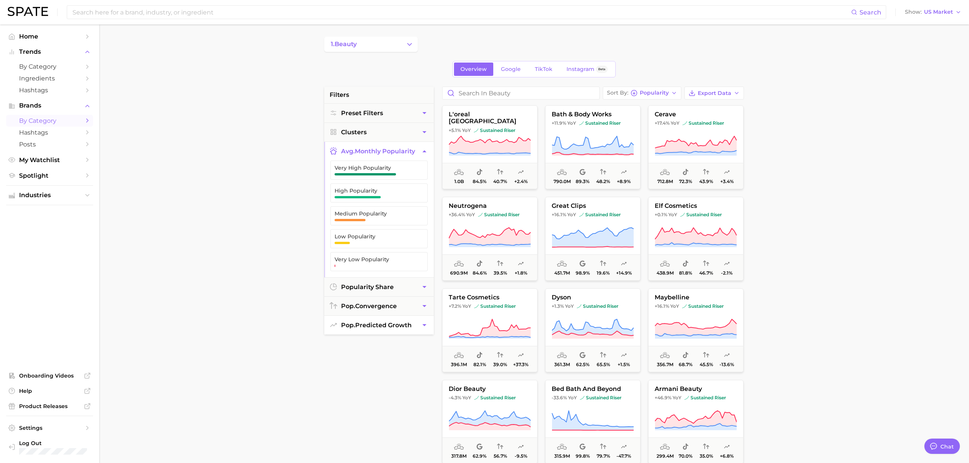
click at [414, 333] on button "pop. predicted growth" at bounding box center [378, 325] width 109 height 19
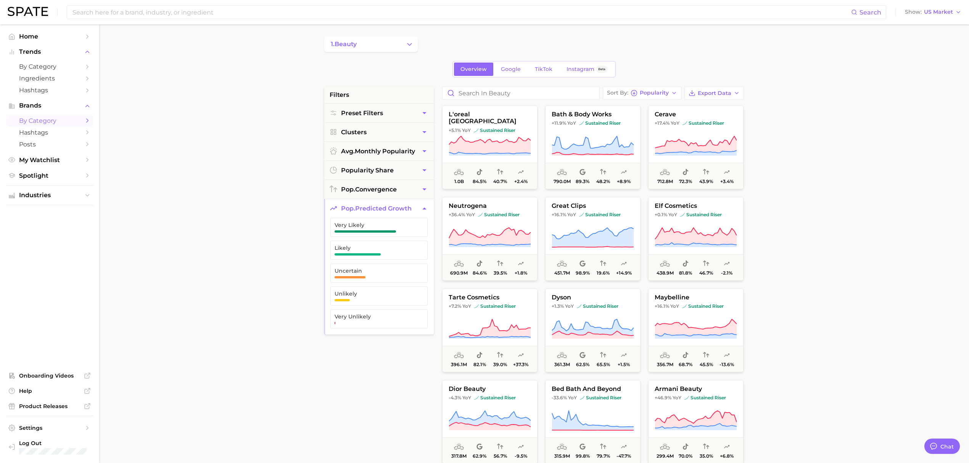
click at [420, 209] on icon "button" at bounding box center [424, 208] width 8 height 8
click at [158, 217] on main "1. beauty Overview Google TikTok Instagram Beta filters Preset Filters Clusters…" at bounding box center [534, 313] width 870 height 579
click at [650, 95] on span "Popularity" at bounding box center [654, 93] width 29 height 4
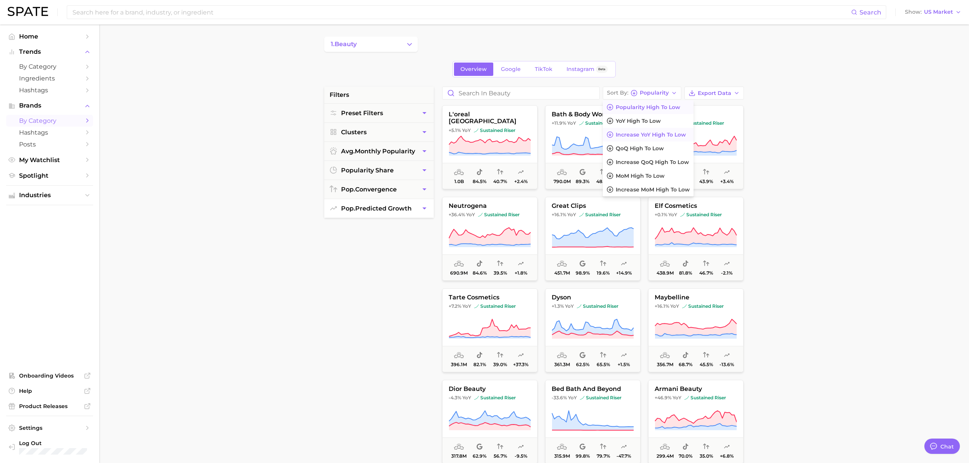
click at [663, 133] on span "Increase YoY high to low" at bounding box center [651, 135] width 70 height 6
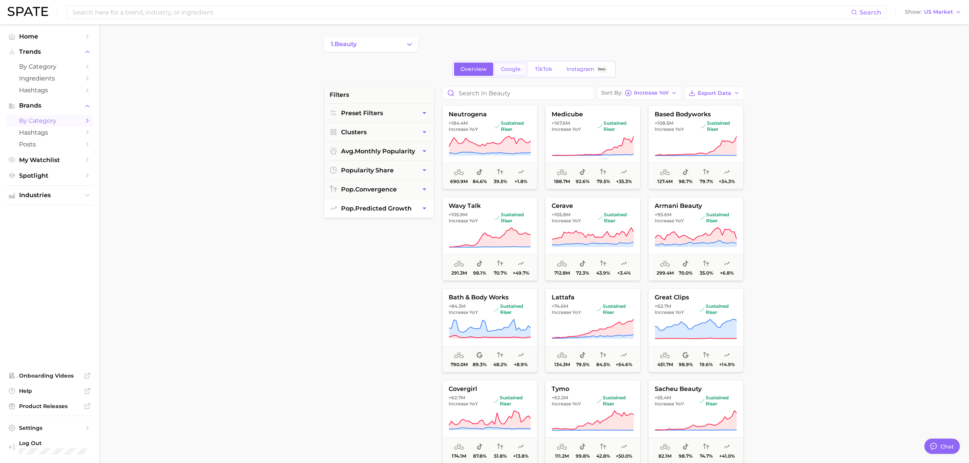
click at [515, 70] on span "Google" at bounding box center [511, 69] width 20 height 6
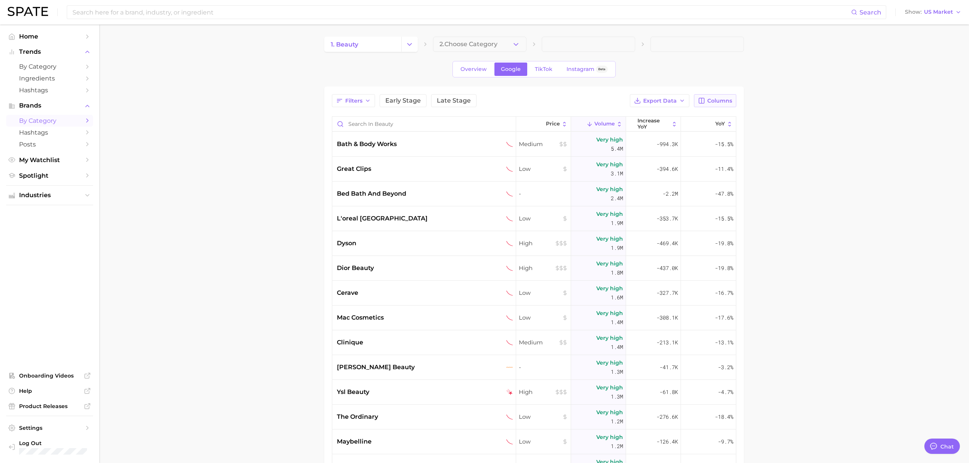
click at [721, 103] on span "Columns" at bounding box center [719, 101] width 25 height 6
click at [640, 122] on span "increase YoY" at bounding box center [653, 124] width 32 height 12
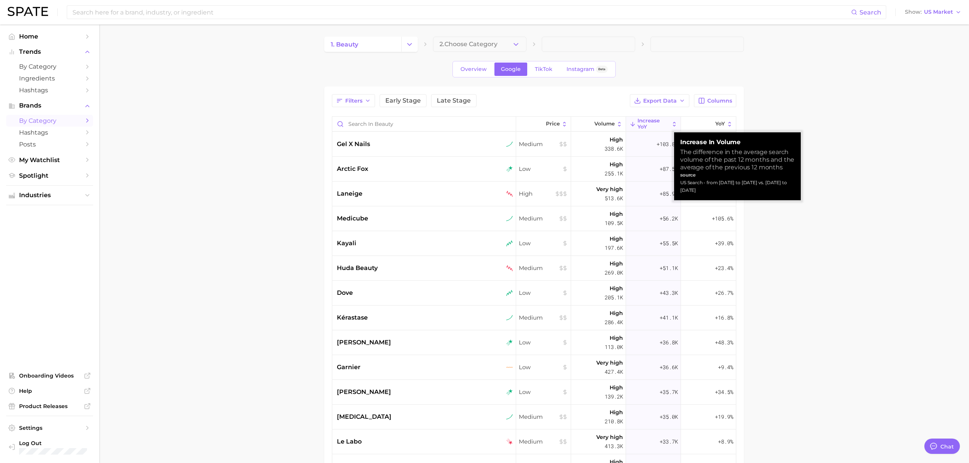
click at [641, 122] on span "increase YoY" at bounding box center [653, 124] width 32 height 12
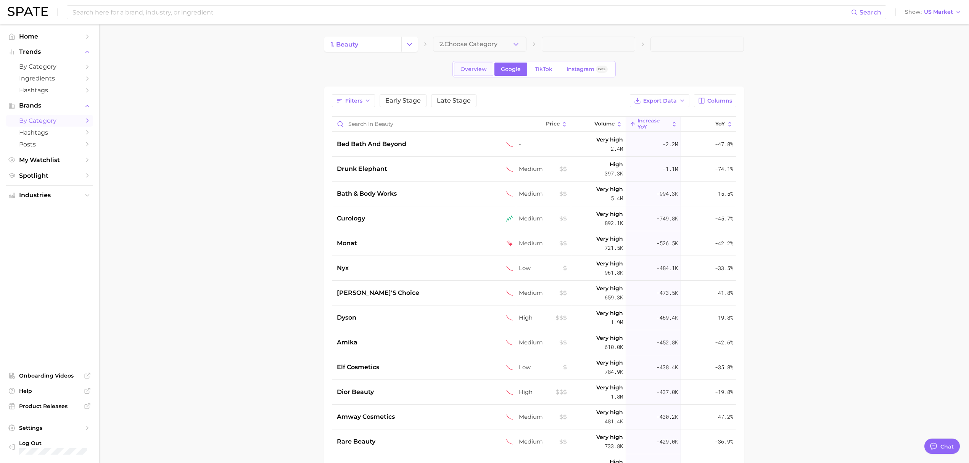
click at [467, 75] on link "Overview" at bounding box center [473, 69] width 39 height 13
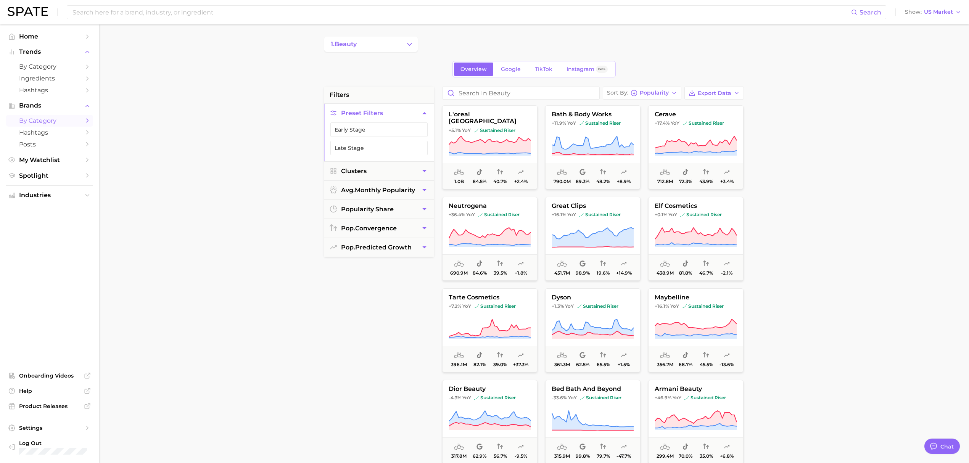
drag, startPoint x: 146, startPoint y: 209, endPoint x: 199, endPoint y: 220, distance: 54.1
click at [146, 209] on main "1. beauty Overview Google TikTok Instagram Beta filters Preset Filters Early St…" at bounding box center [534, 313] width 870 height 579
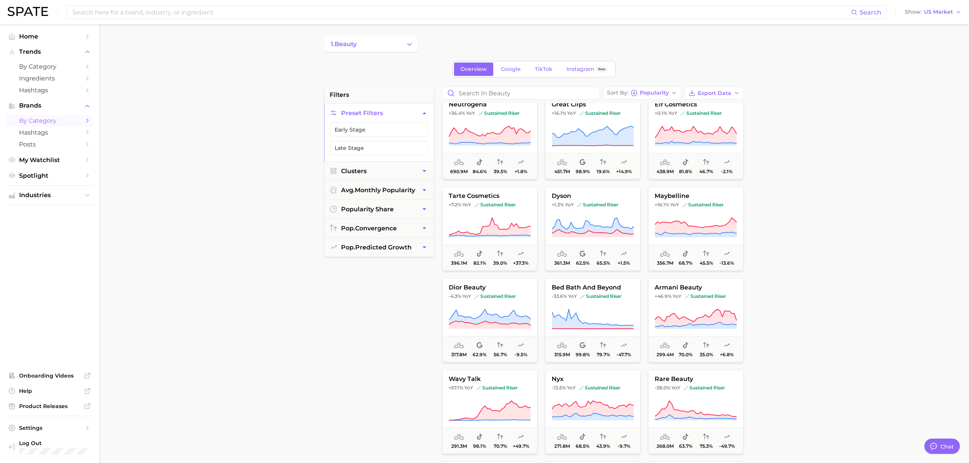
drag, startPoint x: 928, startPoint y: 142, endPoint x: 807, endPoint y: 184, distance: 127.9
click at [928, 142] on main "1. beauty Overview Google TikTok Instagram Beta filters Preset Filters Early St…" at bounding box center [534, 313] width 870 height 579
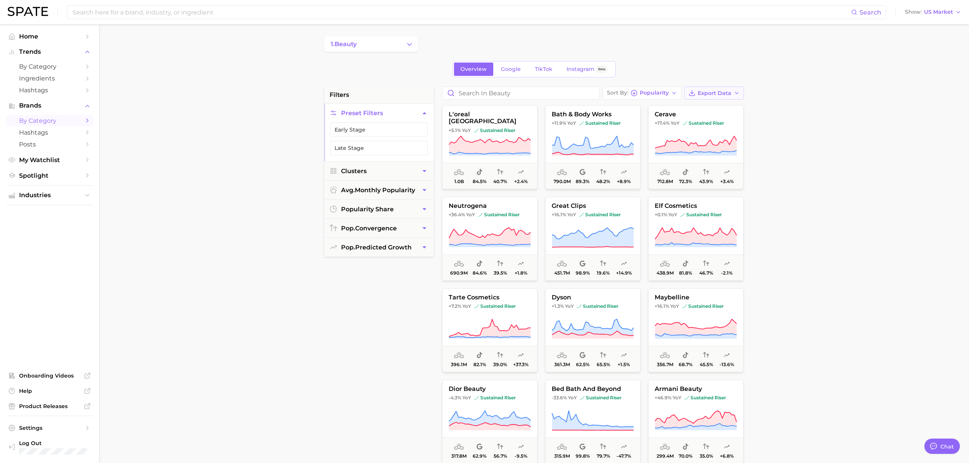
click at [733, 89] on button "Export Data" at bounding box center [714, 93] width 60 height 13
click at [711, 109] on span "Card Data CSV" at bounding box center [693, 107] width 40 height 6
drag, startPoint x: 195, startPoint y: 323, endPoint x: 202, endPoint y: 5, distance: 318.9
click at [195, 323] on main "1. beauty Overview Google TikTok Instagram Beta filters Preset Filters Early St…" at bounding box center [534, 313] width 870 height 579
click at [523, 144] on icon at bounding box center [490, 145] width 82 height 18
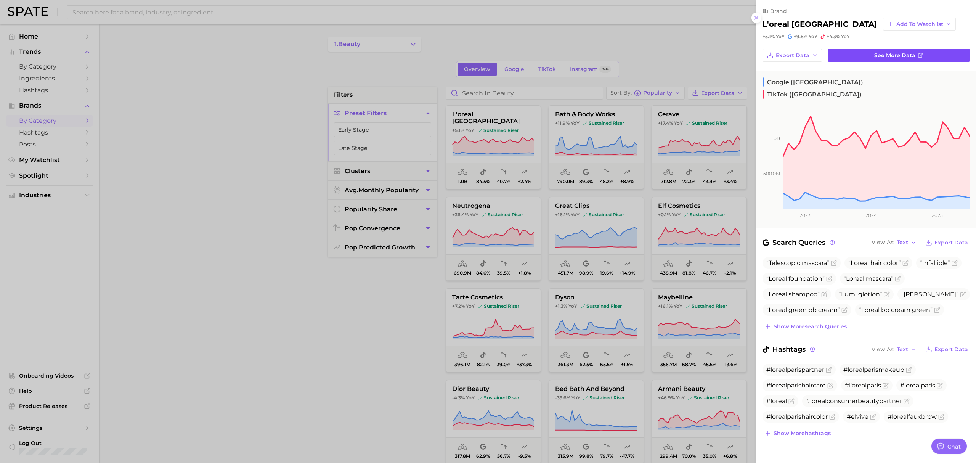
click at [878, 53] on span "See more data" at bounding box center [895, 55] width 41 height 6
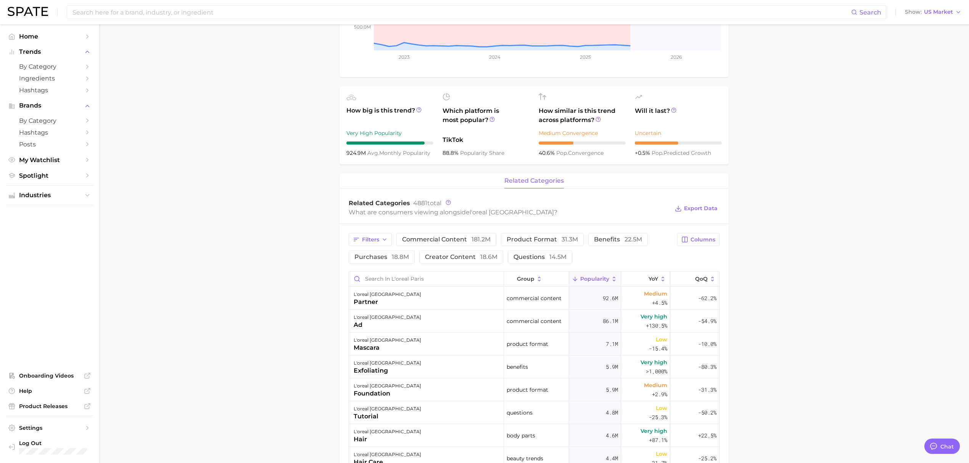
scroll to position [203, 0]
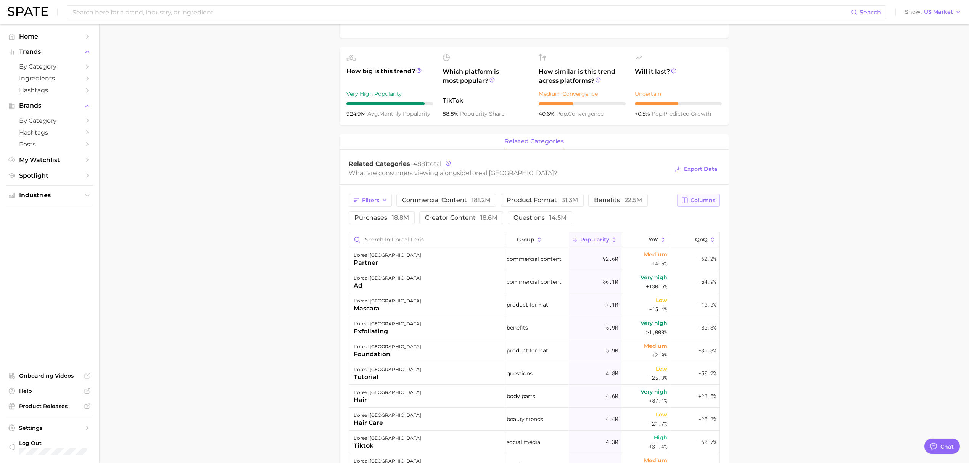
click at [707, 200] on span "Columns" at bounding box center [702, 200] width 25 height 6
click at [633, 243] on span "Increase YoY" at bounding box center [632, 240] width 39 height 6
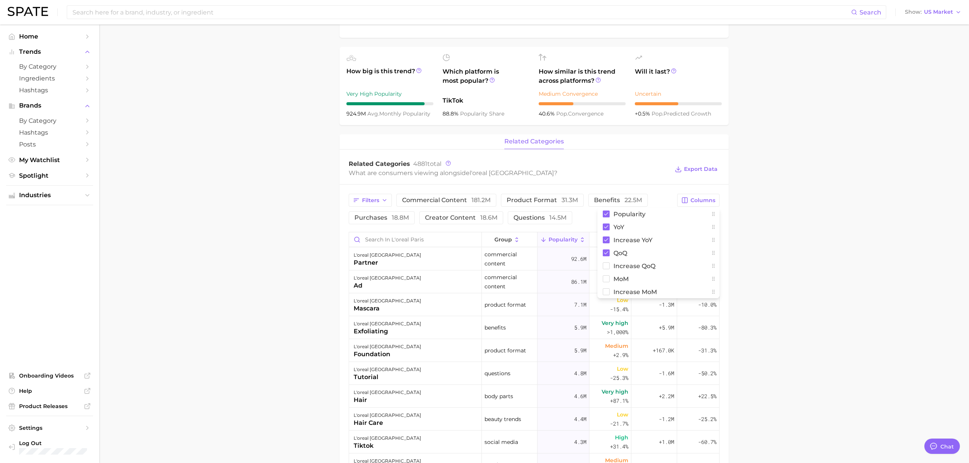
click at [798, 240] on main "Overview Google TikTok Instagram Beta brand l'oreal paris Add to Watchlist Expo…" at bounding box center [534, 281] width 870 height 921
click at [63, 37] on span "Home" at bounding box center [49, 36] width 61 height 7
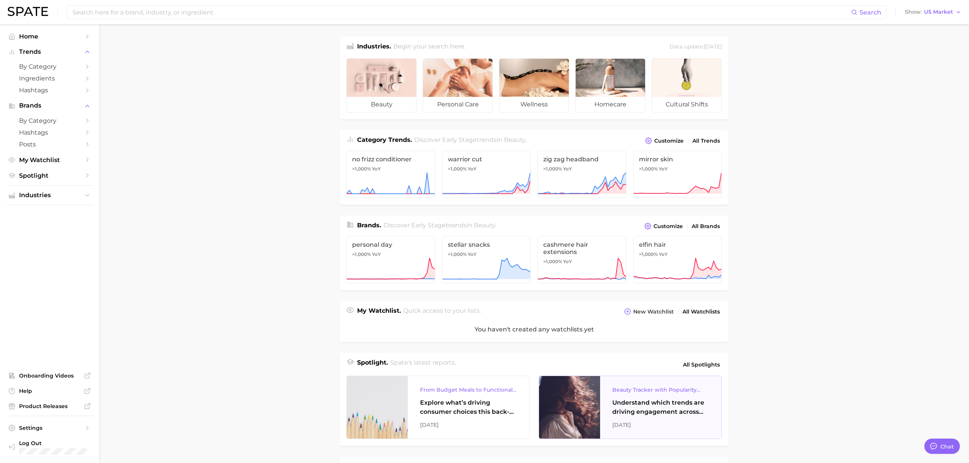
click at [628, 401] on div "Understand which trends are driving engagement across platforms in the skin, ha…" at bounding box center [660, 407] width 97 height 18
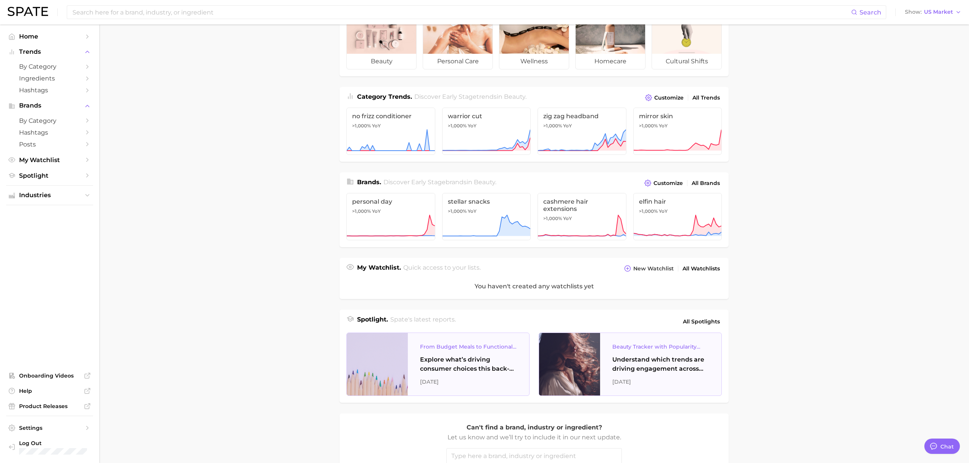
scroll to position [101, 0]
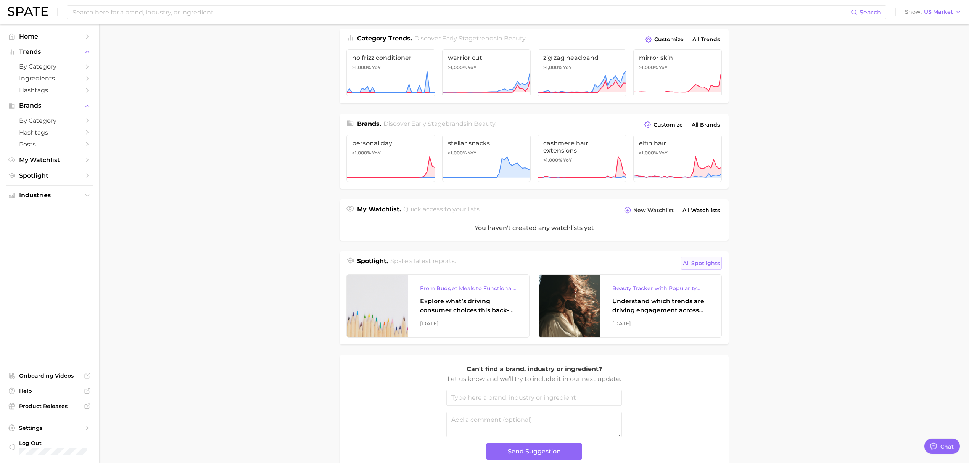
click at [707, 262] on span "All Spotlights" at bounding box center [701, 263] width 37 height 9
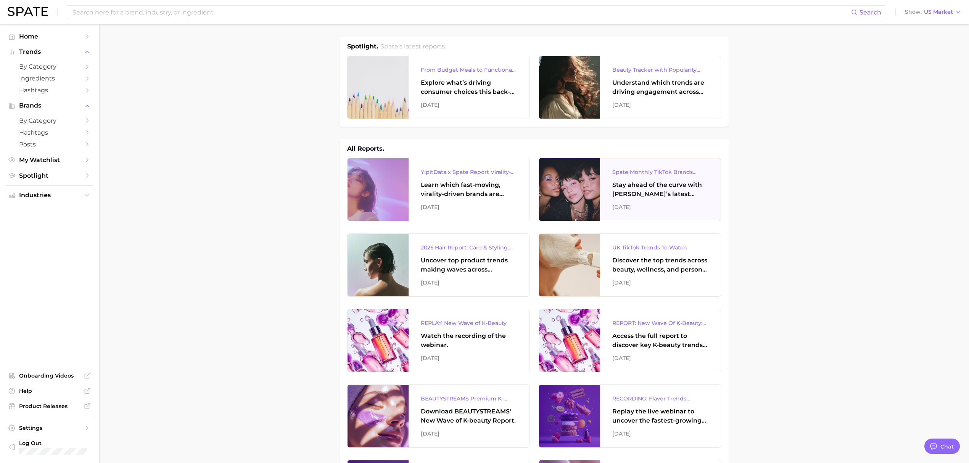
click at [675, 185] on div "Stay ahead of the curve with Spate’s latest monthly tracker, spotlighting the f…" at bounding box center [660, 189] width 96 height 18
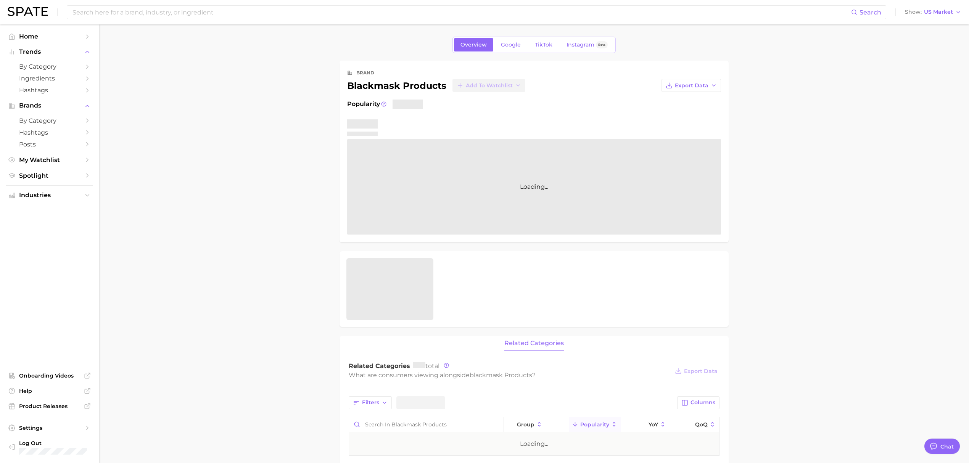
type textarea "x"
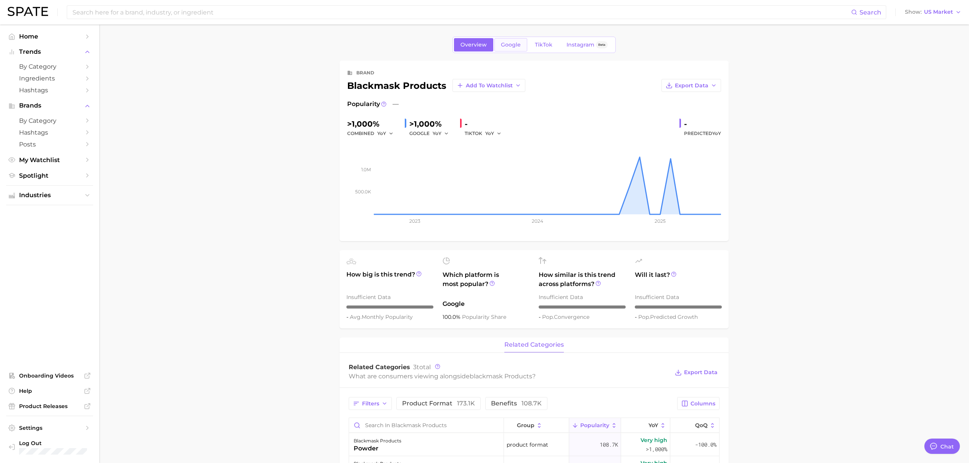
click at [518, 42] on span "Google" at bounding box center [511, 45] width 20 height 6
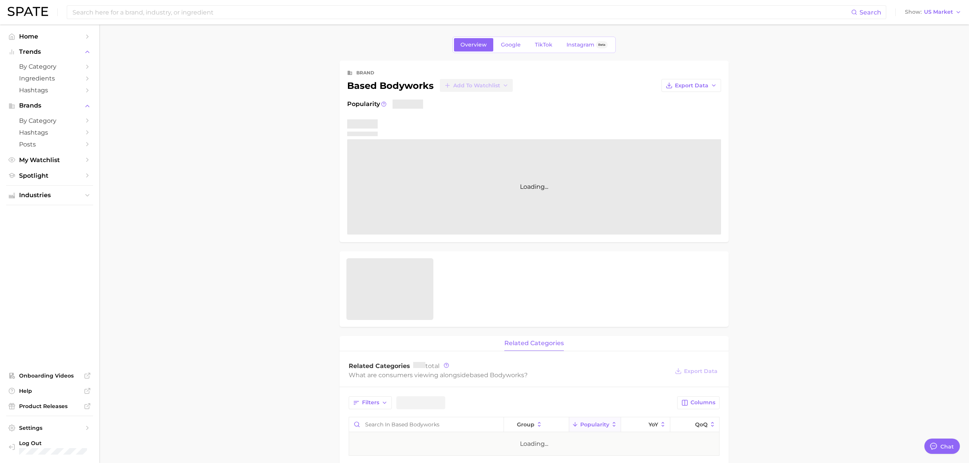
type textarea "x"
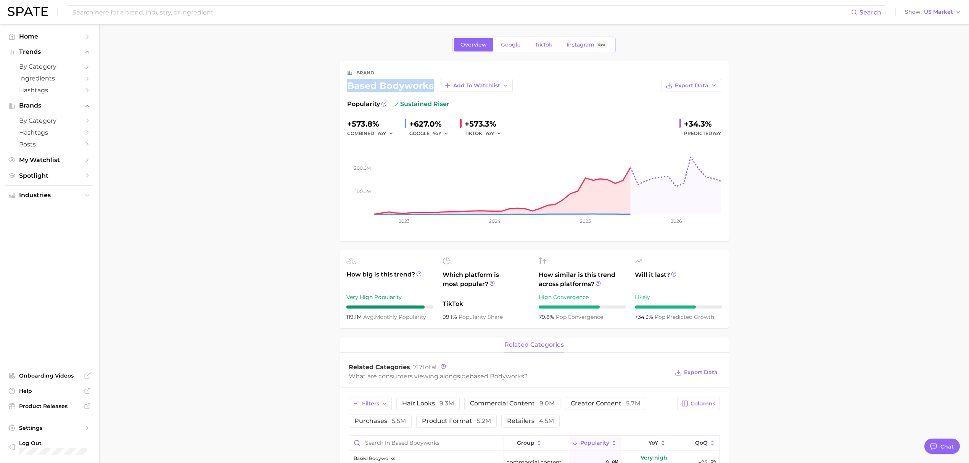
drag, startPoint x: 436, startPoint y: 83, endPoint x: 347, endPoint y: 81, distance: 88.9
click at [347, 81] on div "based bodyworks Add to Watchlist" at bounding box center [430, 85] width 166 height 13
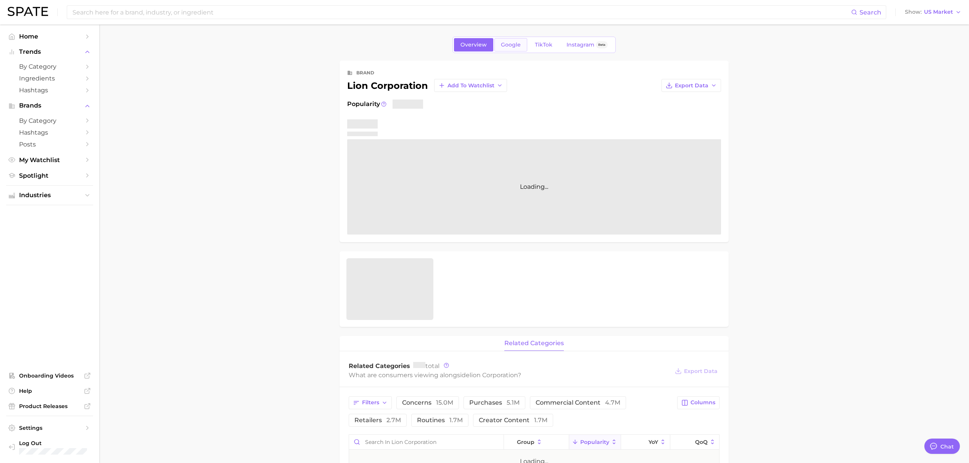
type textarea "x"
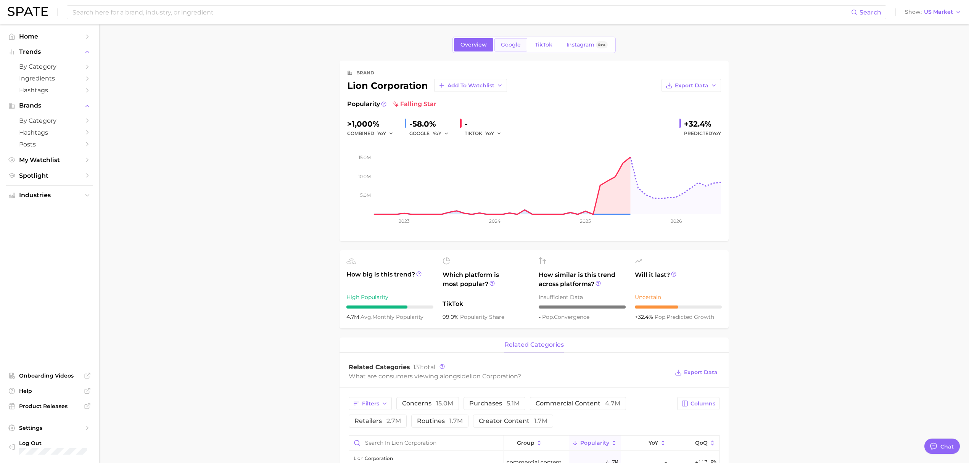
click at [508, 47] on span "Google" at bounding box center [511, 45] width 20 height 6
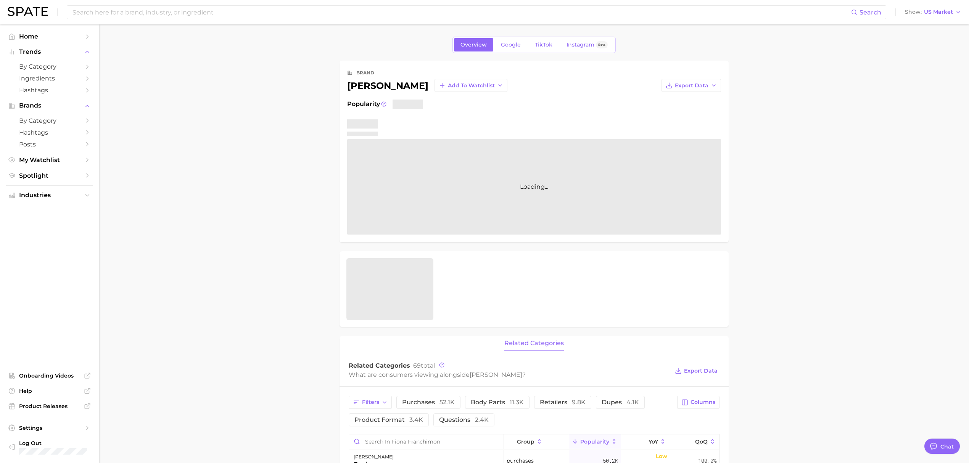
type textarea "x"
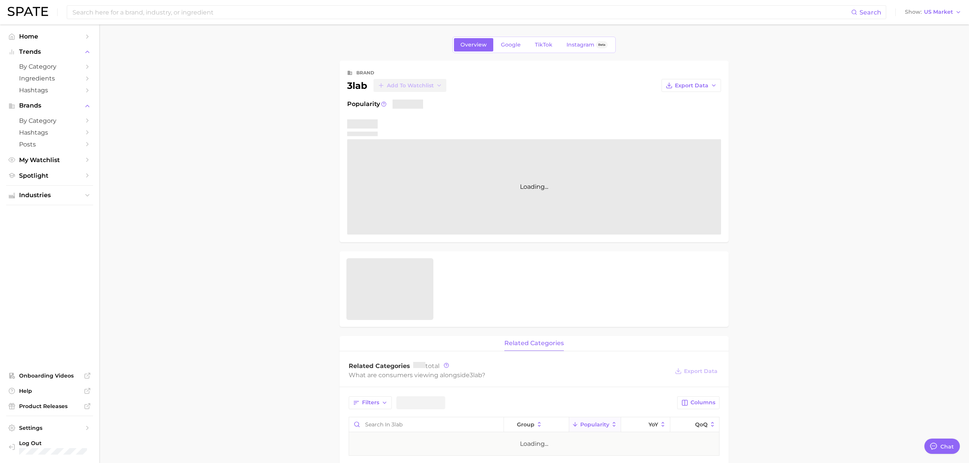
type textarea "x"
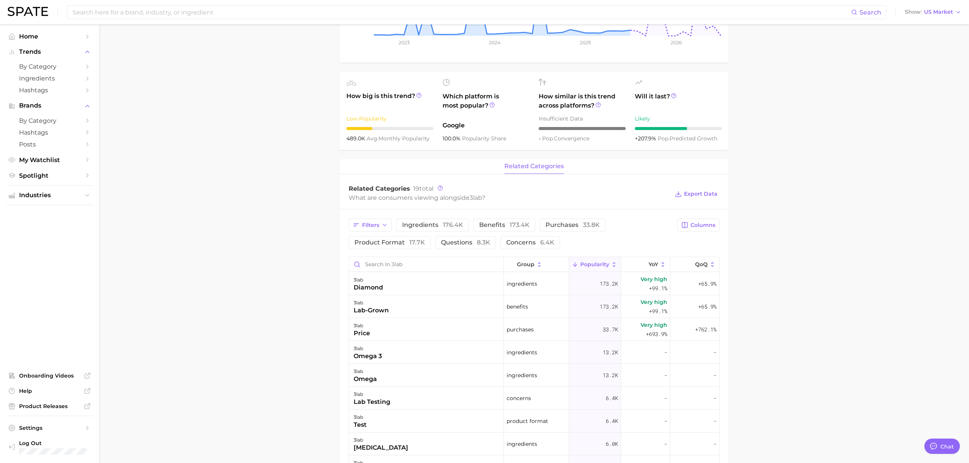
scroll to position [254, 0]
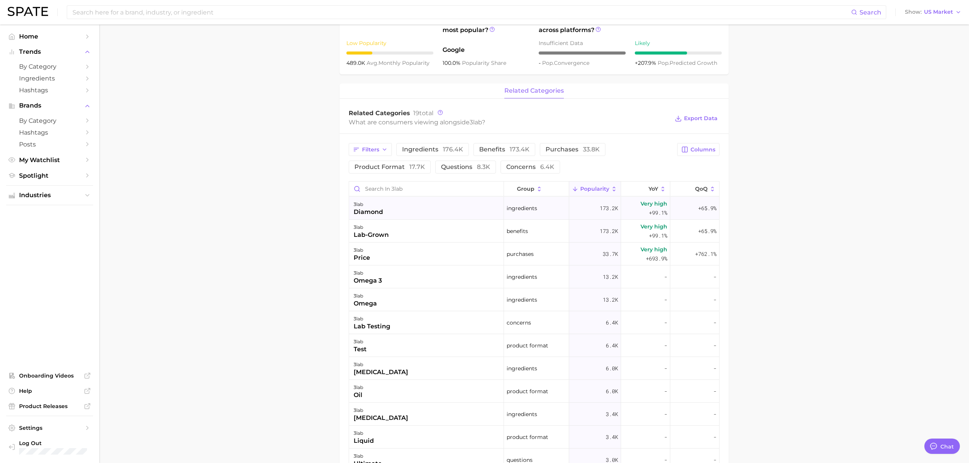
click at [417, 212] on div "3lab diamond" at bounding box center [426, 208] width 155 height 23
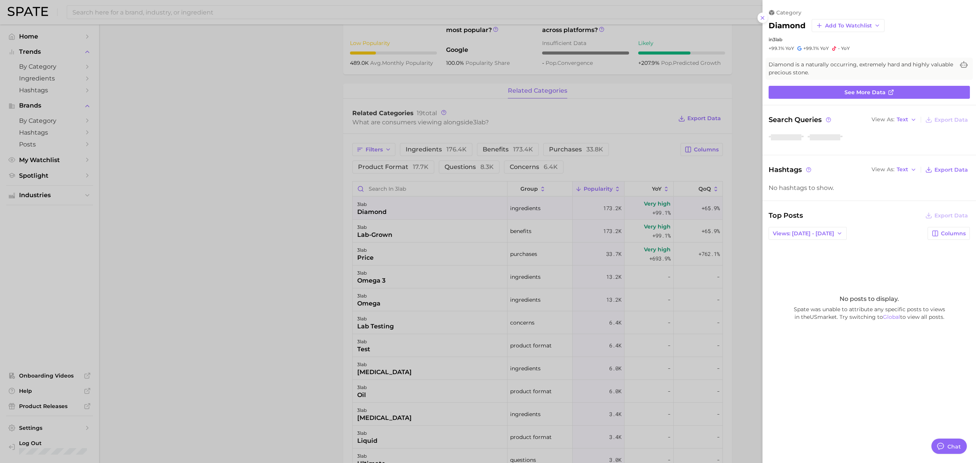
click at [304, 249] on div at bounding box center [488, 231] width 976 height 463
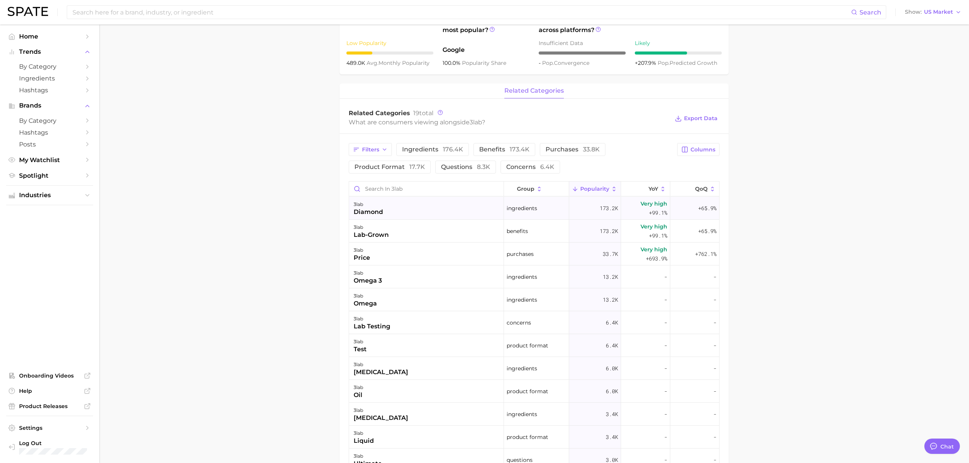
click at [454, 214] on div "3lab diamond" at bounding box center [426, 208] width 155 height 23
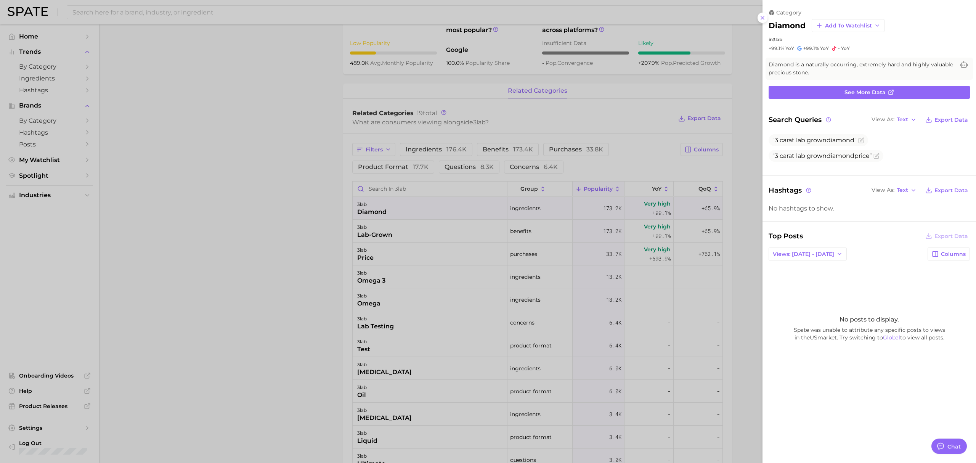
click at [303, 233] on div at bounding box center [488, 231] width 976 height 463
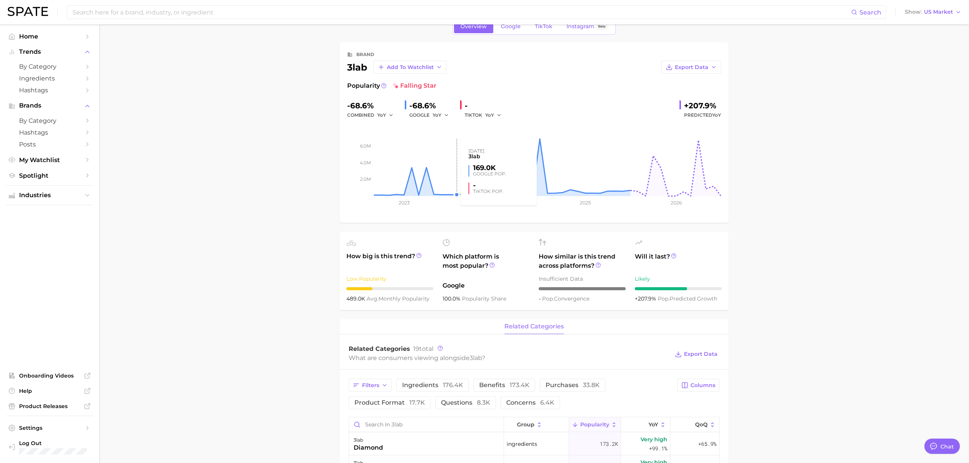
scroll to position [0, 0]
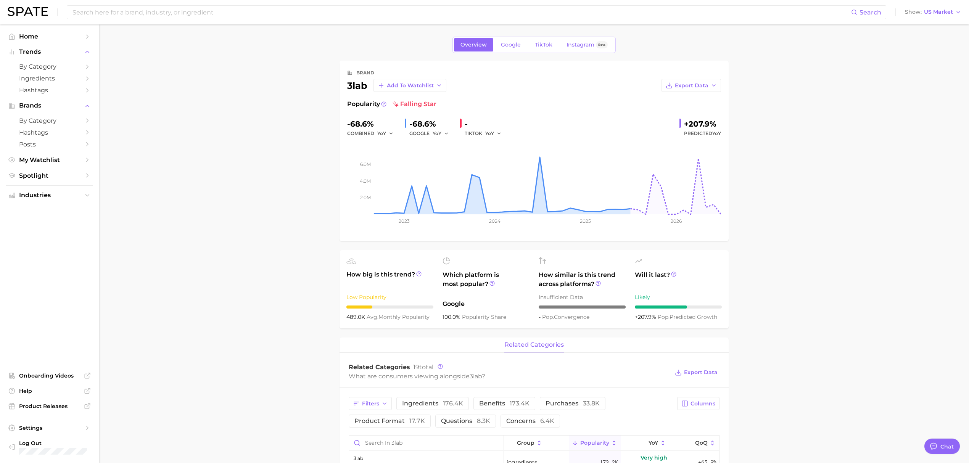
click at [493, 43] on div "Overview Google TikTok Instagram Beta" at bounding box center [533, 45] width 163 height 16
click at [498, 43] on link "Google" at bounding box center [510, 44] width 33 height 13
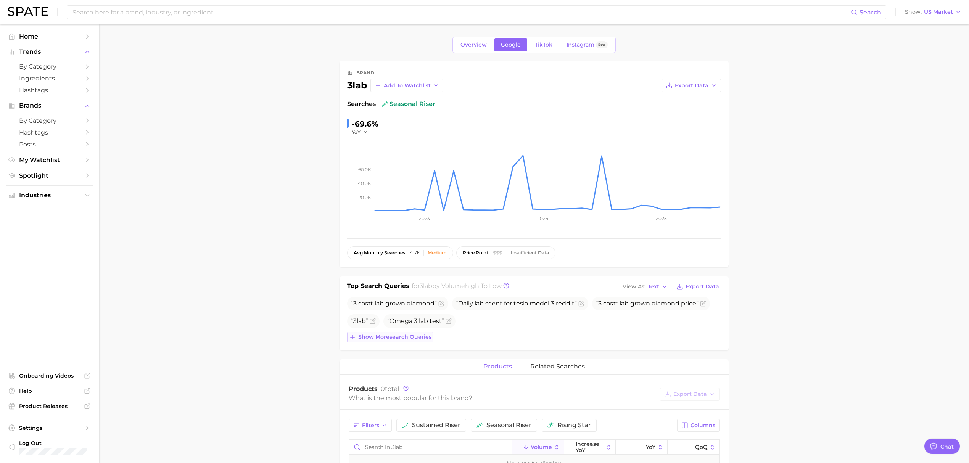
click at [381, 336] on span "Show more search queries" at bounding box center [394, 337] width 73 height 6
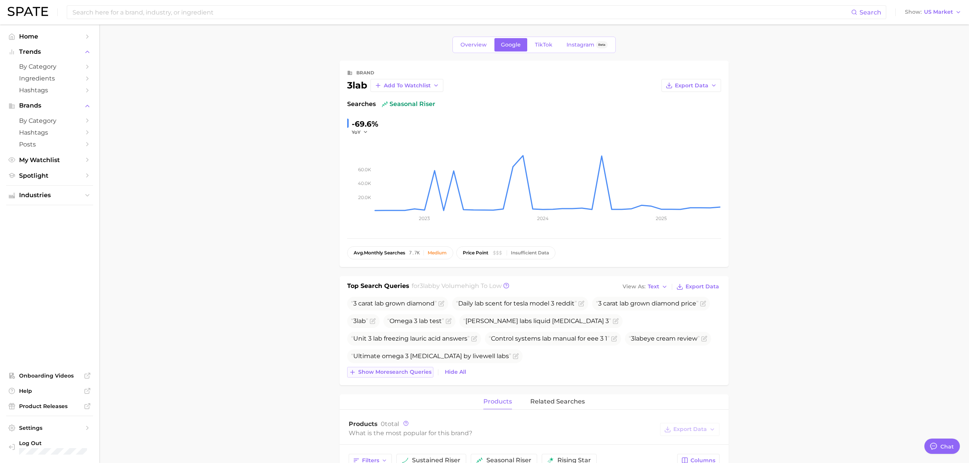
click at [381, 371] on span "Show more search queries" at bounding box center [394, 372] width 73 height 6
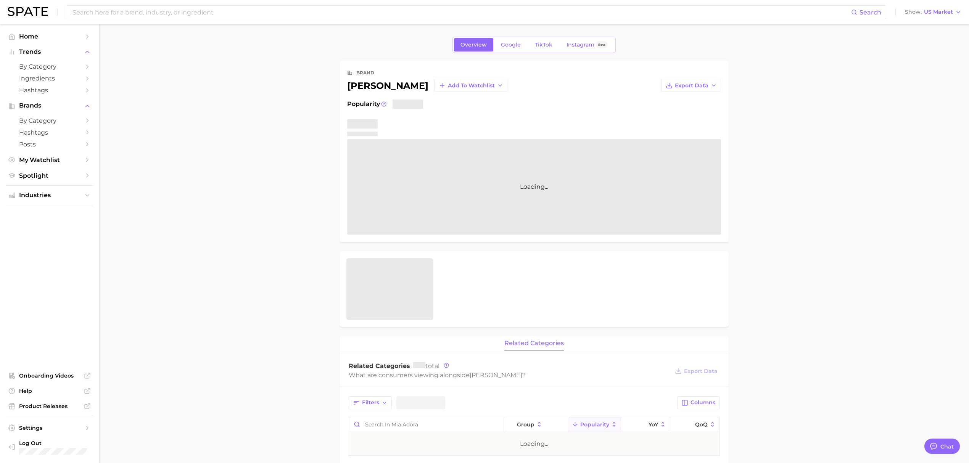
type textarea "x"
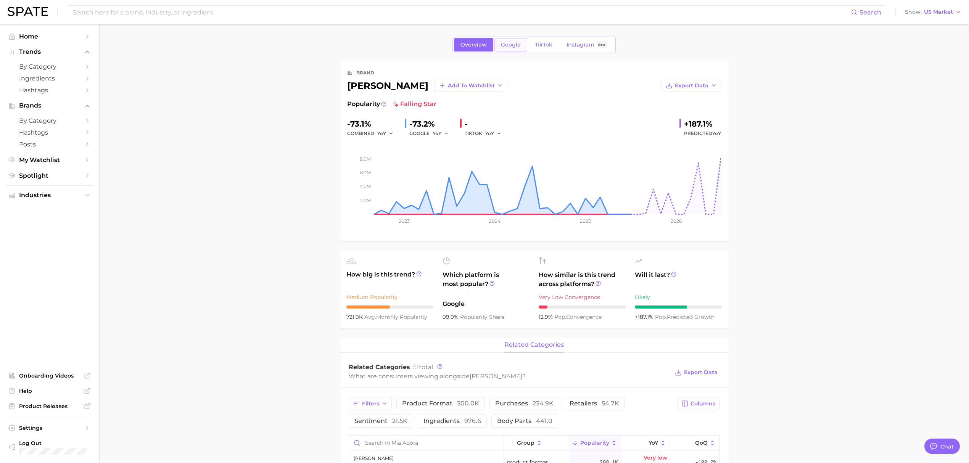
click at [510, 38] on link "Google" at bounding box center [510, 44] width 33 height 13
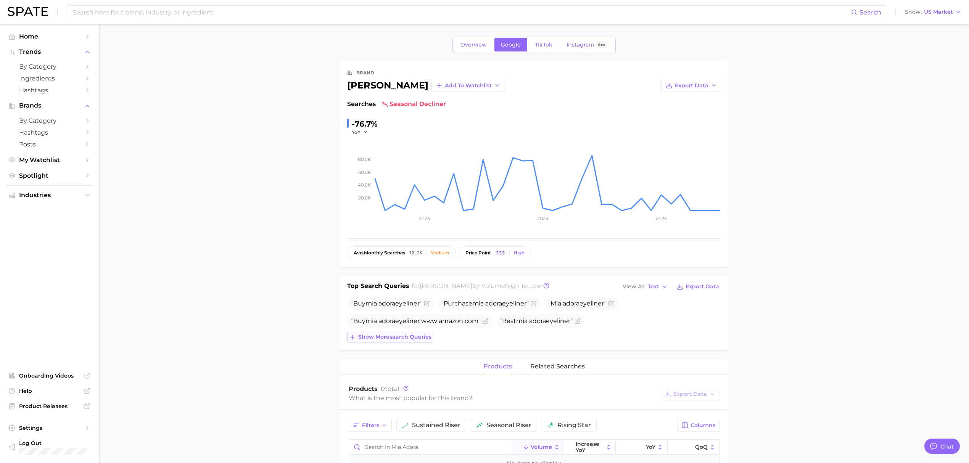
click at [384, 340] on span "Show more search queries" at bounding box center [394, 337] width 73 height 6
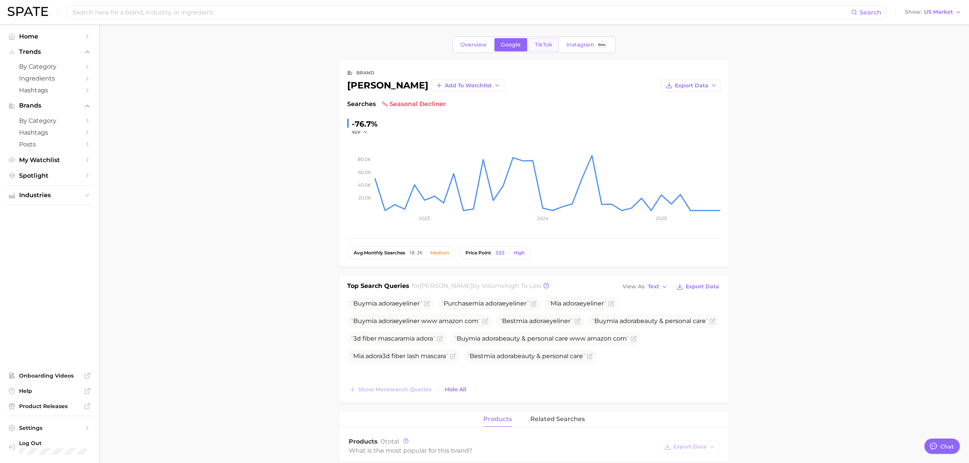
click at [540, 42] on span "TikTok" at bounding box center [544, 45] width 18 height 6
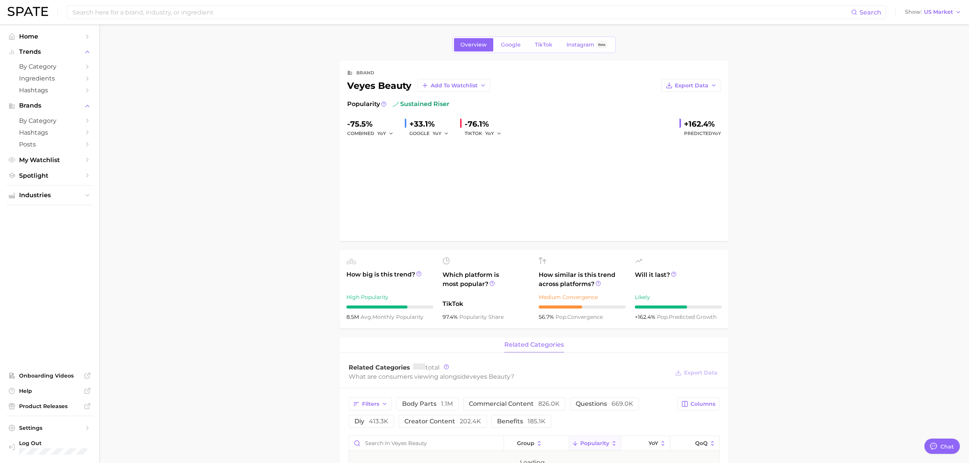
type textarea "x"
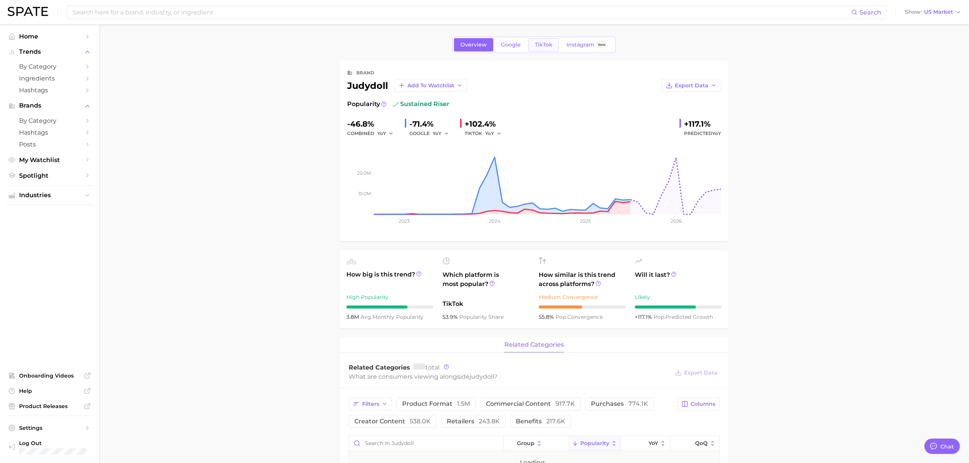
type textarea "x"
click at [514, 39] on link "Google" at bounding box center [510, 44] width 33 height 13
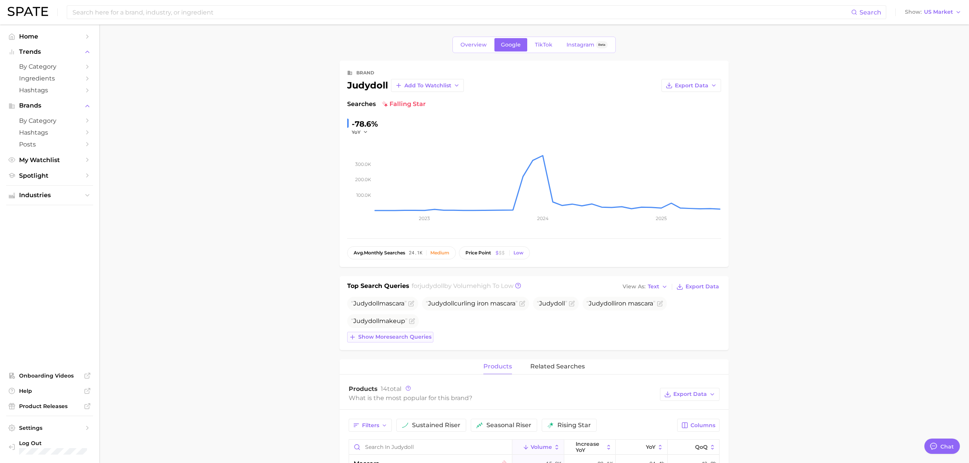
click at [400, 335] on span "Show more search queries" at bounding box center [394, 337] width 73 height 6
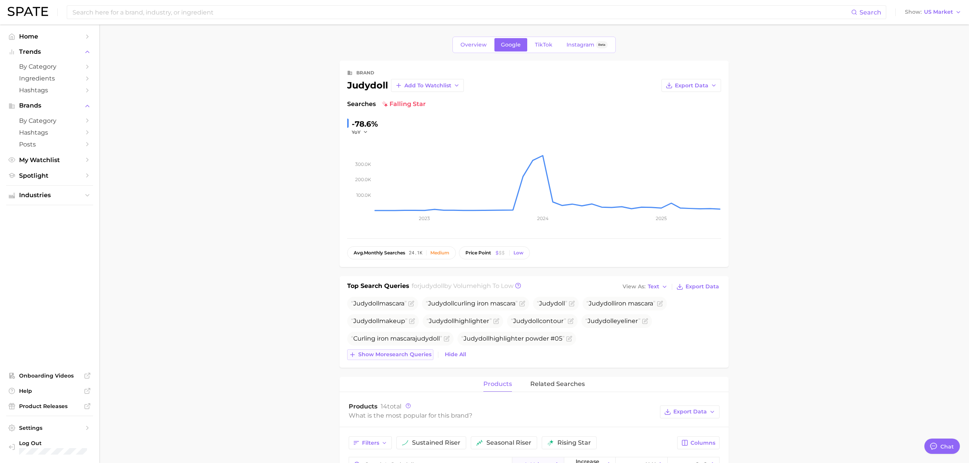
click at [397, 357] on span "Show more search queries" at bounding box center [394, 354] width 73 height 6
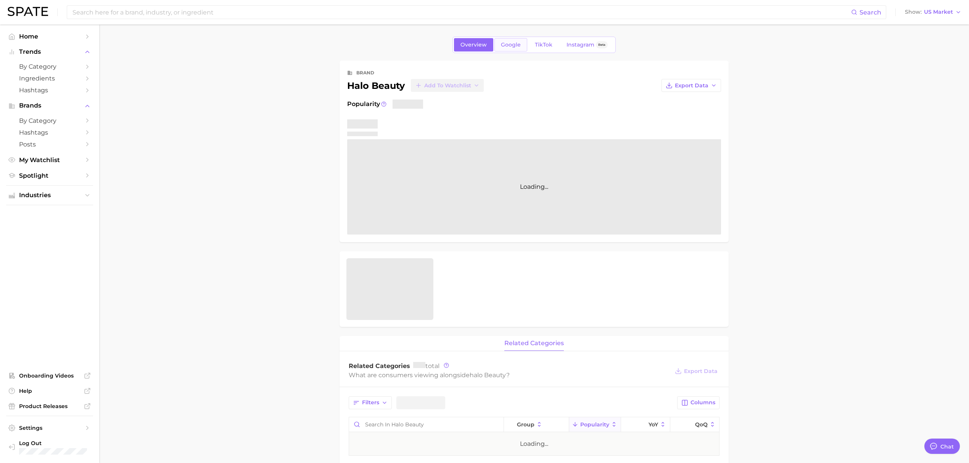
click at [518, 45] on span "Google" at bounding box center [511, 45] width 20 height 6
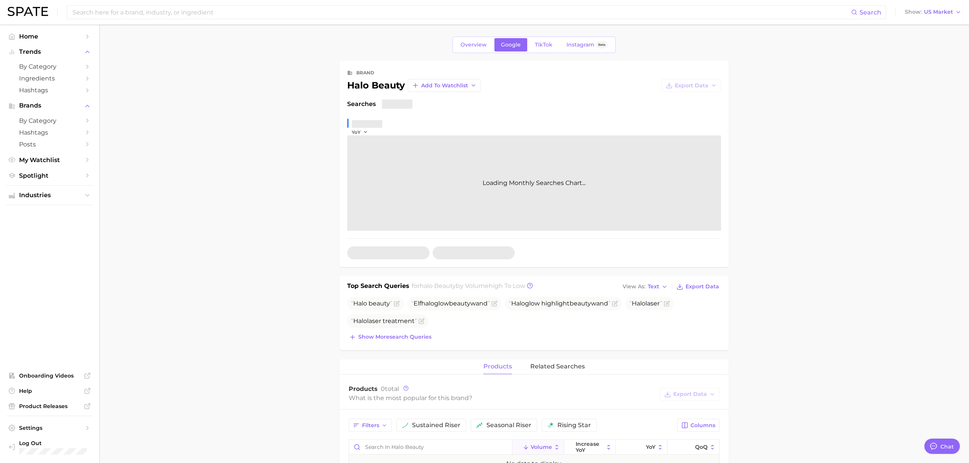
type textarea "x"
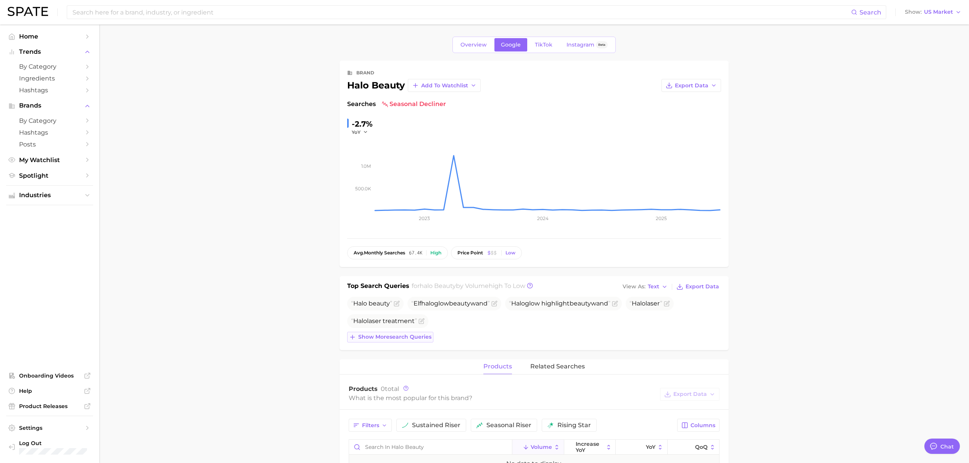
click at [362, 340] on span "Show more search queries" at bounding box center [394, 337] width 73 height 6
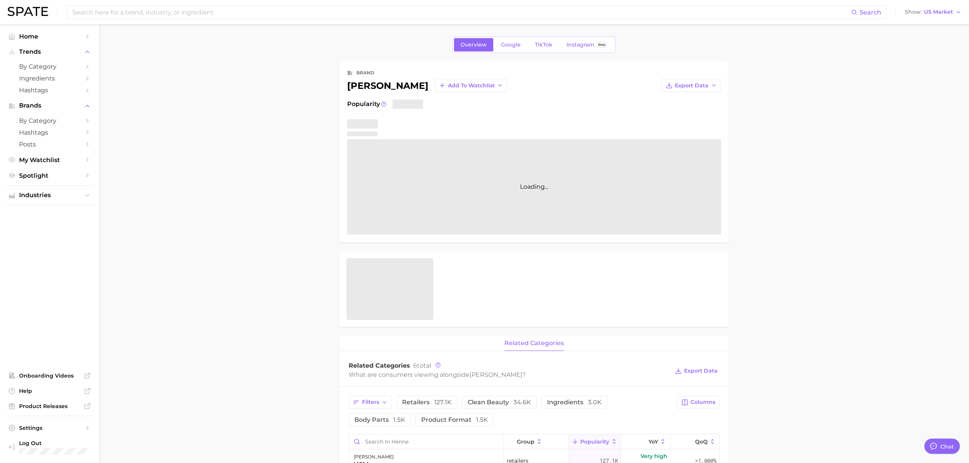
type textarea "x"
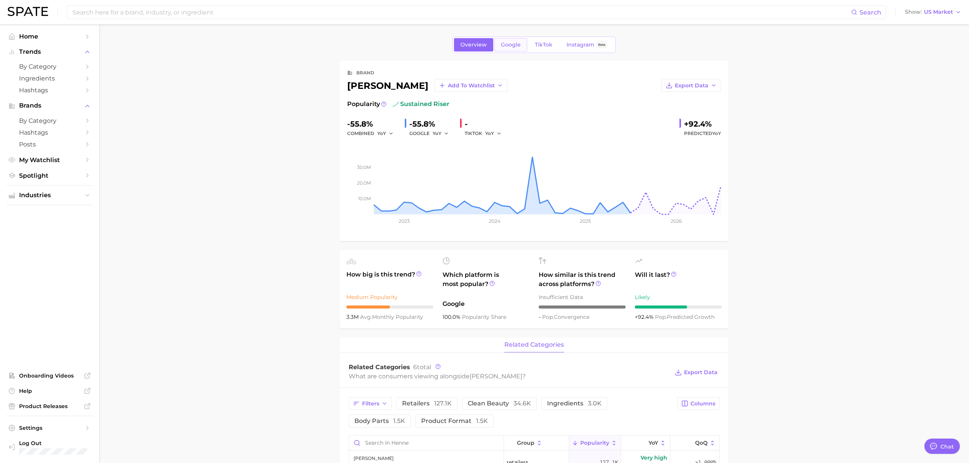
click at [510, 48] on span "Google" at bounding box center [511, 45] width 20 height 6
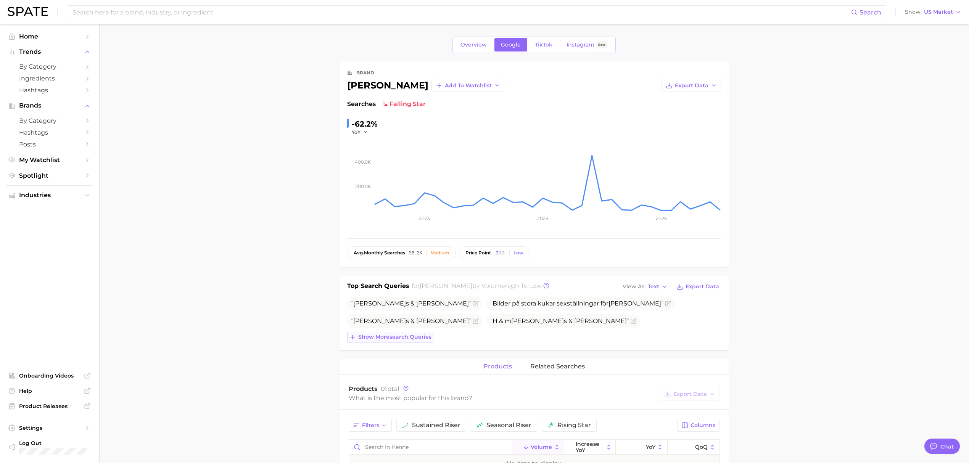
click at [389, 340] on span "Show more search queries" at bounding box center [394, 337] width 73 height 6
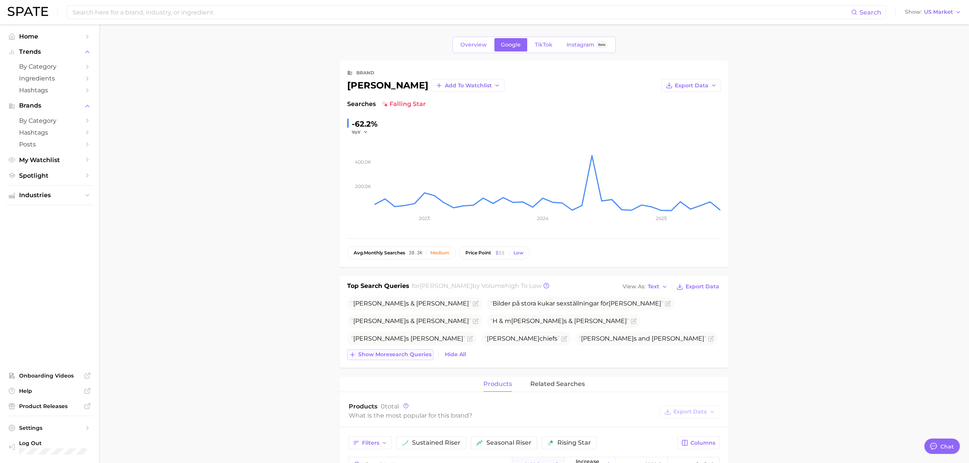
click at [388, 357] on span "Show more search queries" at bounding box center [394, 354] width 73 height 6
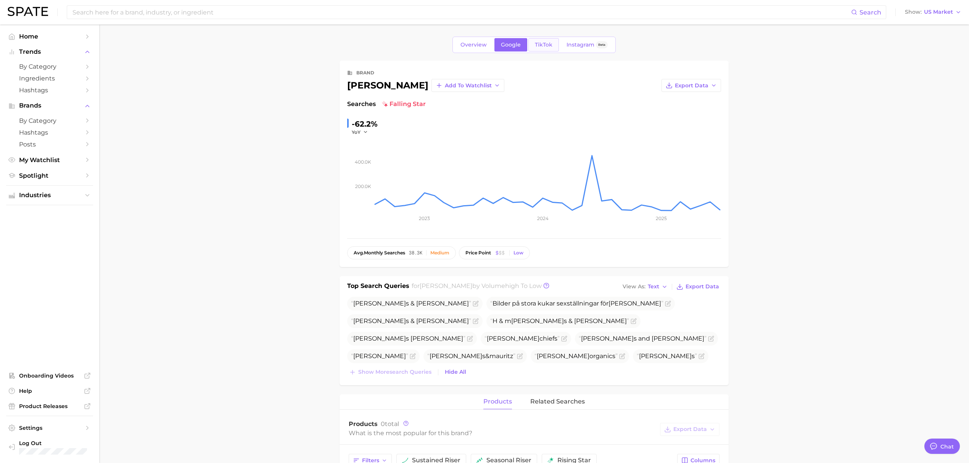
click at [542, 43] on span "TikTok" at bounding box center [544, 45] width 18 height 6
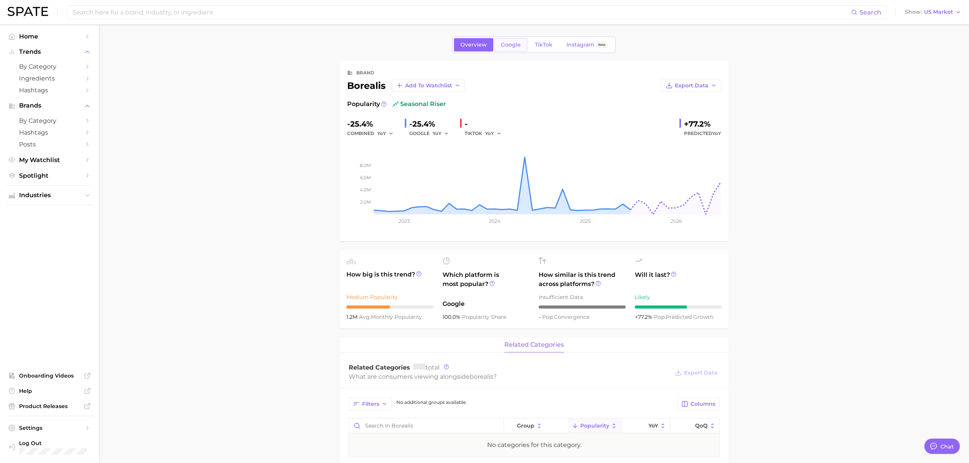
click at [510, 42] on span "Google" at bounding box center [511, 45] width 20 height 6
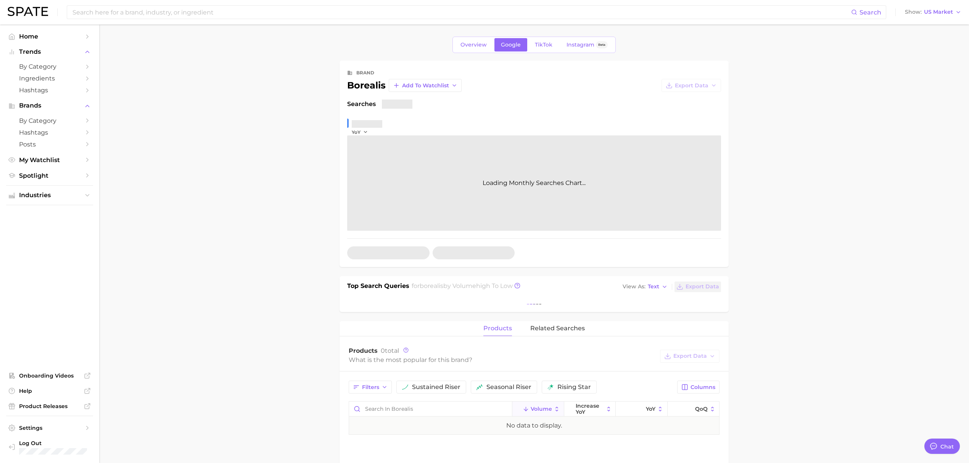
type textarea "x"
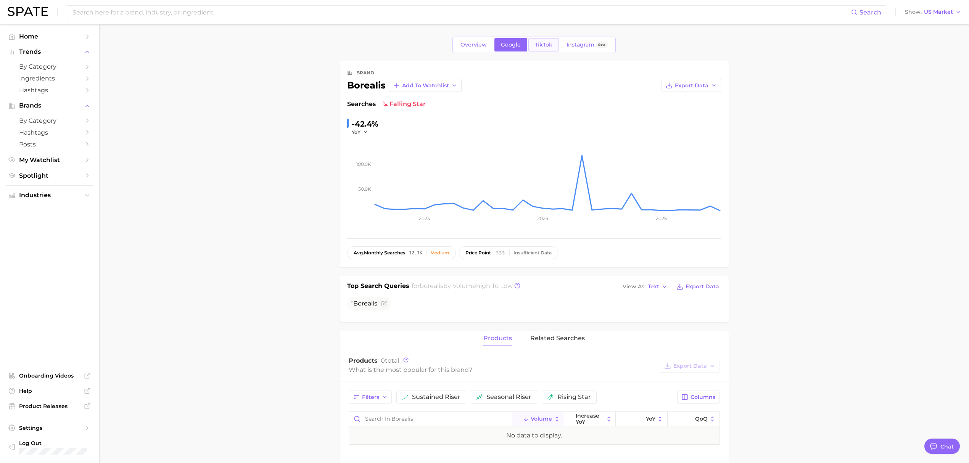
click at [545, 45] on span "TikTok" at bounding box center [544, 45] width 18 height 6
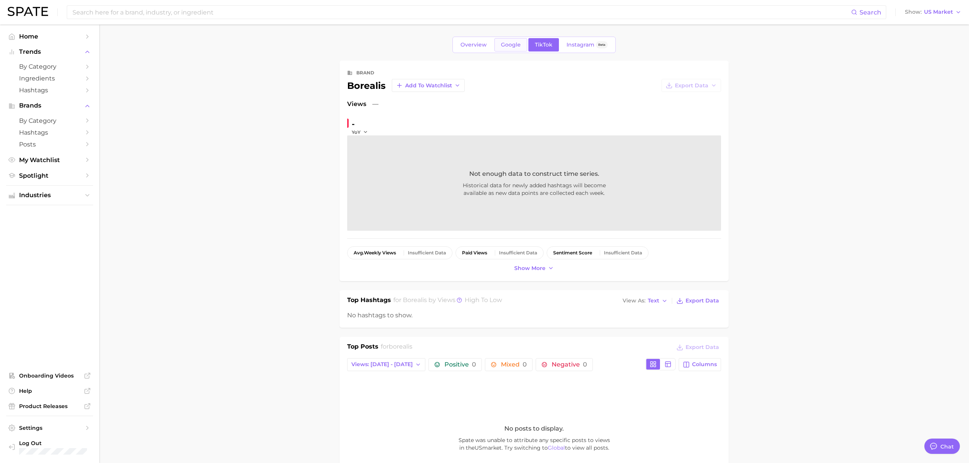
click at [514, 46] on span "Google" at bounding box center [511, 45] width 20 height 6
